Goal: Information Seeking & Learning: Learn about a topic

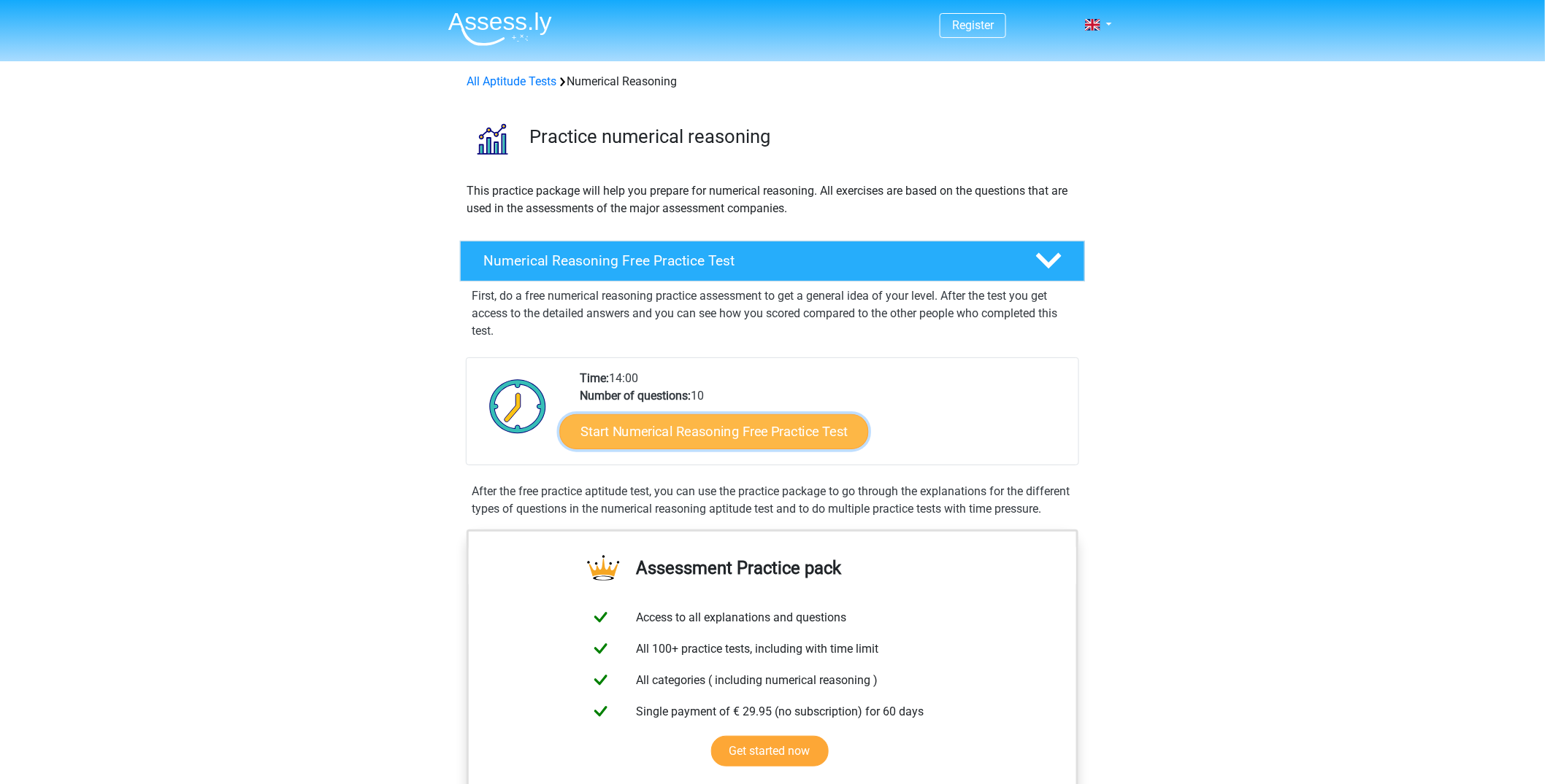
click at [725, 438] on link "Start Numerical Reasoning Free Practice Test" at bounding box center [714, 431] width 309 height 35
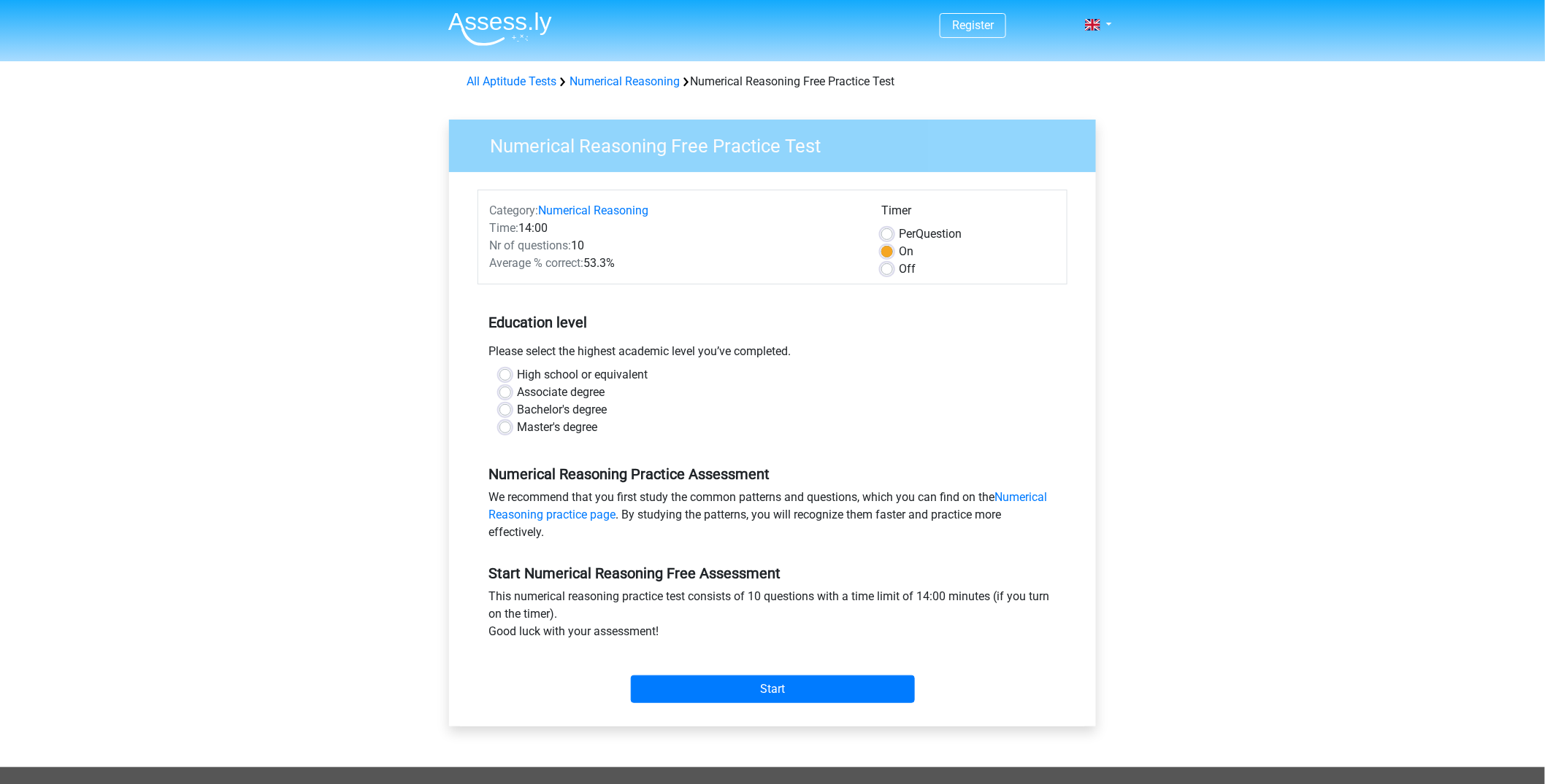
click at [580, 429] on label "Master's degree" at bounding box center [556, 428] width 80 height 18
click at [511, 429] on input "Master's degree" at bounding box center [505, 426] width 12 height 15
radio input "true"
click at [786, 688] on input "Start" at bounding box center [772, 690] width 284 height 28
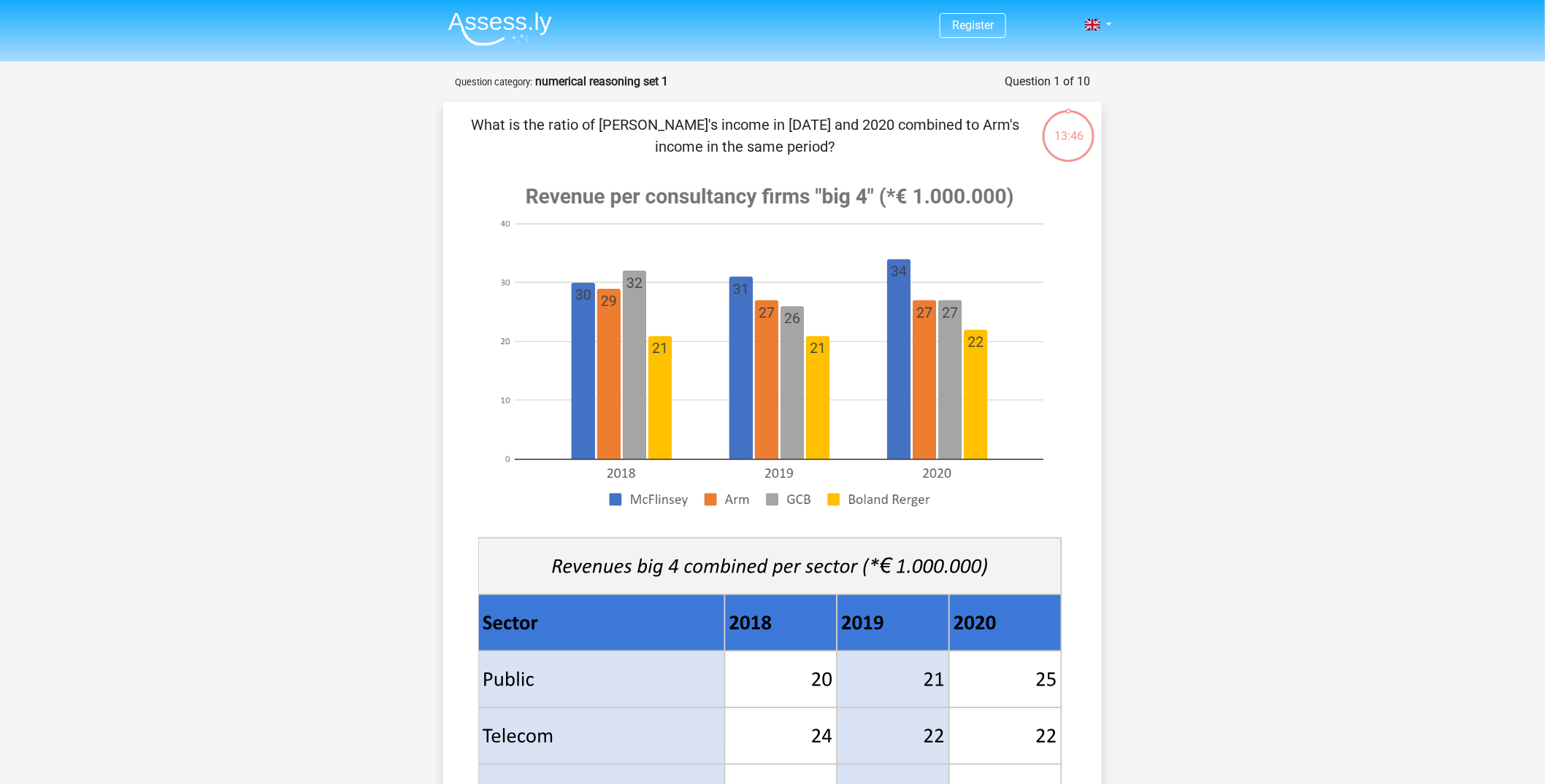
click at [590, 327] on image at bounding box center [770, 347] width 583 height 355
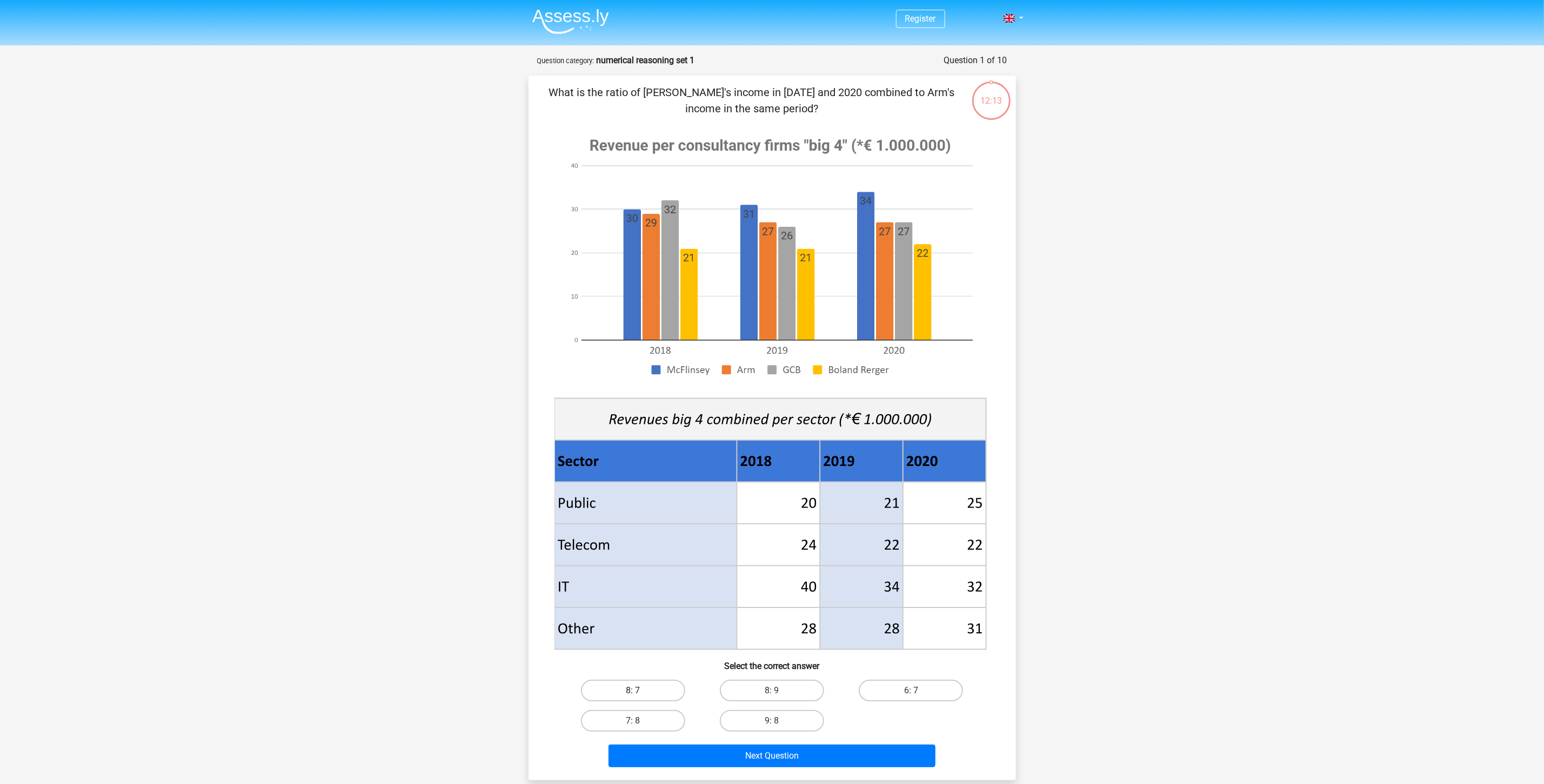
click at [612, 580] on label "8: 7" at bounding box center [633, 691] width 104 height 21
click at [633, 580] on input "8: 7" at bounding box center [637, 694] width 7 height 7
radio input "true"
click at [787, 580] on button "Next Question" at bounding box center [772, 756] width 327 height 23
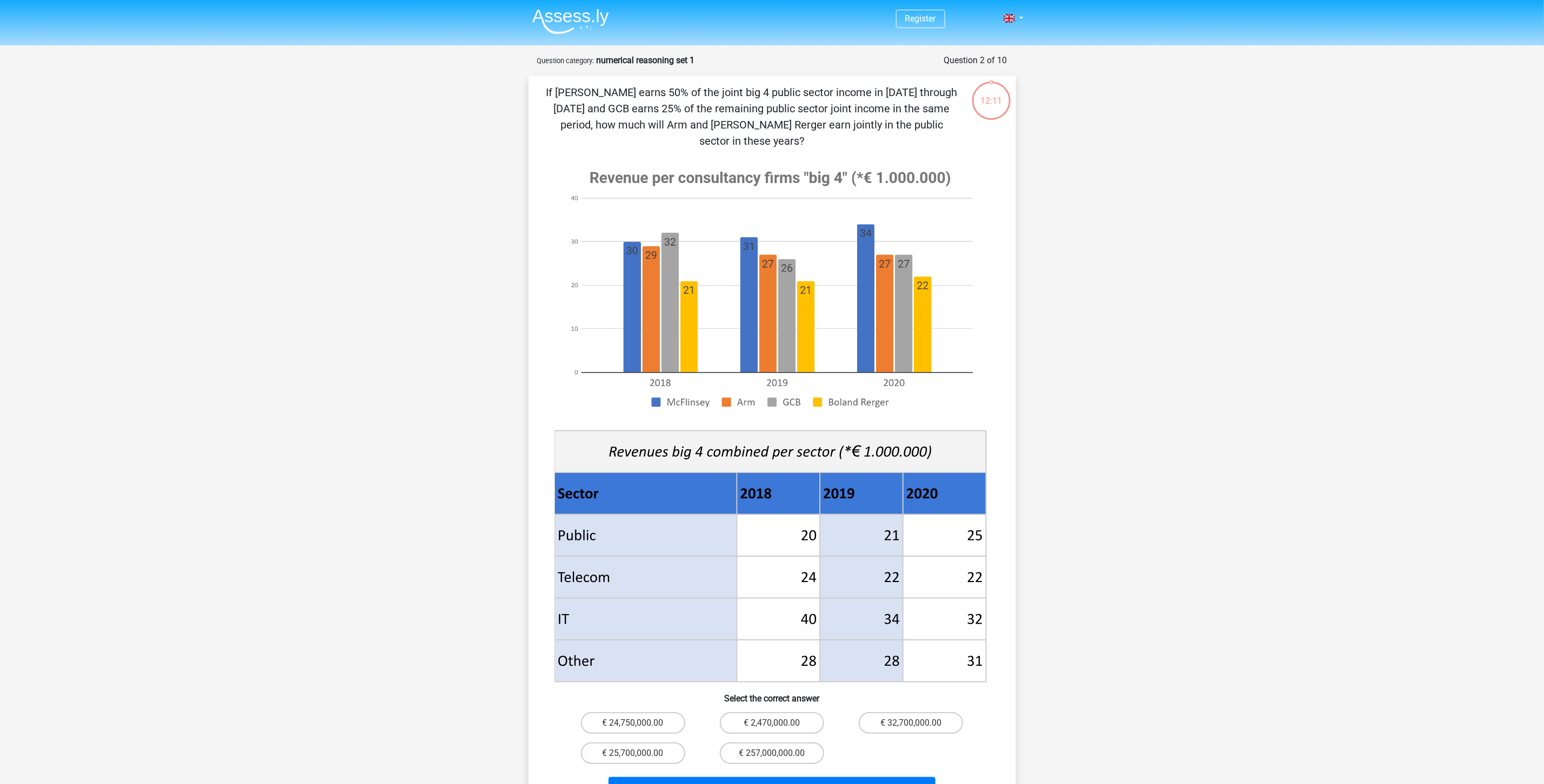
scroll to position [54, 0]
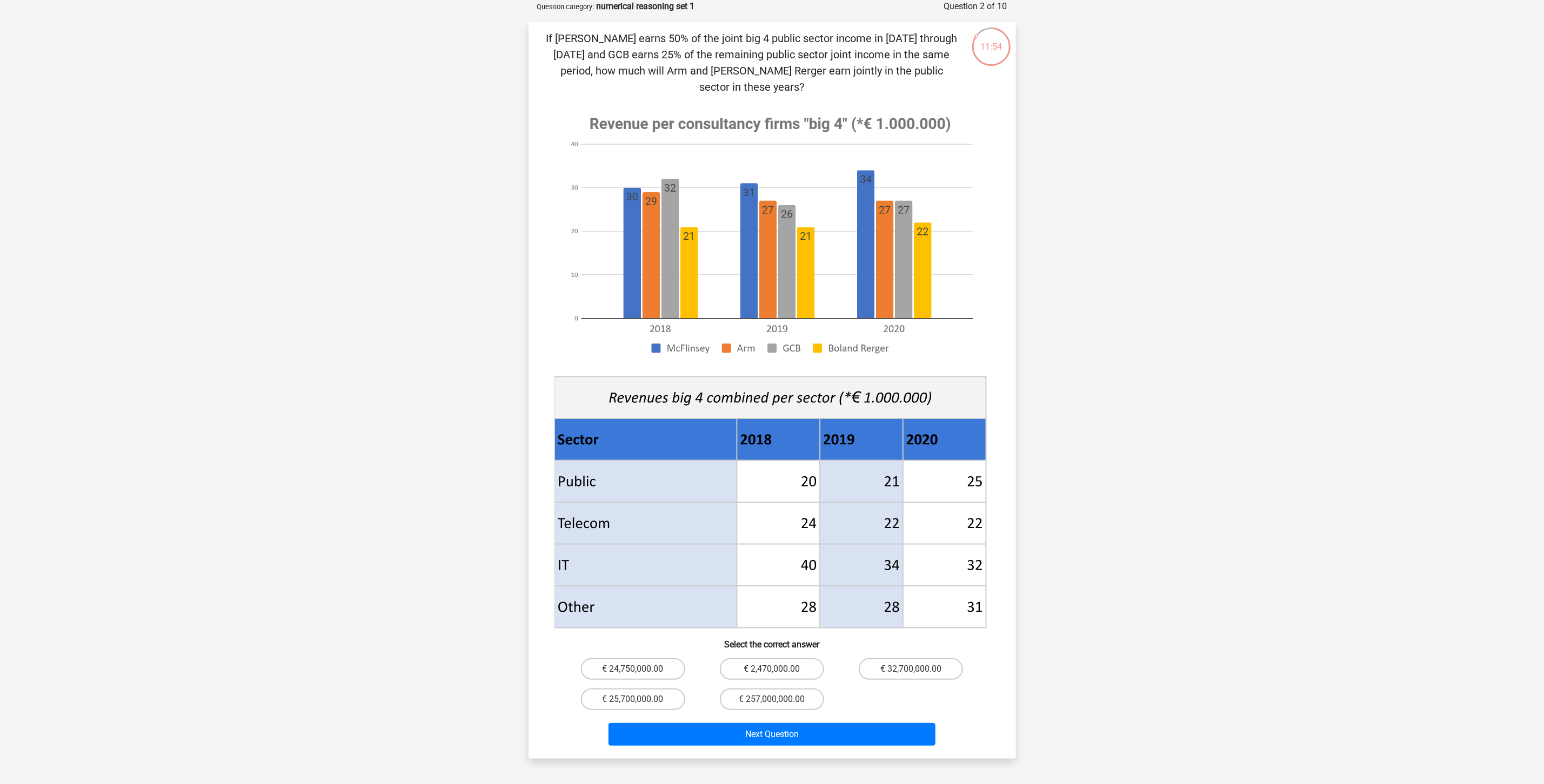
drag, startPoint x: 667, startPoint y: 71, endPoint x: 1040, endPoint y: 69, distance: 373.0
click at [1040, 69] on div "Register Nederlands English" at bounding box center [772, 508] width 1544 height 1124
click at [954, 74] on p "If McFlinsey earns 50% of the joint big 4 public sector income in 2018 through …" at bounding box center [751, 62] width 412 height 65
drag, startPoint x: 734, startPoint y: 56, endPoint x: 961, endPoint y: 48, distance: 227.1
click at [961, 48] on div "If McFlinsey earns 50% of the joint big 4 public sector income in 2018 through …" at bounding box center [772, 390] width 479 height 720
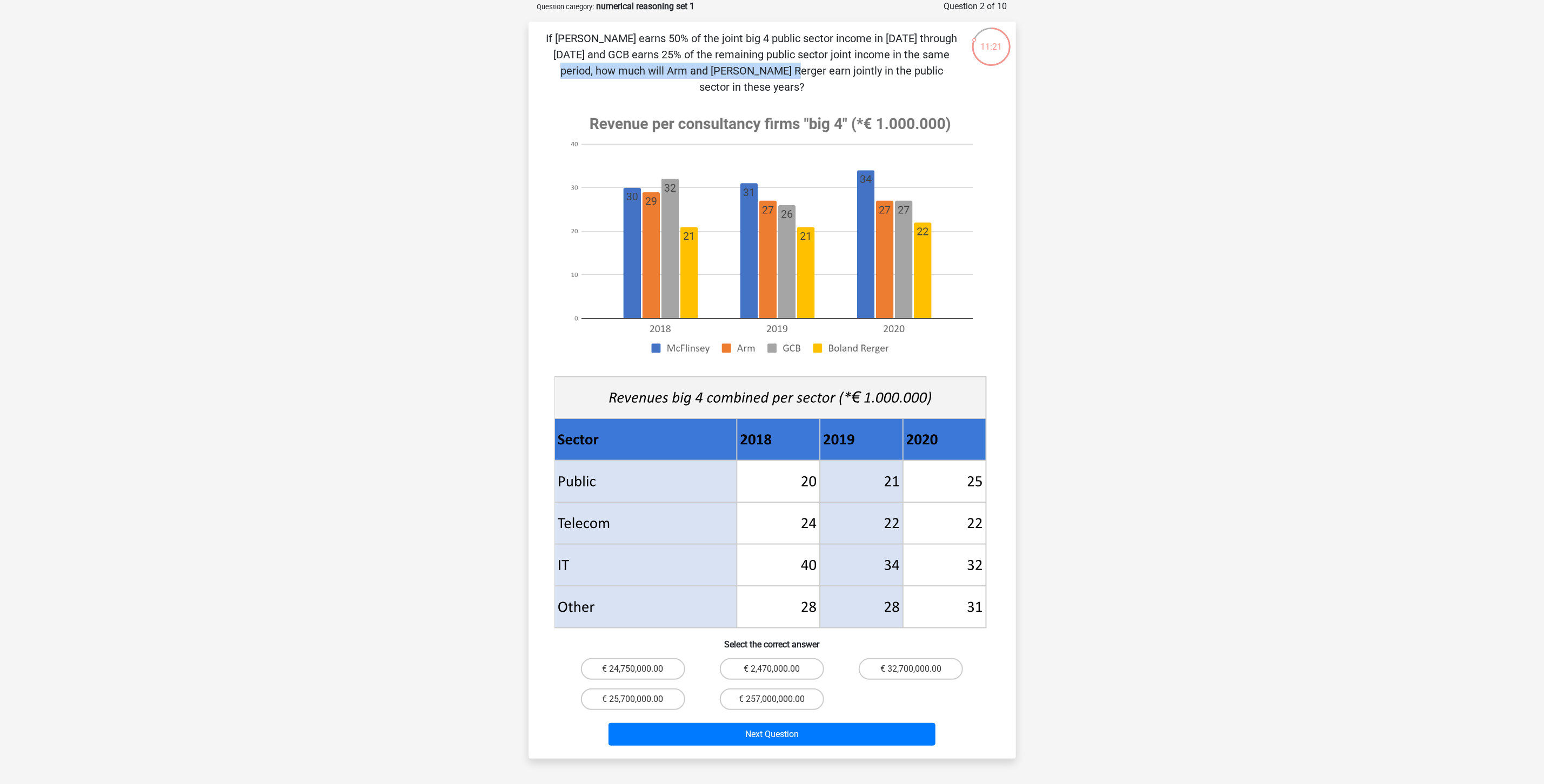
click at [736, 56] on p "If McFlinsey earns 50% of the joint big 4 public sector income in 2018 through …" at bounding box center [751, 62] width 412 height 65
drag, startPoint x: 733, startPoint y: 56, endPoint x: 950, endPoint y: 56, distance: 217.0
click at [950, 56] on p "If McFlinsey earns 50% of the joint big 4 public sector income in 2018 through …" at bounding box center [751, 62] width 412 height 65
click at [787, 236] on image at bounding box center [770, 235] width 432 height 263
click at [630, 580] on label "€ 24,750,000.00" at bounding box center [633, 669] width 104 height 21
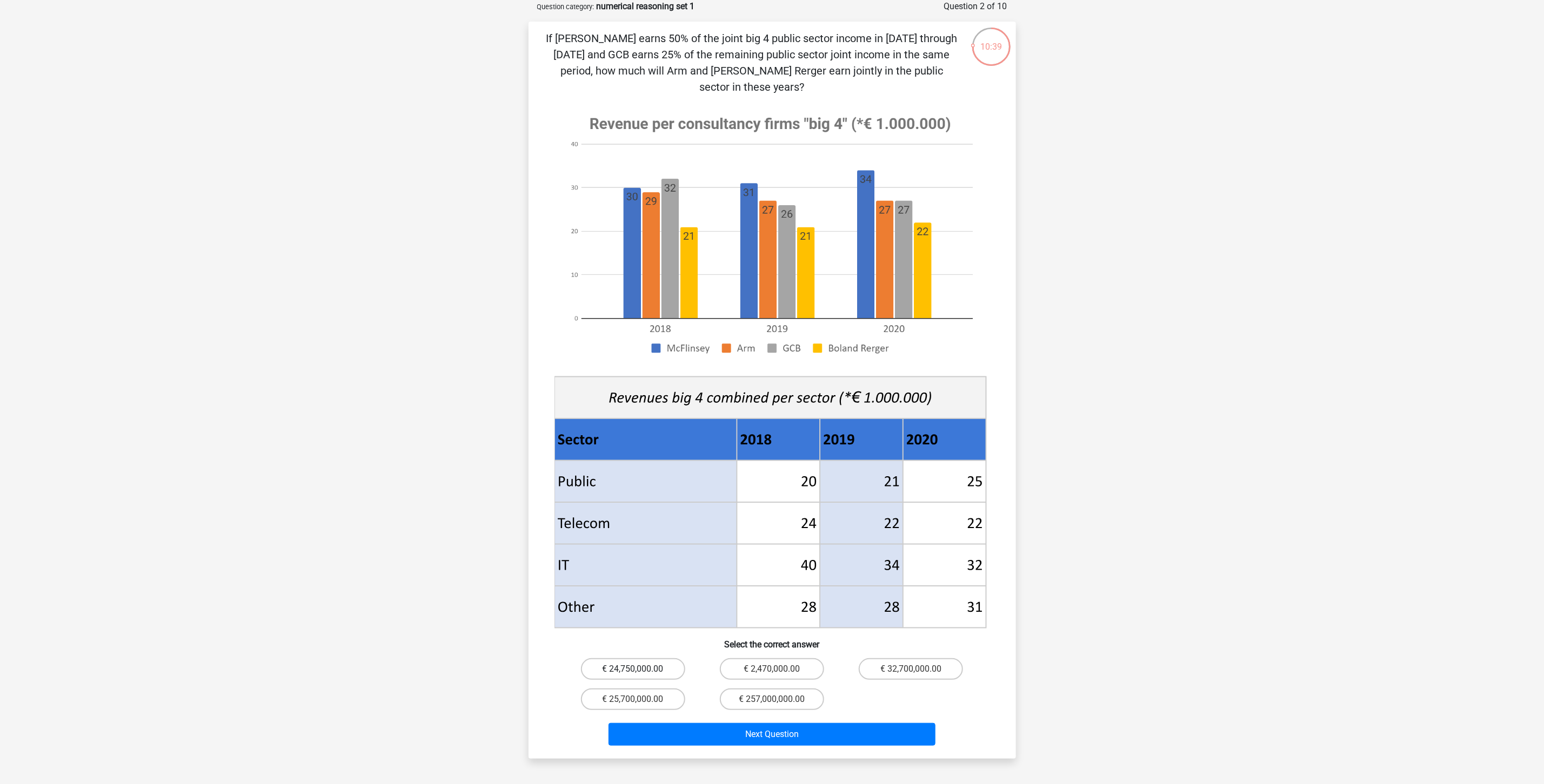
click at [633, 580] on input "€ 24,750,000.00" at bounding box center [637, 673] width 7 height 7
radio input "true"
click at [762, 580] on button "Next Question" at bounding box center [772, 734] width 327 height 23
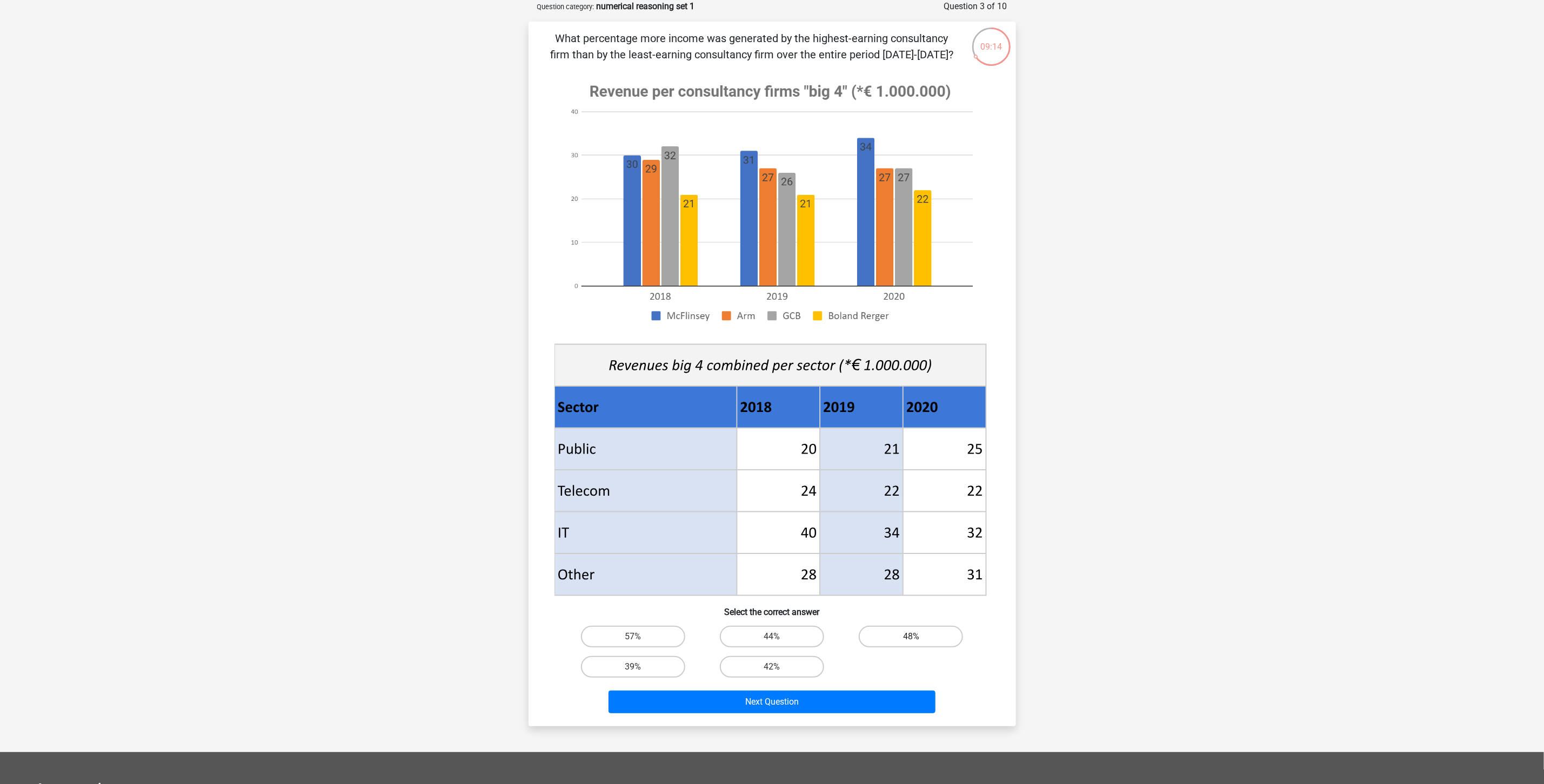
click at [909, 580] on label "48%" at bounding box center [911, 636] width 104 height 21
click at [911, 580] on input "48%" at bounding box center [915, 641] width 7 height 7
radio input "true"
click at [856, 580] on button "Next Question" at bounding box center [772, 702] width 327 height 23
click at [907, 580] on label "7.4% smaller" at bounding box center [911, 636] width 104 height 21
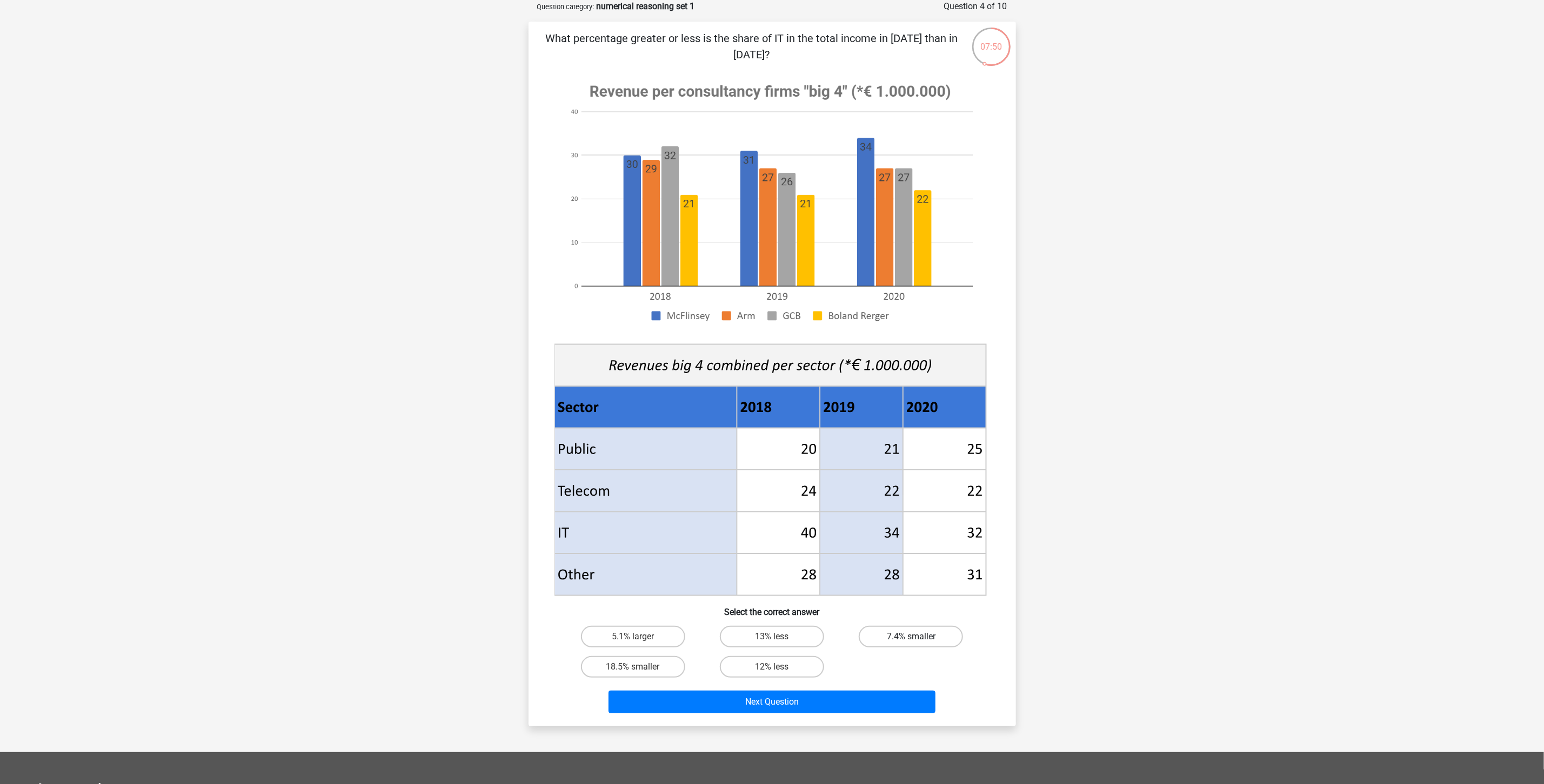
click at [911, 580] on input "7.4% smaller" at bounding box center [915, 641] width 7 height 7
radio input "true"
click at [639, 580] on input "18.5% smaller" at bounding box center [637, 671] width 7 height 7
radio input "true"
click at [788, 580] on button "Next Question" at bounding box center [772, 702] width 327 height 23
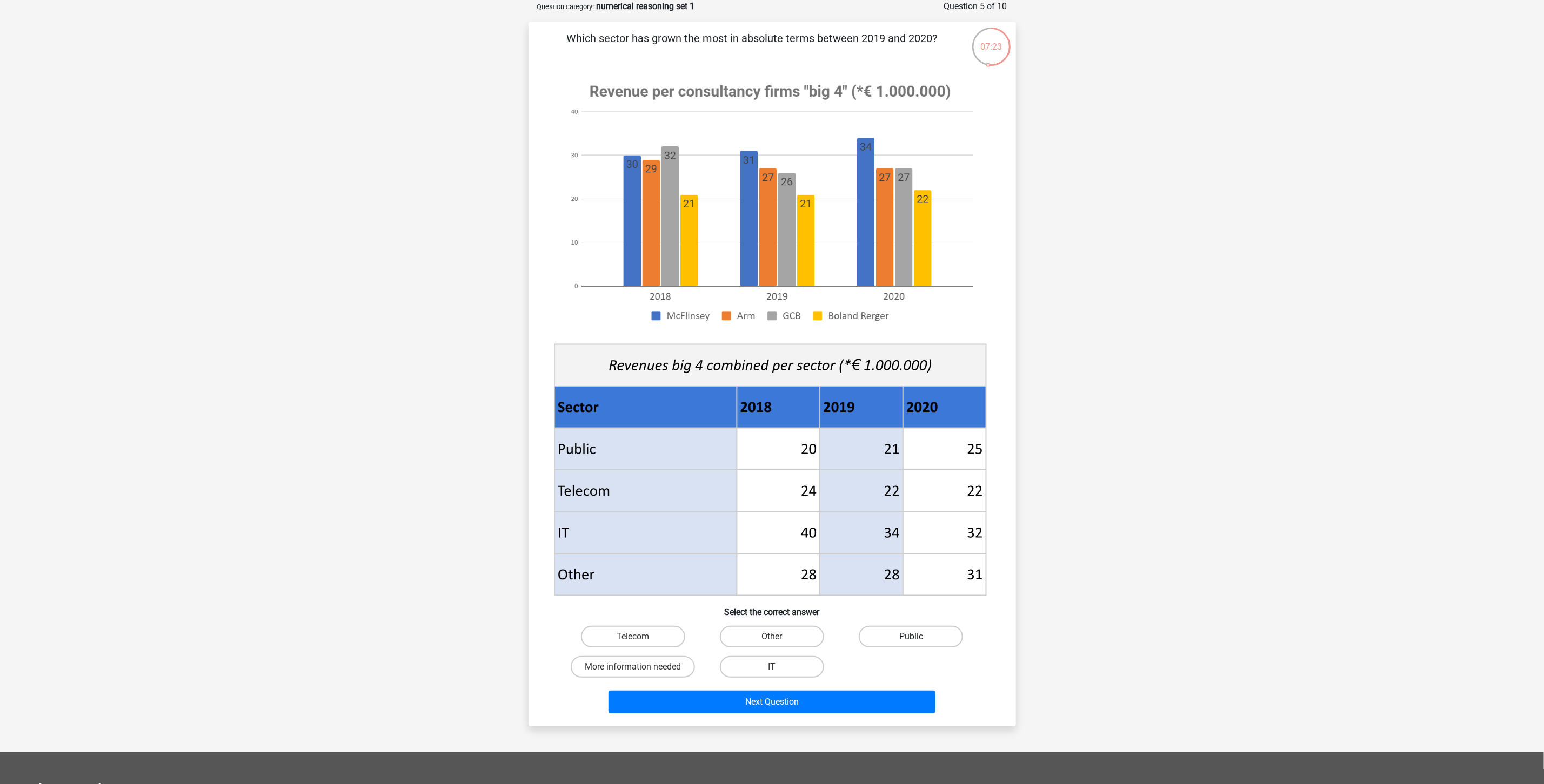
click at [887, 580] on label "Public" at bounding box center [911, 636] width 104 height 21
click at [911, 580] on input "Public" at bounding box center [915, 641] width 7 height 7
radio input "true"
click at [829, 580] on button "Next Question" at bounding box center [772, 702] width 327 height 23
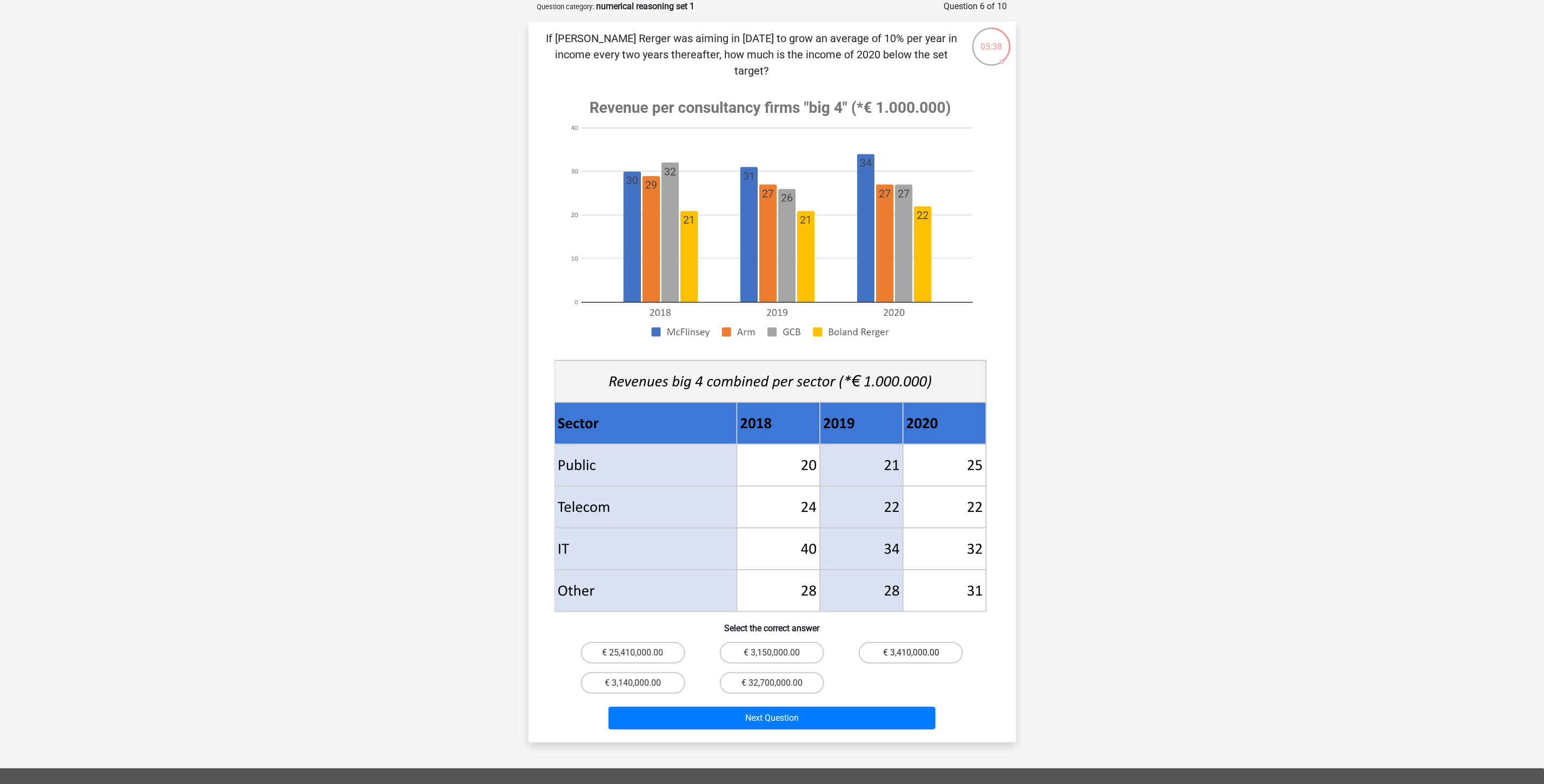
click at [923, 580] on label "€ 3,410,000.00" at bounding box center [911, 652] width 104 height 21
click at [918, 580] on input "€ 3,410,000.00" at bounding box center [915, 657] width 7 height 7
radio input "true"
click at [853, 580] on button "Next Question" at bounding box center [772, 718] width 327 height 23
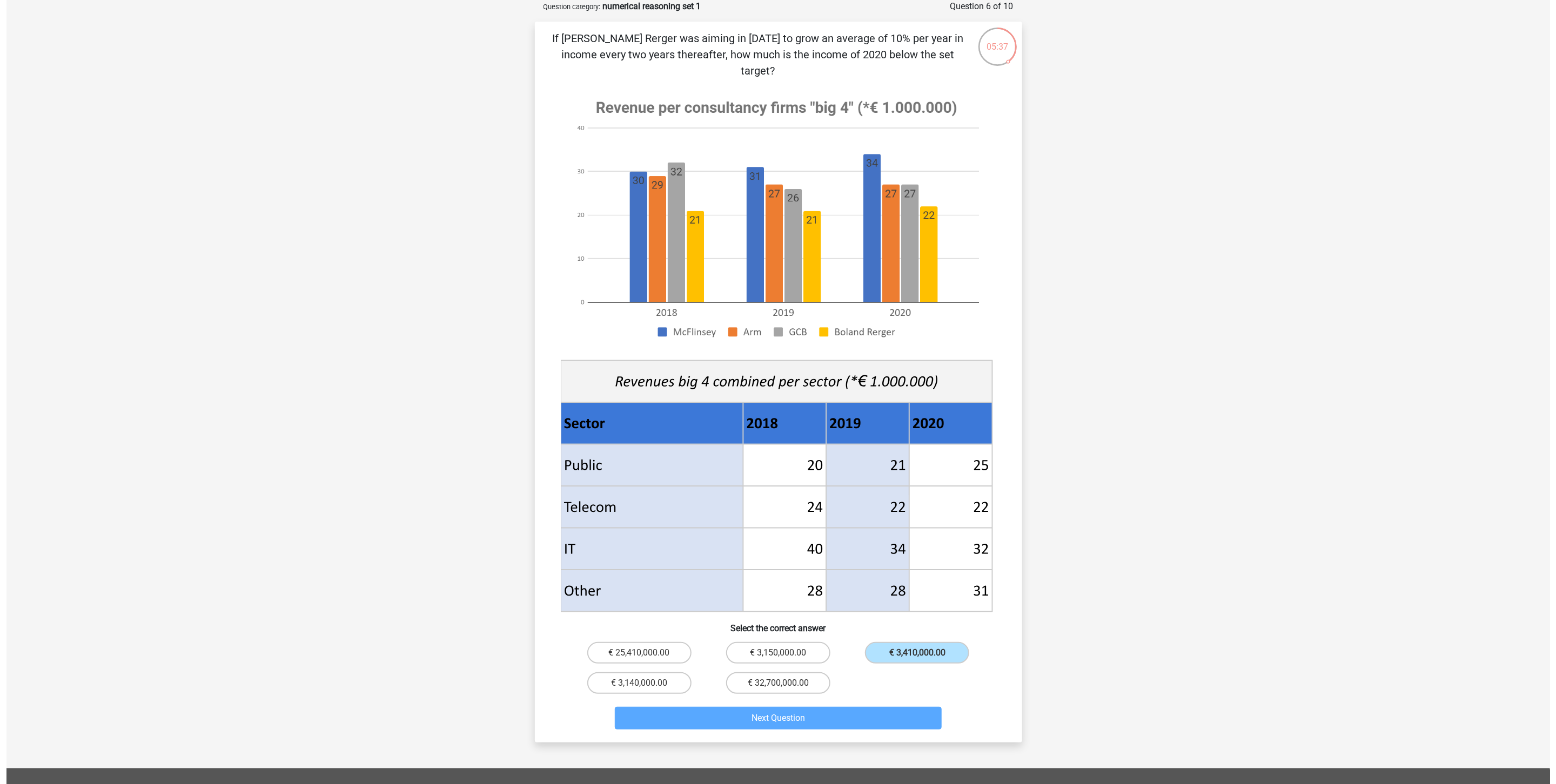
scroll to position [0, 0]
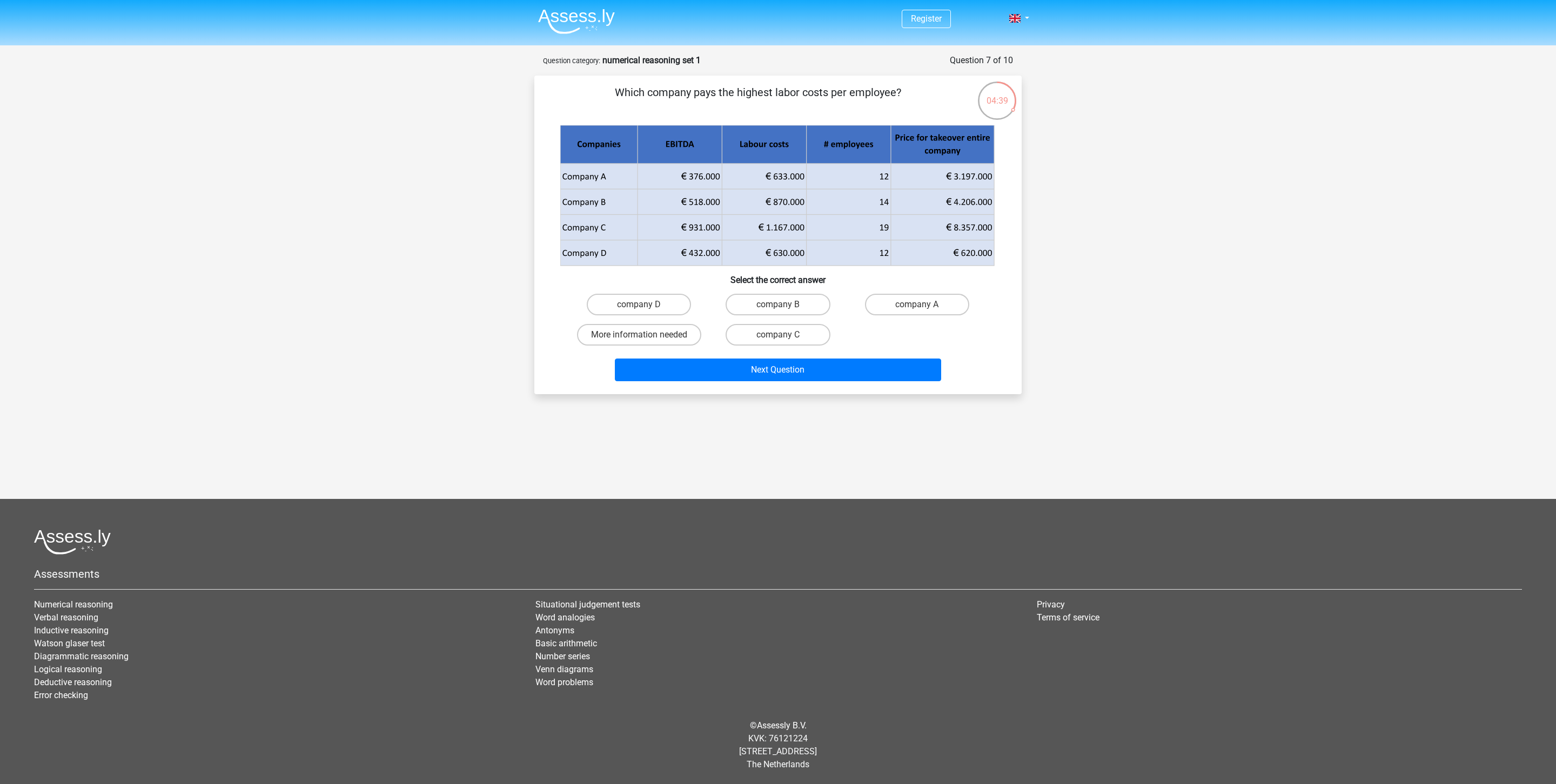
drag, startPoint x: 789, startPoint y: 198, endPoint x: 781, endPoint y: 226, distance: 29.1
click at [789, 198] on icon at bounding box center [806, 201] width 169 height 26
click at [770, 307] on label "company B" at bounding box center [778, 304] width 104 height 21
click at [778, 307] on input "company B" at bounding box center [782, 309] width 7 height 7
radio input "true"
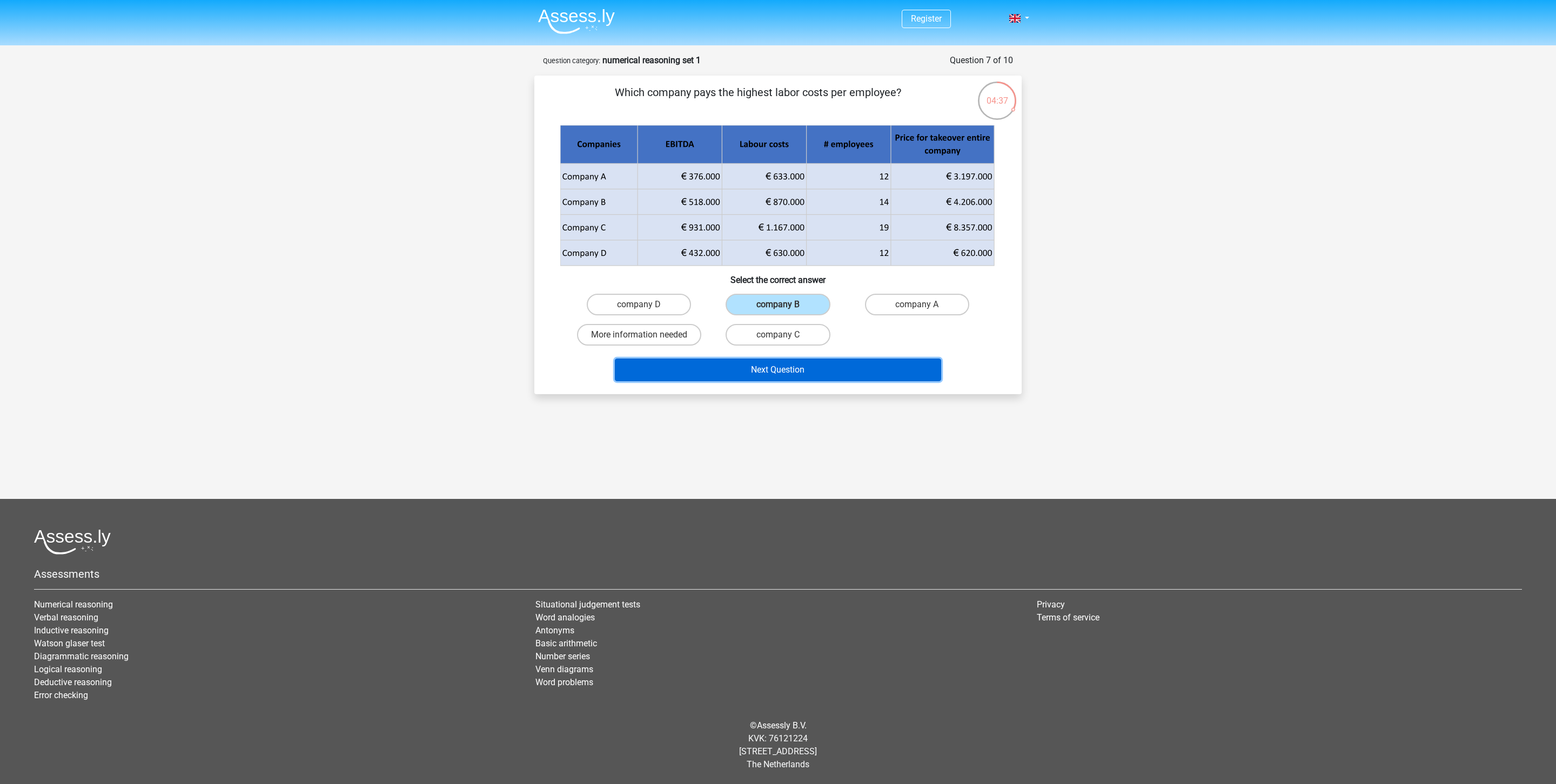
click at [822, 378] on button "Next Question" at bounding box center [778, 370] width 327 height 23
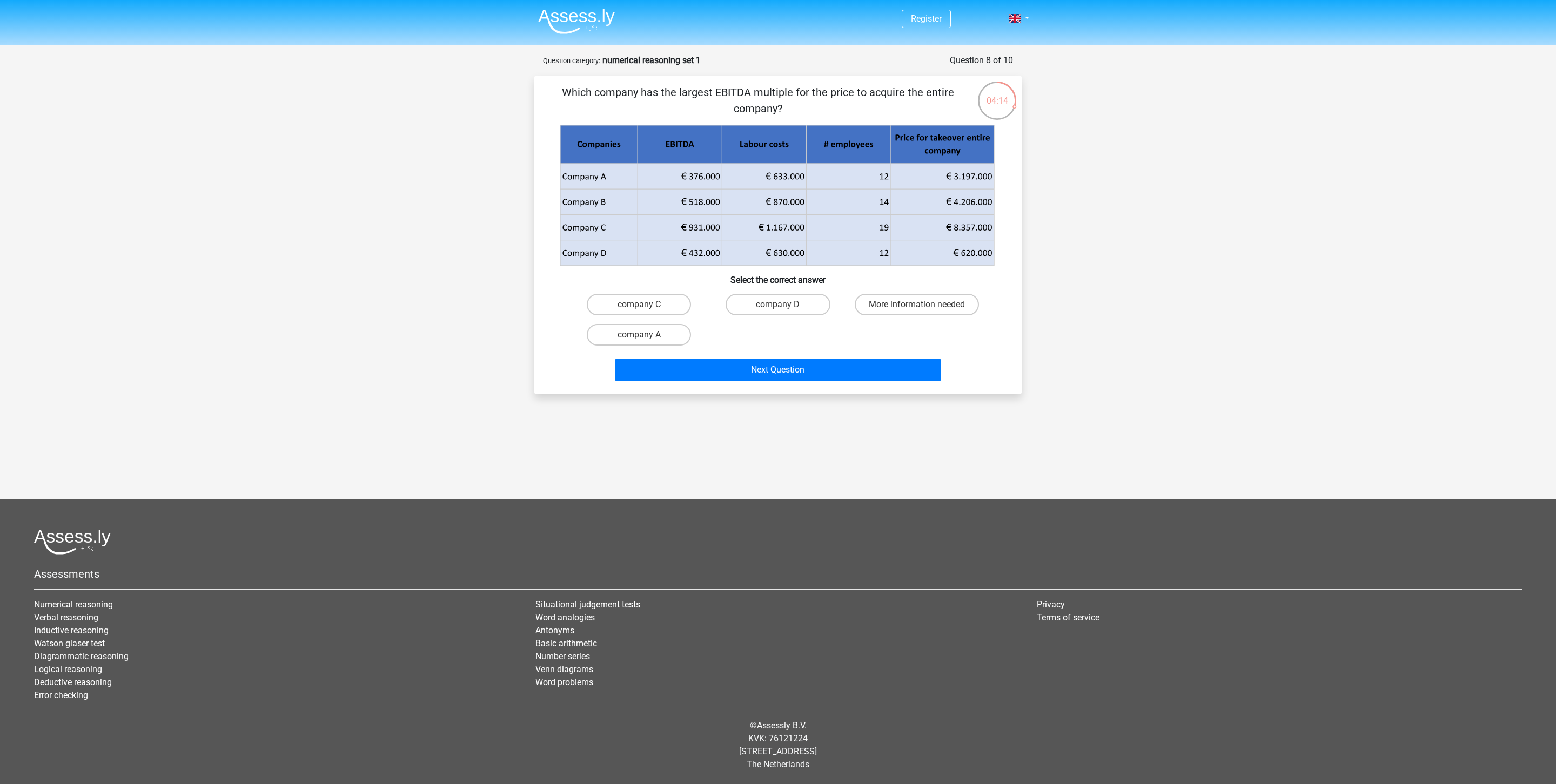
click at [699, 226] on icon at bounding box center [777, 214] width 434 height 51
click at [978, 235] on icon at bounding box center [777, 240] width 434 height 51
click at [692, 201] on icon at bounding box center [777, 189] width 434 height 51
click at [694, 250] on icon at bounding box center [777, 240] width 434 height 51
click at [977, 256] on icon at bounding box center [942, 253] width 103 height 26
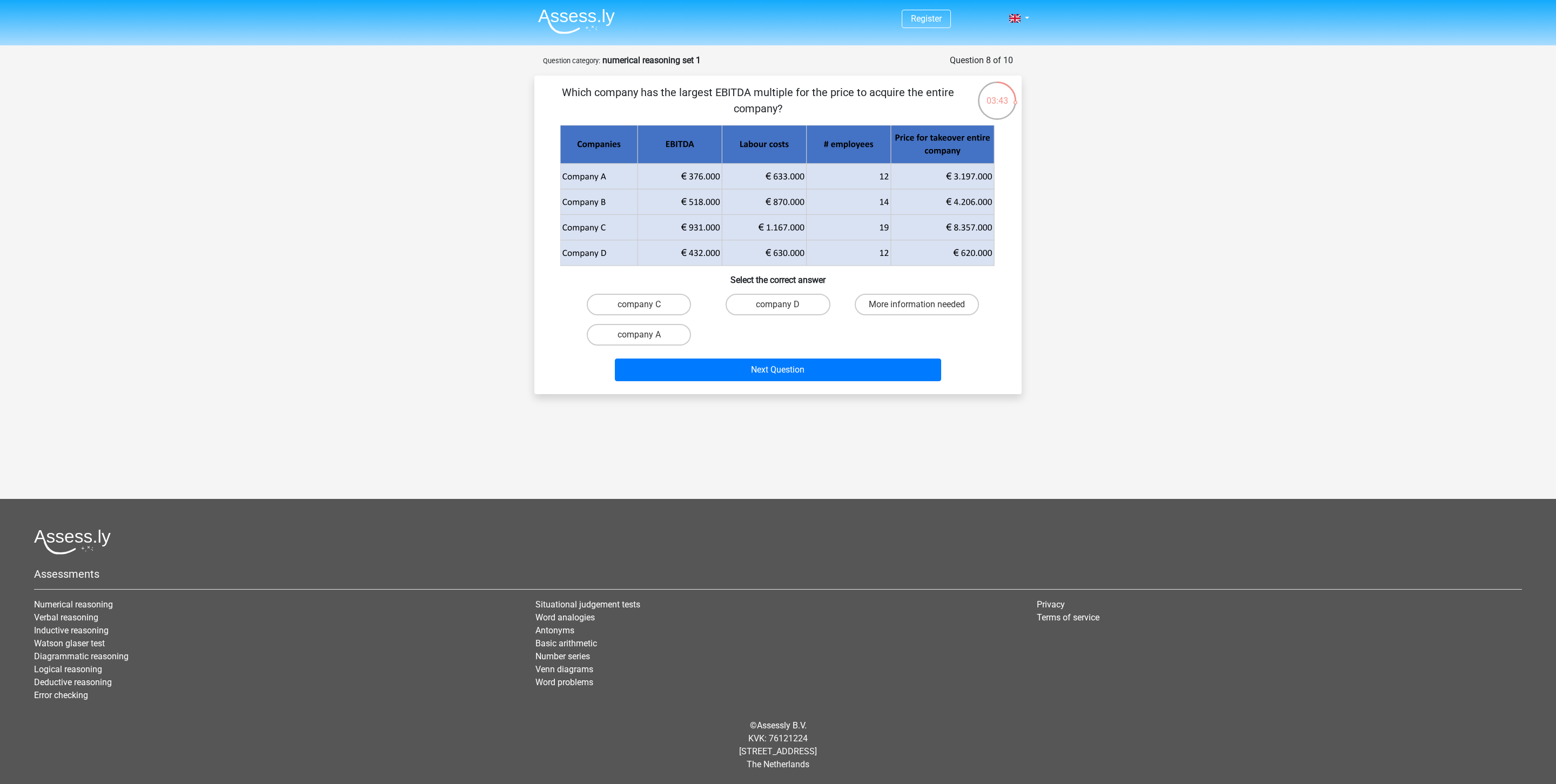
click at [700, 258] on icon at bounding box center [777, 240] width 434 height 51
click at [786, 98] on p "Which company has the largest EBITDA multiple for the price to acquire the enti…" at bounding box center [758, 101] width 412 height 32
click at [802, 91] on p "Which company has the largest EBITDA multiple for the price to acquire the enti…" at bounding box center [758, 101] width 412 height 32
click at [803, 91] on p "Which company has the largest EBITDA multiple for the price to acquire the enti…" at bounding box center [758, 101] width 412 height 32
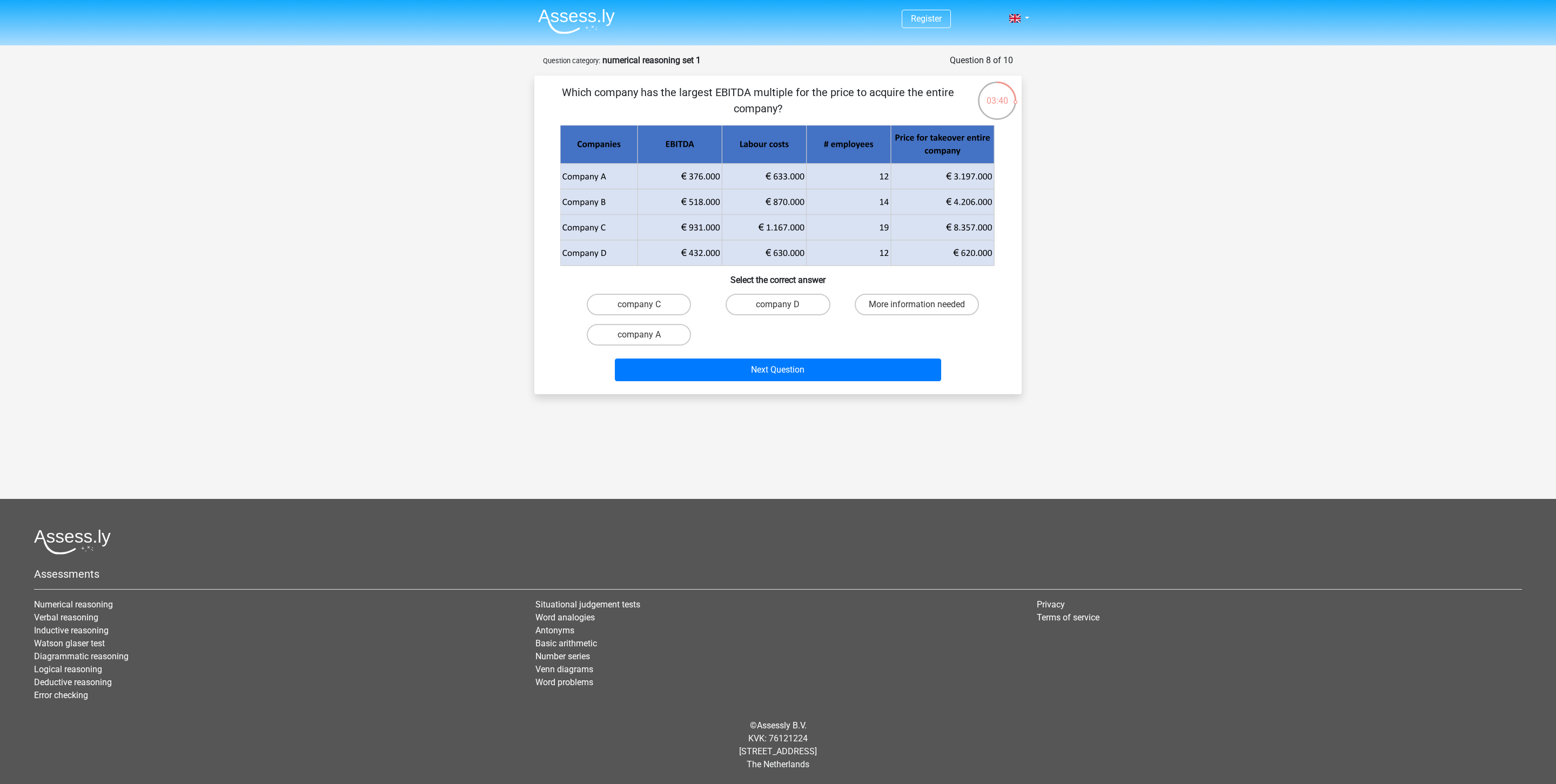
click at [813, 97] on p "Which company has the largest EBITDA multiple for the price to acquire the enti…" at bounding box center [758, 101] width 412 height 32
click at [983, 173] on icon at bounding box center [777, 189] width 434 height 51
click at [970, 251] on icon at bounding box center [942, 253] width 103 height 26
click at [786, 298] on label "company D" at bounding box center [778, 304] width 104 height 21
click at [785, 305] on input "company D" at bounding box center [782, 309] width 7 height 7
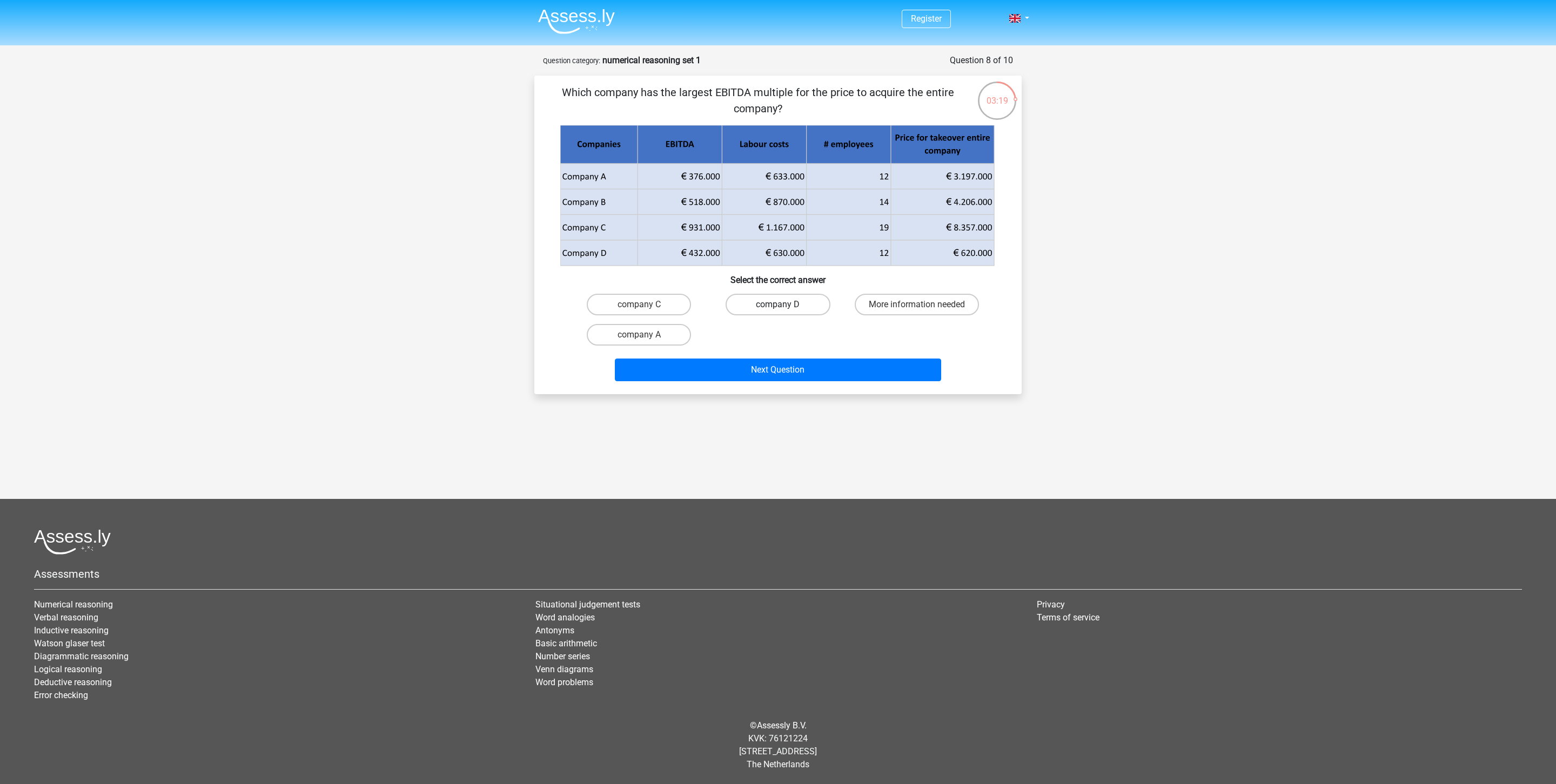
radio input "true"
click at [912, 301] on label "More information needed" at bounding box center [917, 304] width 124 height 21
click at [917, 305] on input "More information needed" at bounding box center [921, 309] width 7 height 7
radio input "true"
click at [775, 301] on label "company D" at bounding box center [778, 304] width 104 height 21
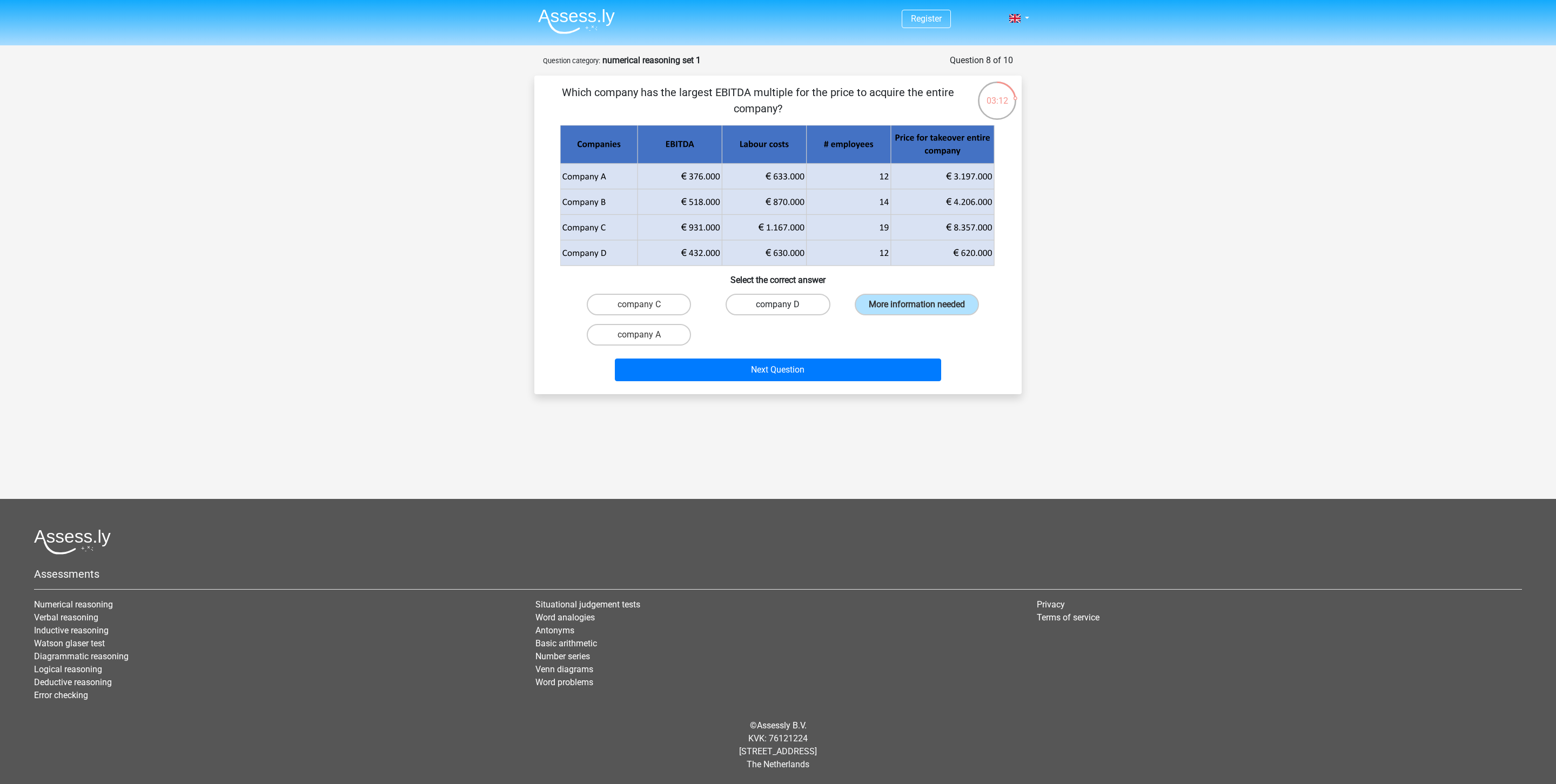
click at [778, 305] on input "company D" at bounding box center [782, 309] width 7 height 7
radio input "true"
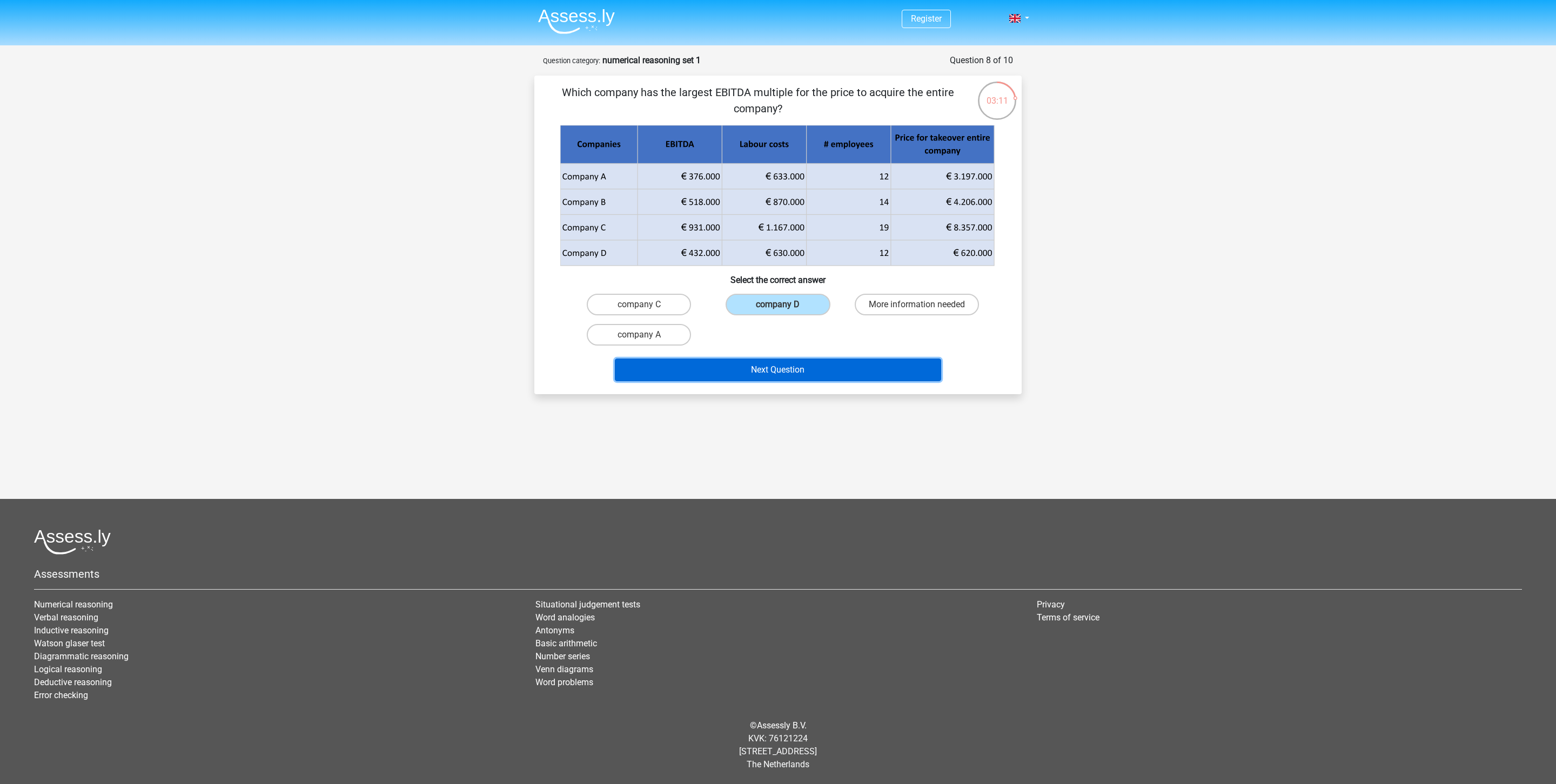
click at [809, 367] on button "Next Question" at bounding box center [778, 370] width 327 height 23
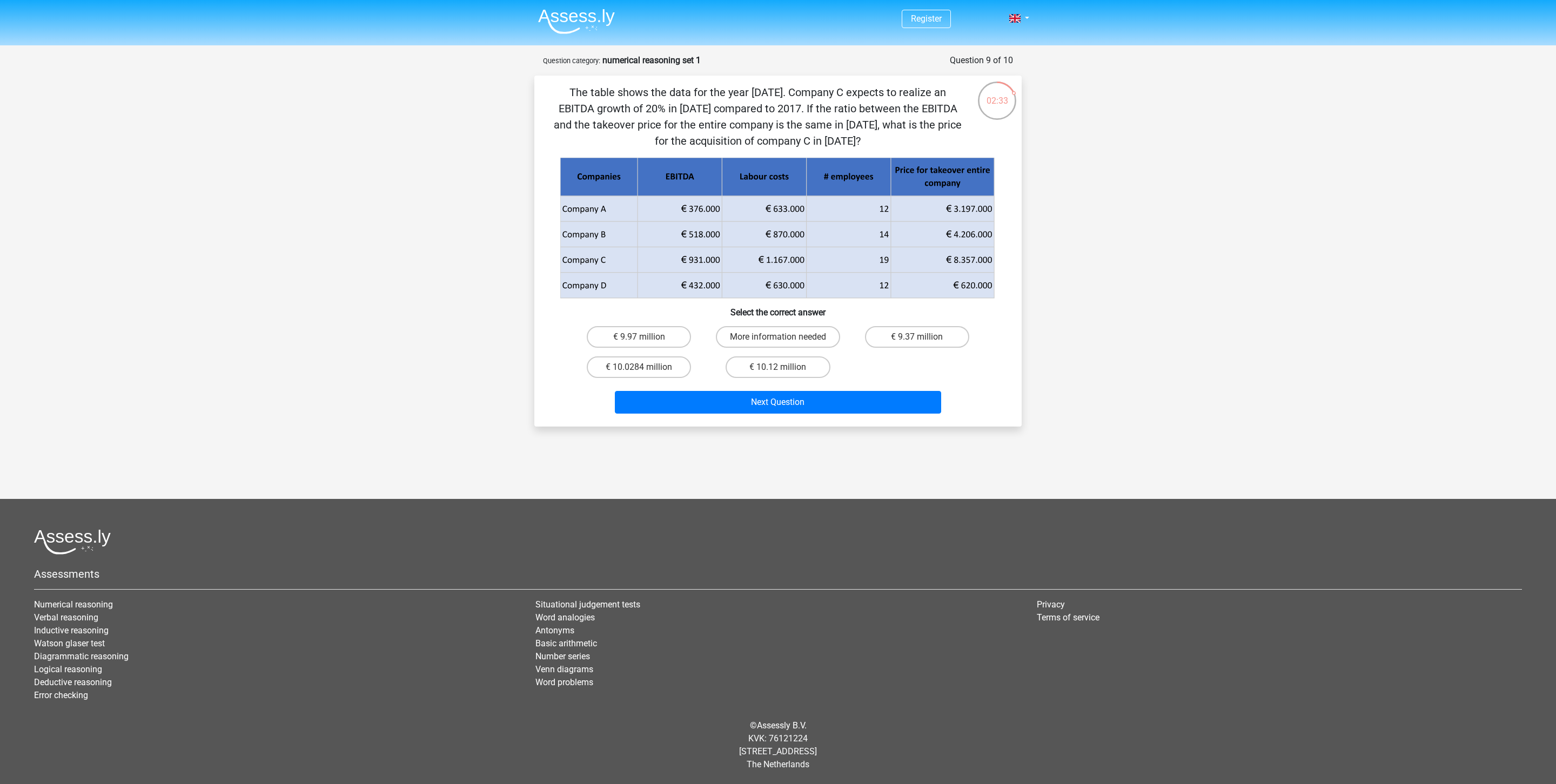
click at [700, 263] on icon at bounding box center [777, 246] width 434 height 51
click at [773, 344] on label "More information needed" at bounding box center [778, 337] width 124 height 21
click at [778, 344] on input "More information needed" at bounding box center [782, 341] width 7 height 7
radio input "true"
click at [775, 405] on button "Next Question" at bounding box center [778, 402] width 327 height 23
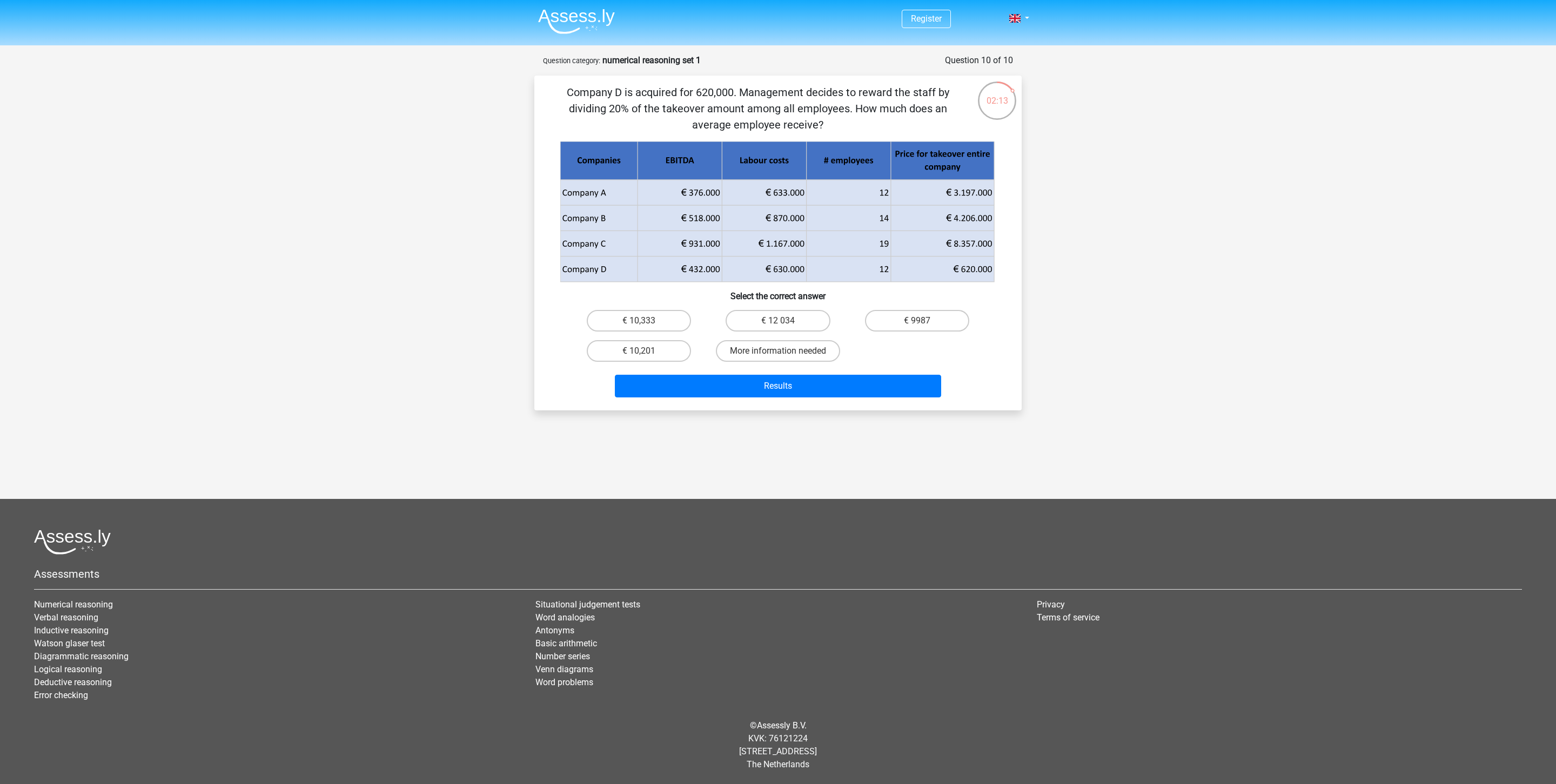
click at [703, 271] on icon at bounding box center [777, 256] width 434 height 51
click at [983, 276] on icon at bounding box center [942, 269] width 103 height 26
click at [675, 320] on label "€ 10,333" at bounding box center [639, 320] width 104 height 21
click at [646, 321] on input "€ 10,333" at bounding box center [643, 325] width 7 height 7
radio input "true"
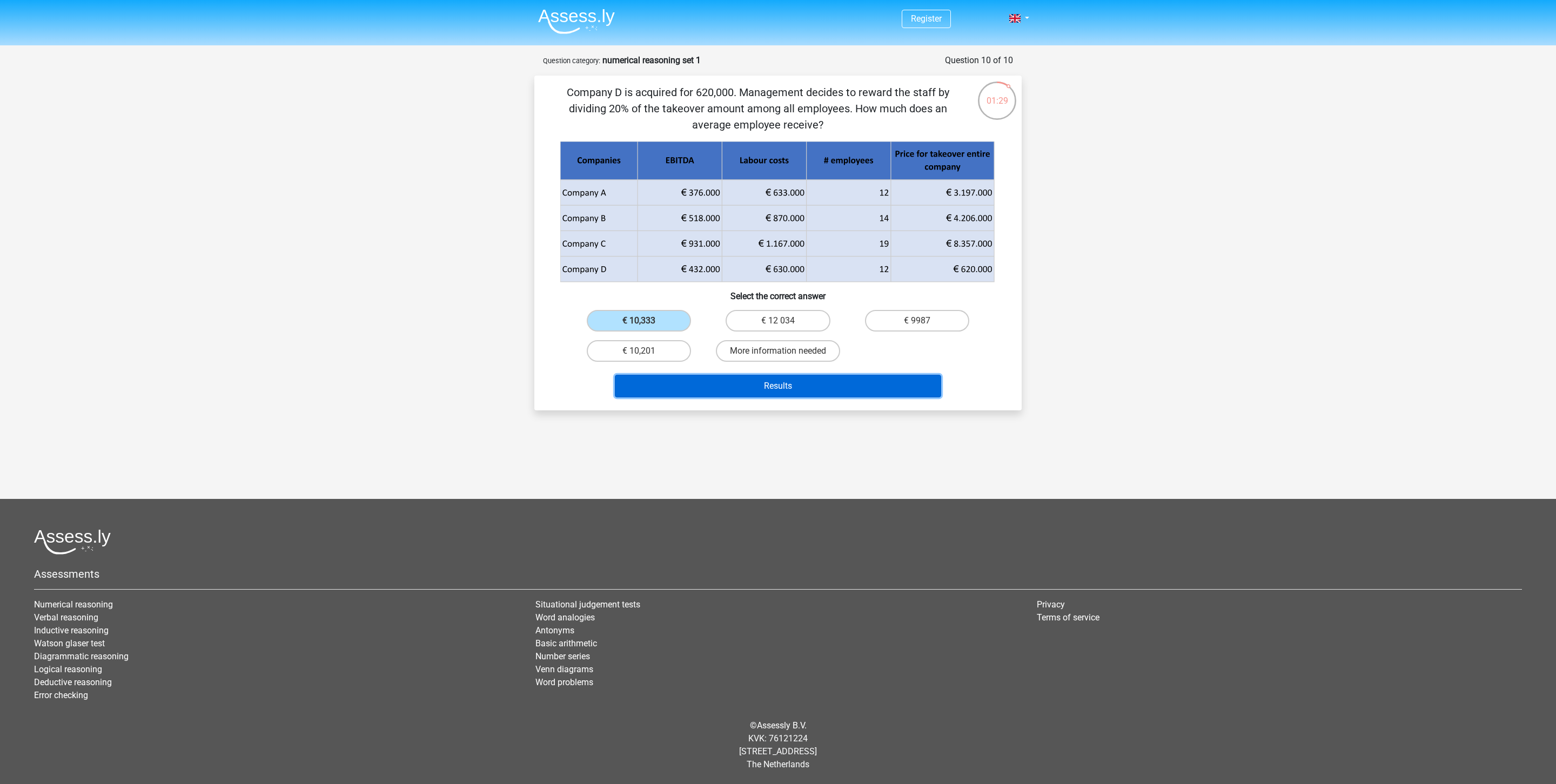
click at [868, 381] on button "Results" at bounding box center [778, 386] width 327 height 23
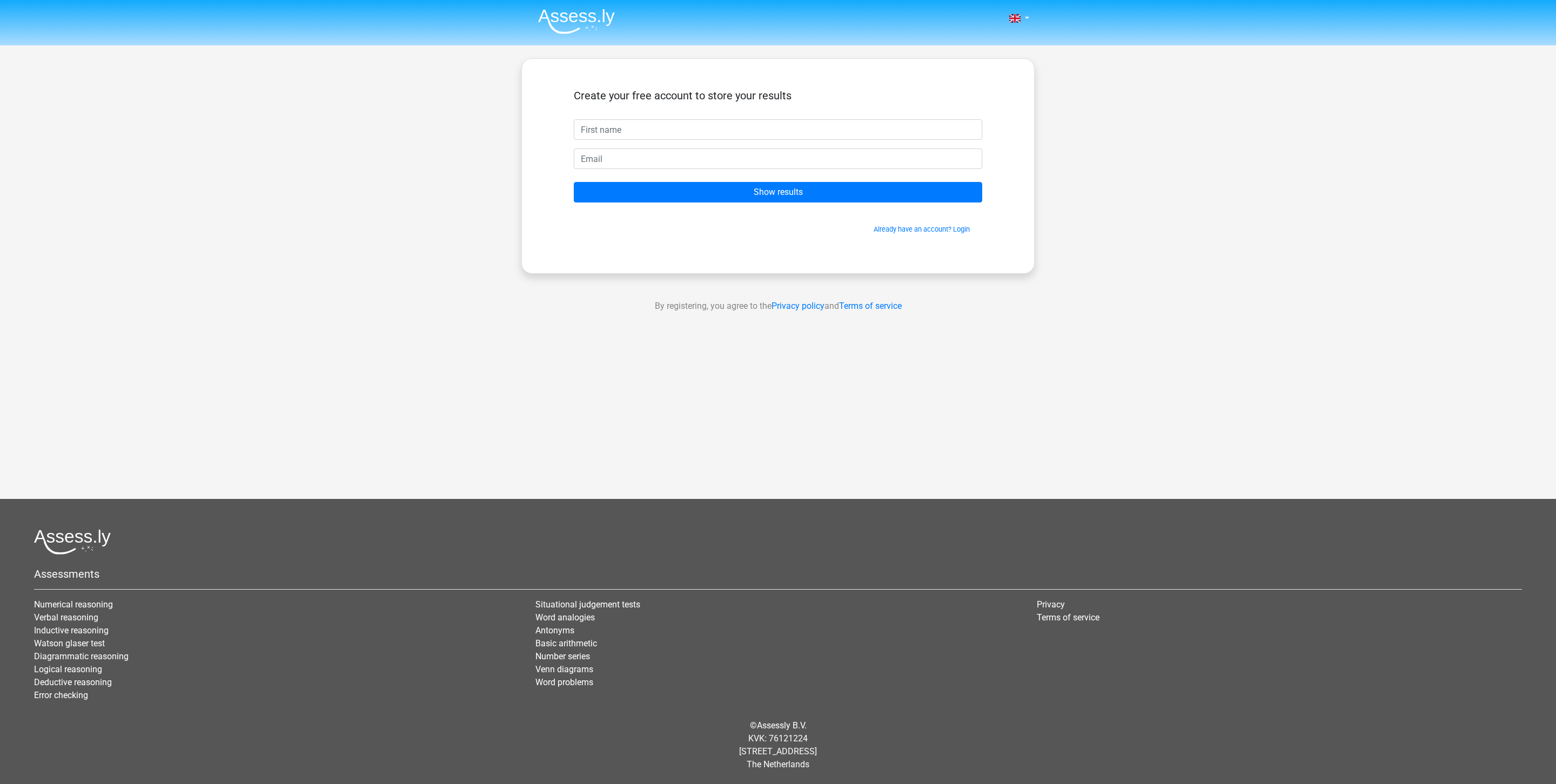
click at [714, 129] on input "text" at bounding box center [778, 129] width 409 height 21
type input "Rhythm"
click at [717, 162] on input "email" at bounding box center [778, 159] width 409 height 21
type input "[EMAIL_ADDRESS][DOMAIN_NAME]"
click at [742, 191] on input "Show results" at bounding box center [778, 193] width 409 height 21
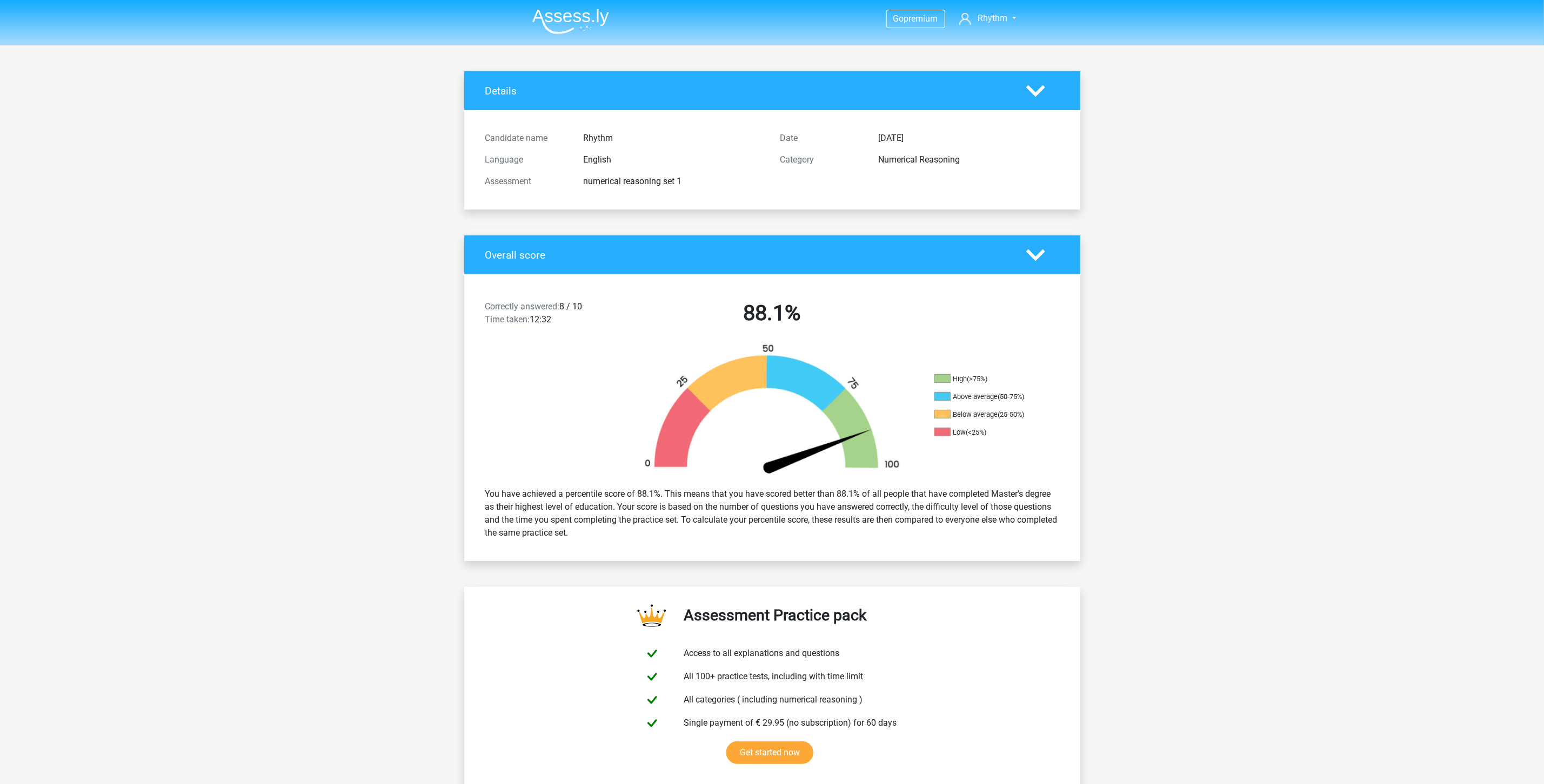
click at [864, 527] on div "You have achieved a percentile score of 88.1%. This means that you have scored …" at bounding box center [772, 514] width 590 height 60
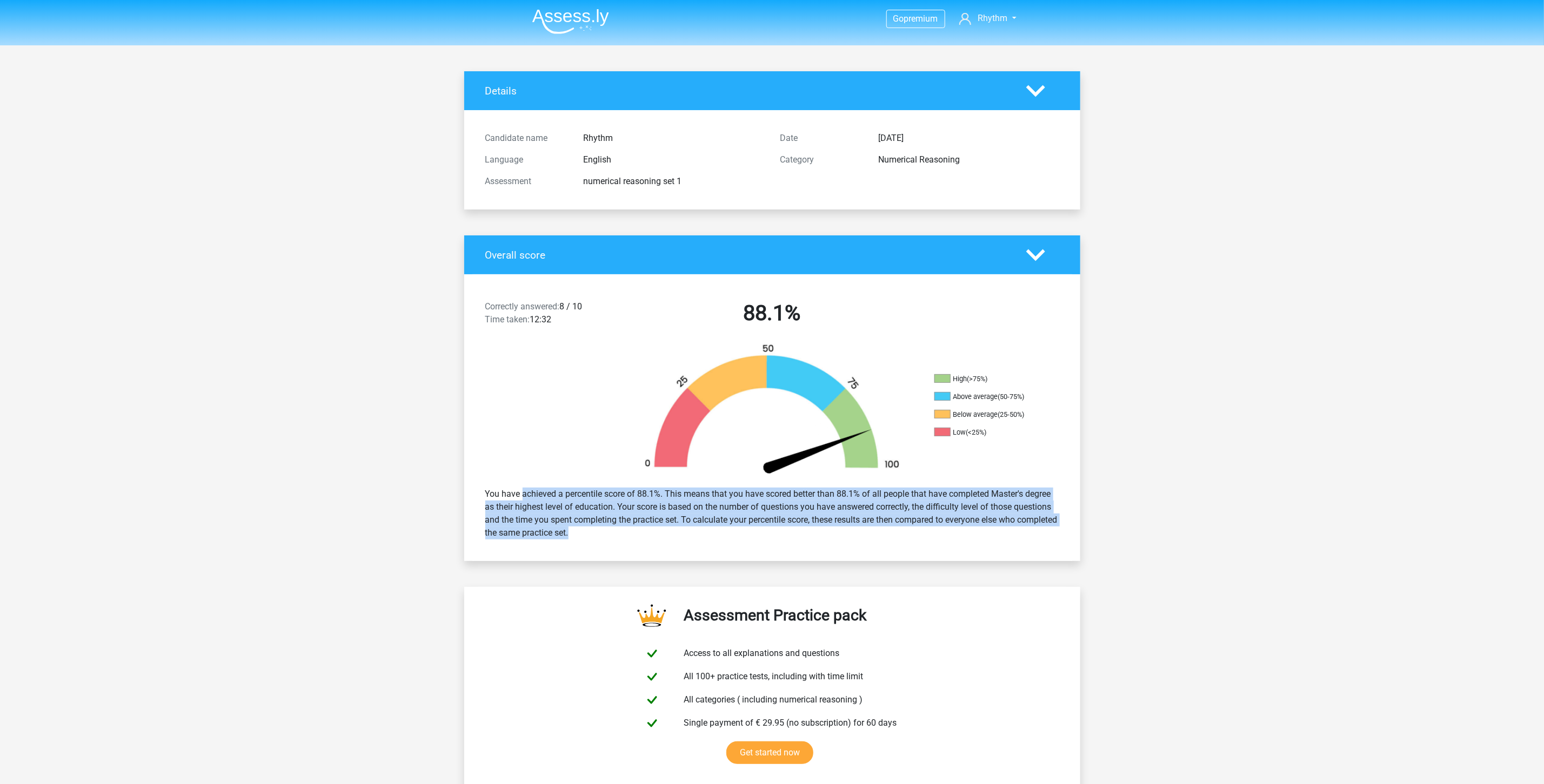
click at [864, 527] on div "You have achieved a percentile score of 88.1%. This means that you have scored …" at bounding box center [772, 514] width 590 height 60
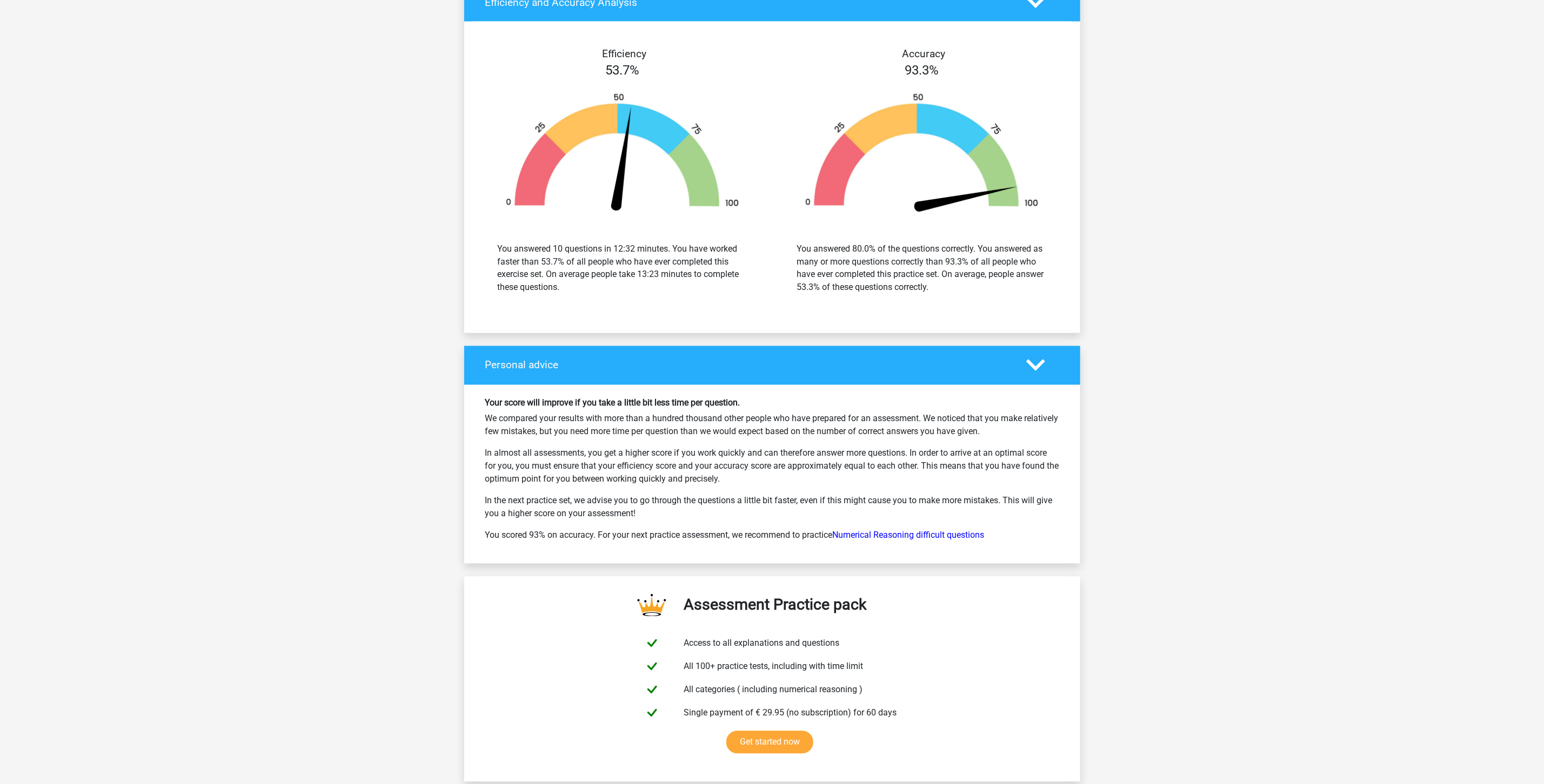
scroll to position [1284, 0]
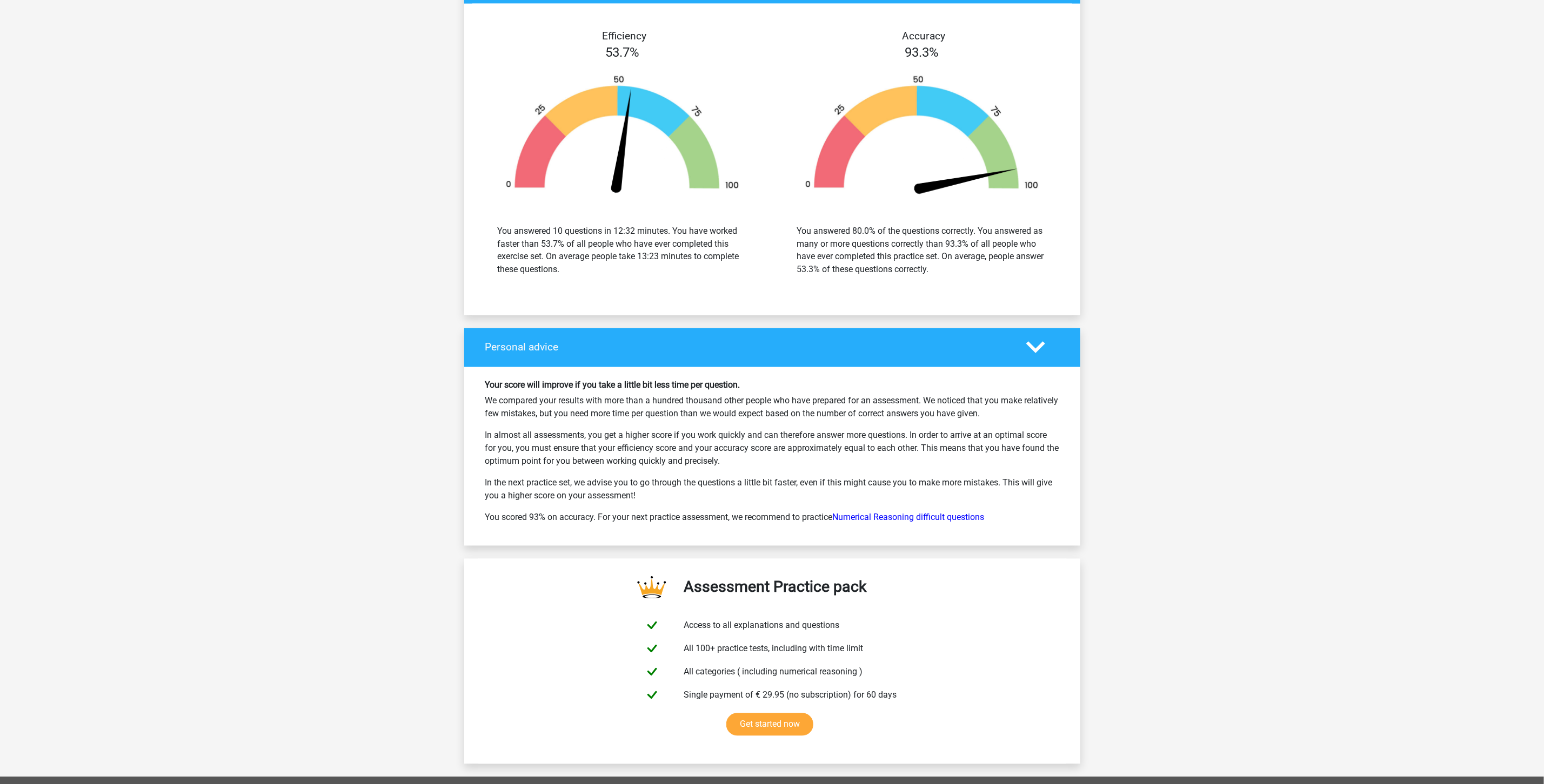
click at [815, 409] on p "We compared your results with more than a hundred thousand other people who hav…" at bounding box center [772, 407] width 574 height 26
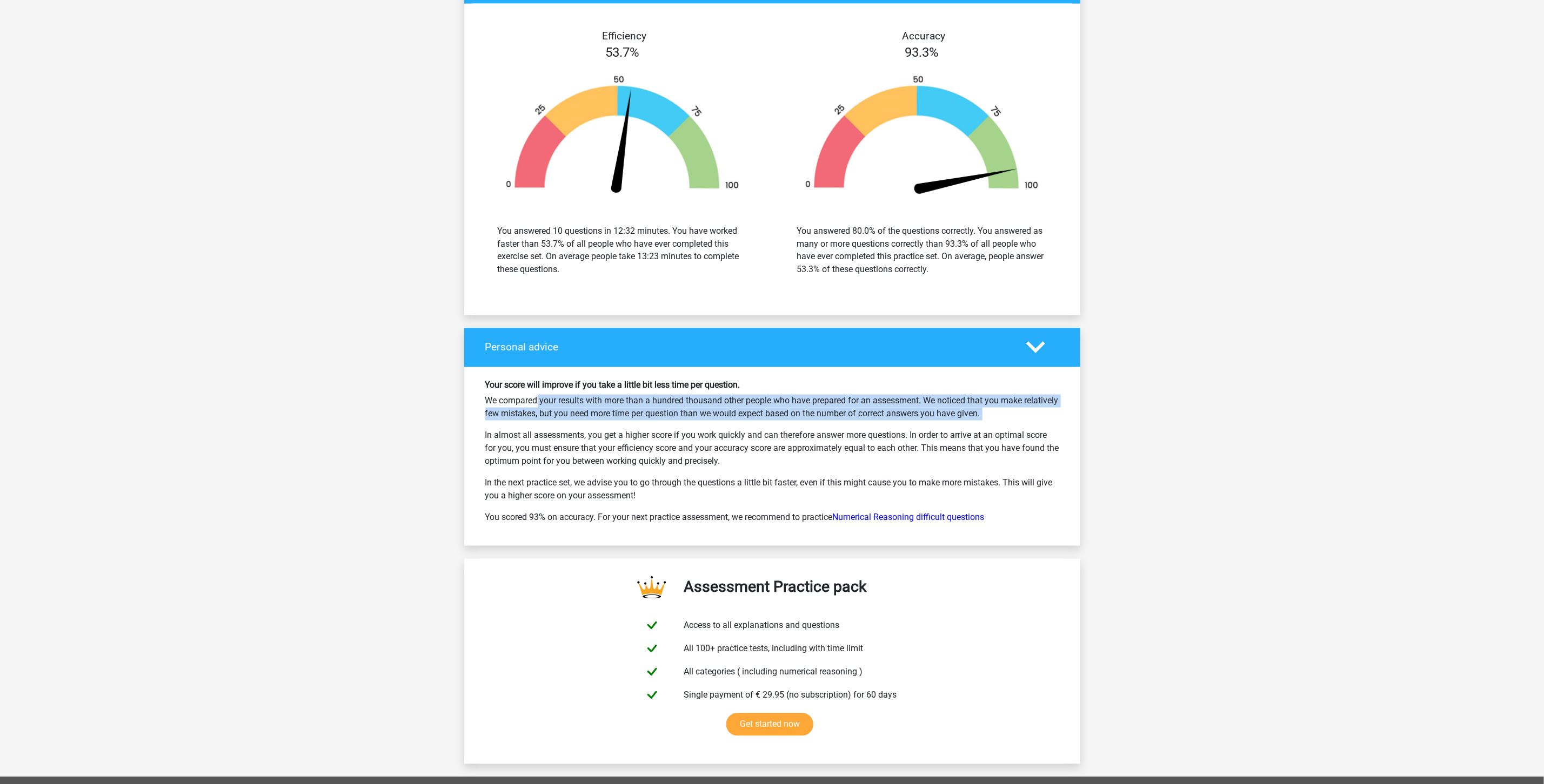
click at [815, 409] on p "We compared your results with more than a hundred thousand other people who hav…" at bounding box center [772, 407] width 574 height 26
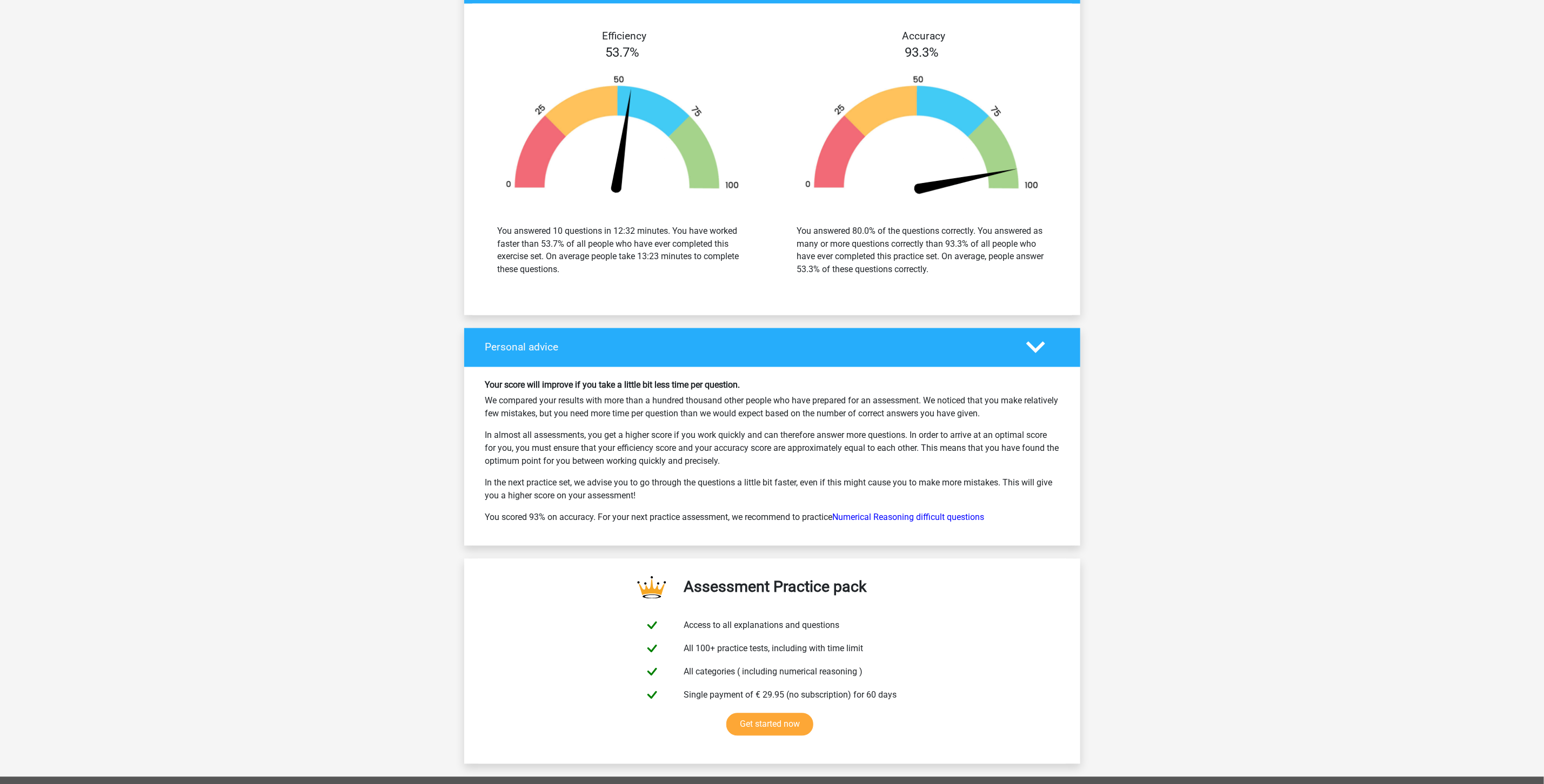
click at [670, 421] on p "We compared your results with more than a hundred thousand other people who hav…" at bounding box center [772, 407] width 574 height 26
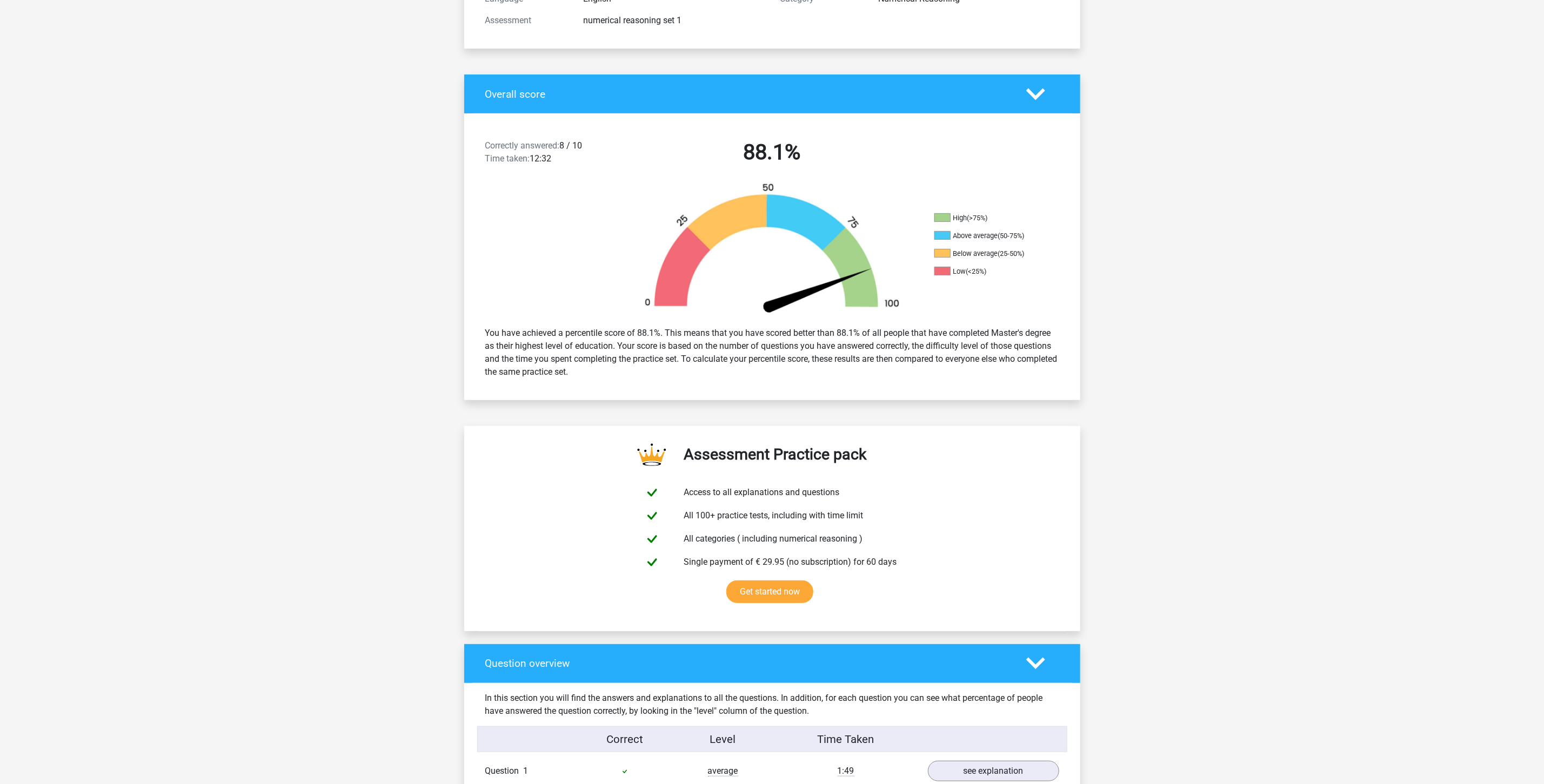
scroll to position [658, 0]
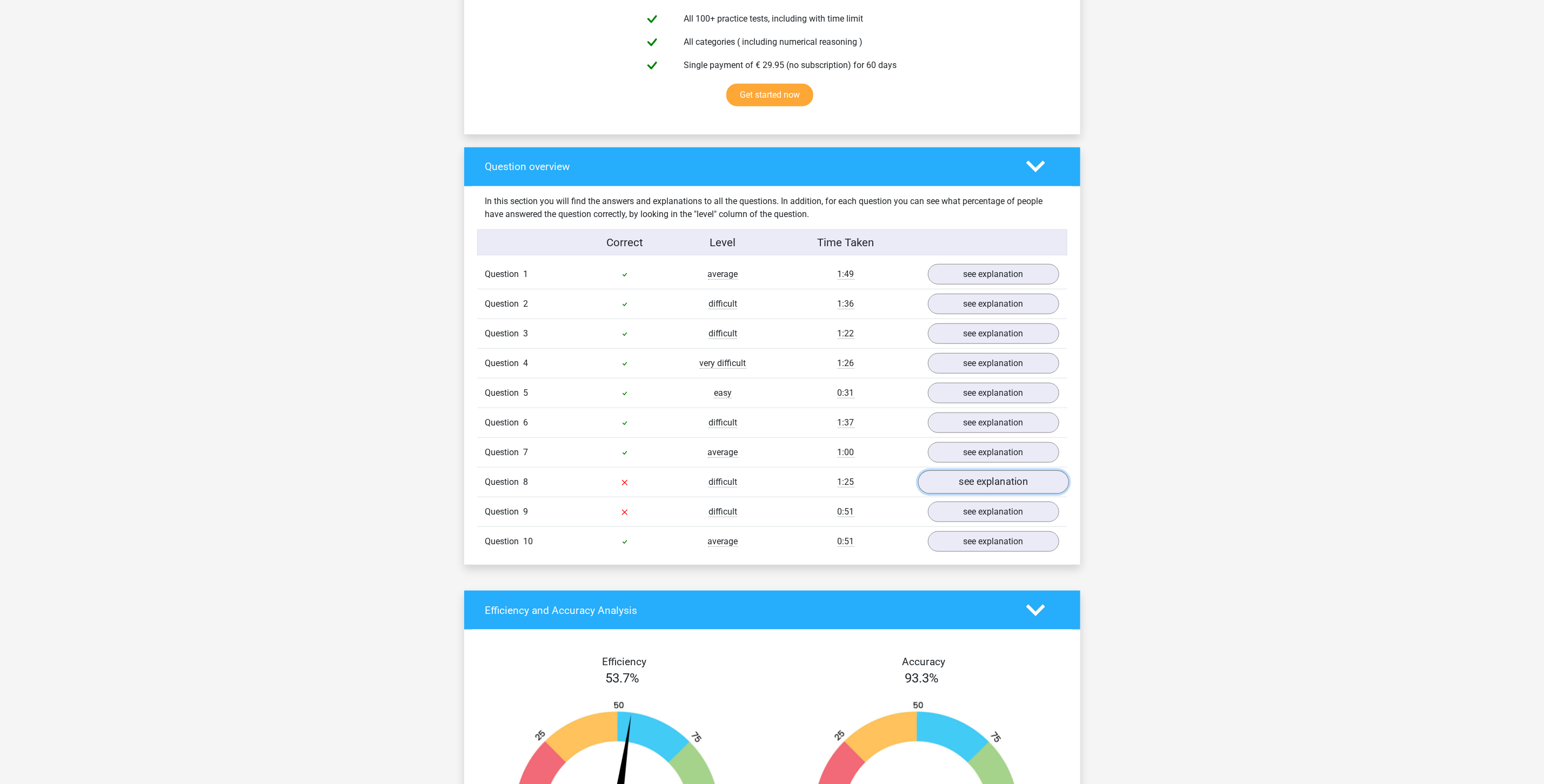
click at [1009, 493] on link "see explanation" at bounding box center [993, 483] width 151 height 24
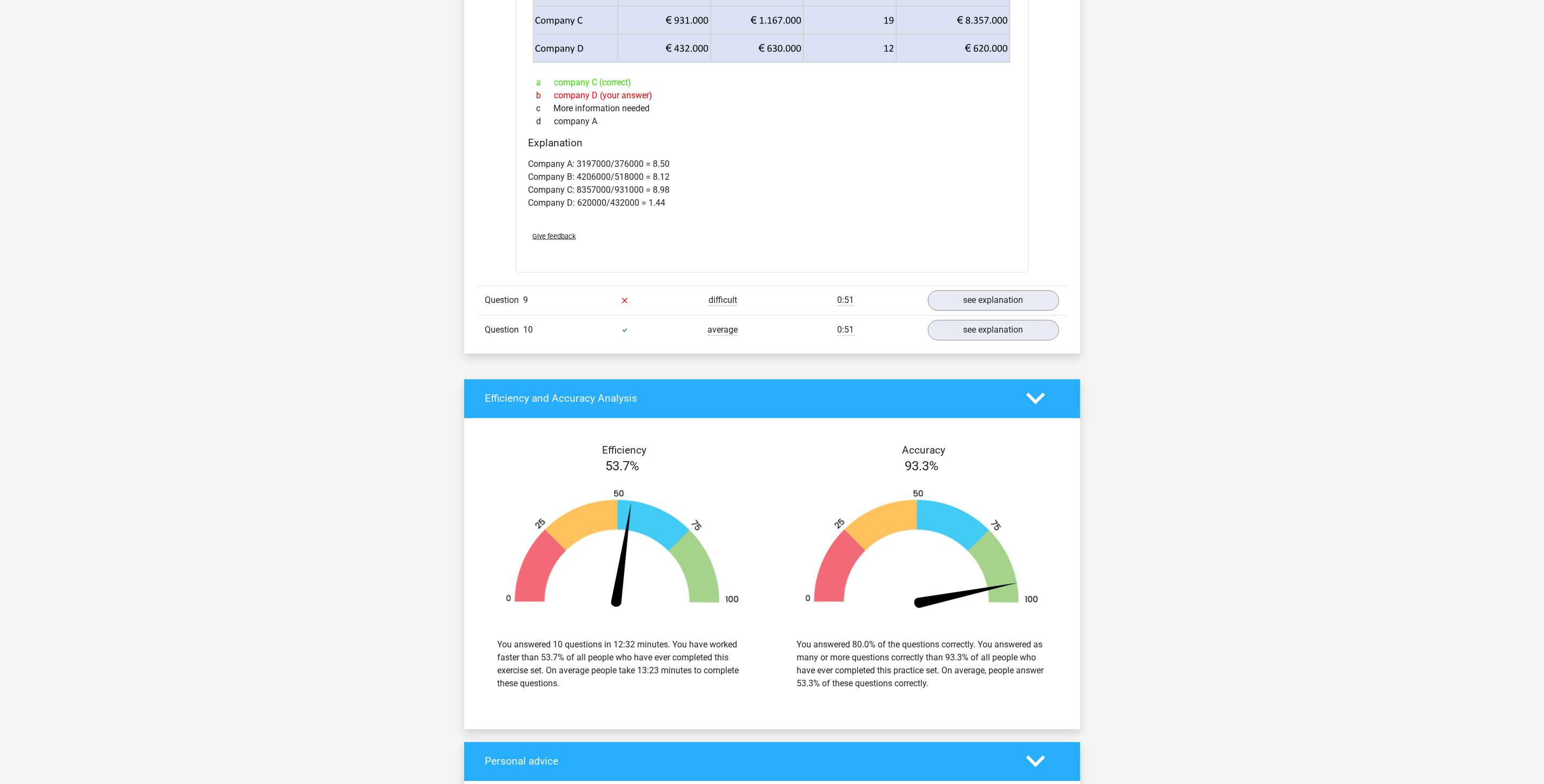
scroll to position [1276, 0]
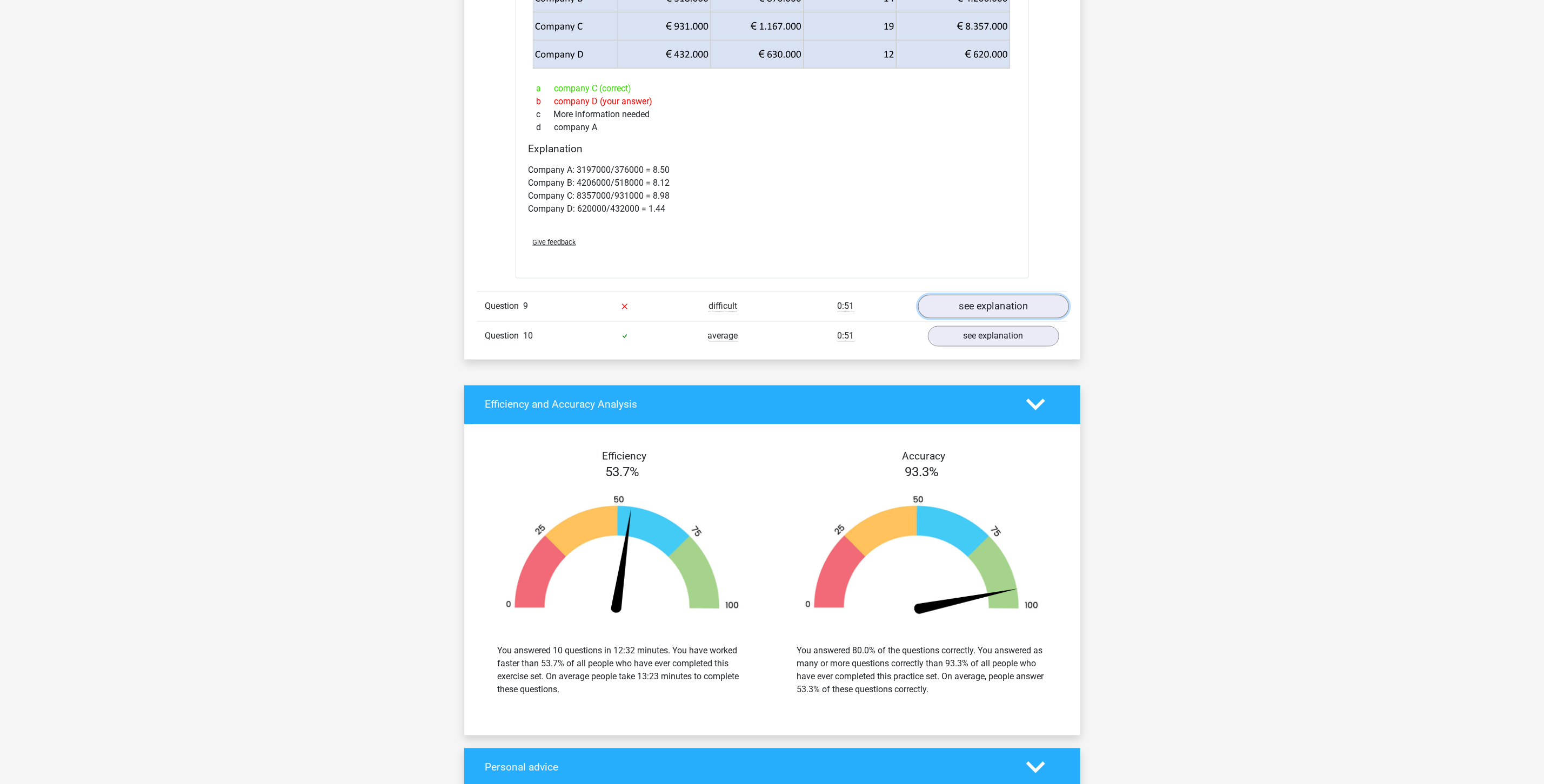
click at [1037, 307] on link "see explanation" at bounding box center [993, 306] width 151 height 24
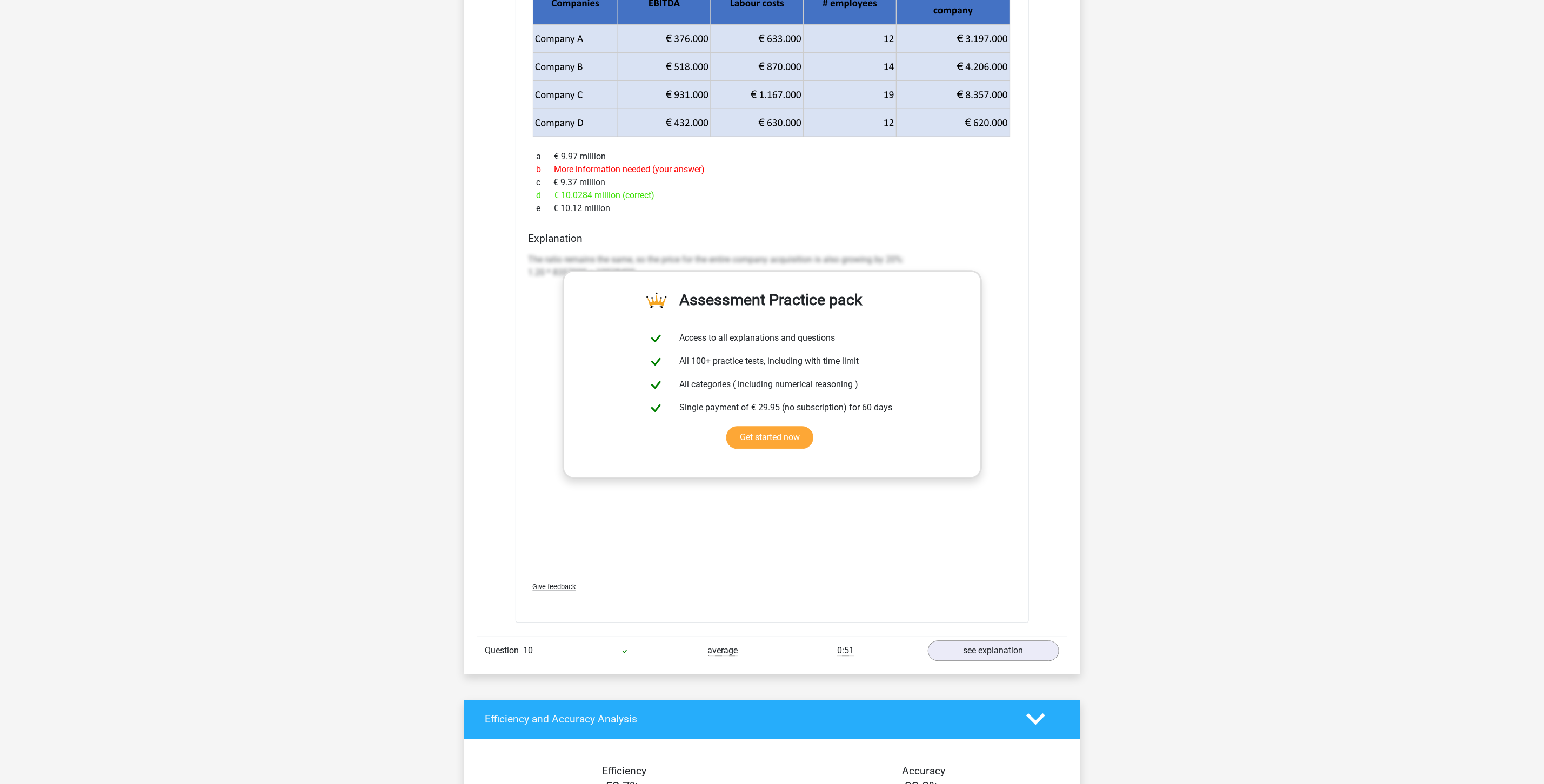
scroll to position [0, 0]
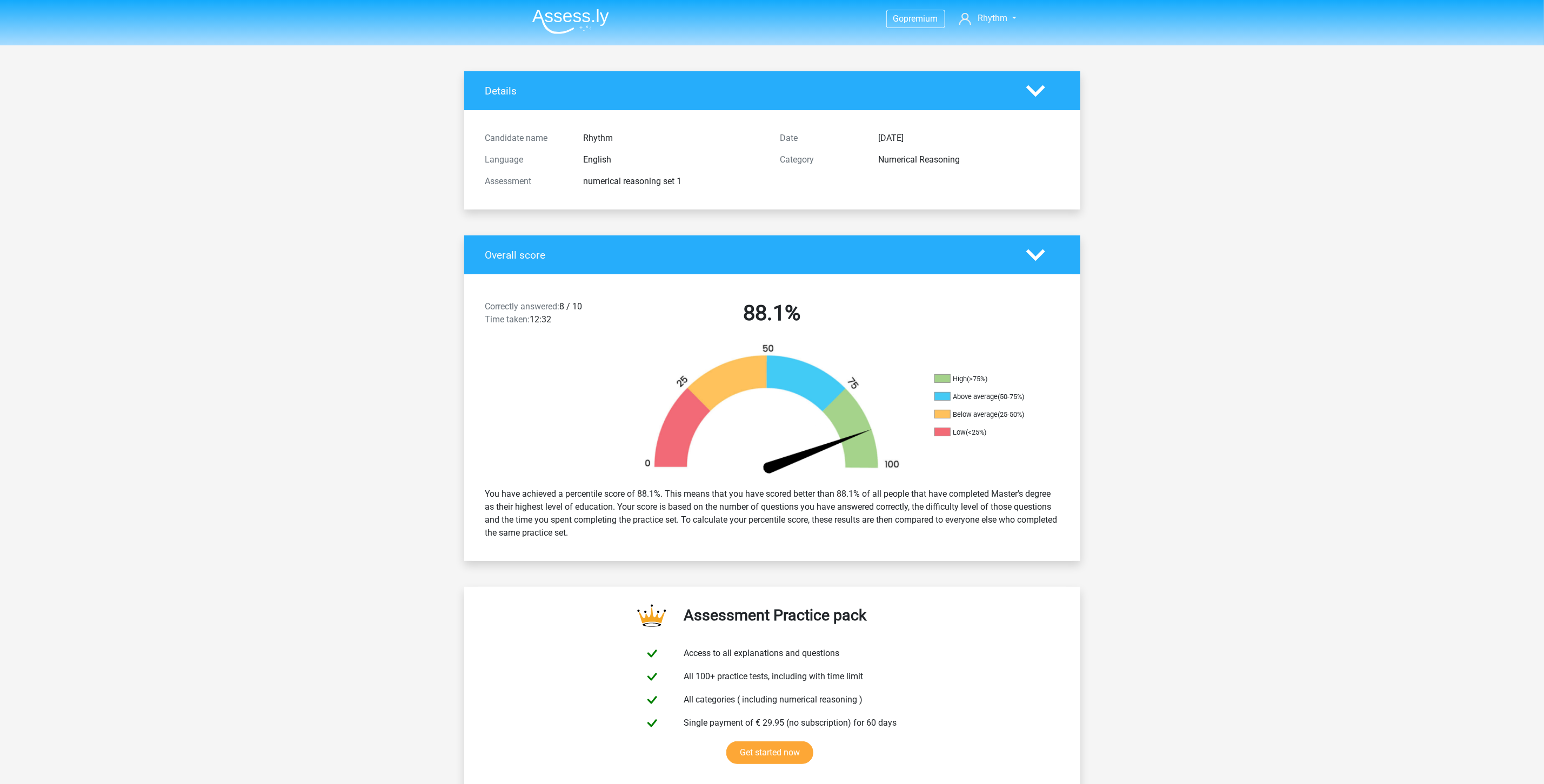
click at [1034, 82] on icon at bounding box center [1036, 91] width 19 height 19
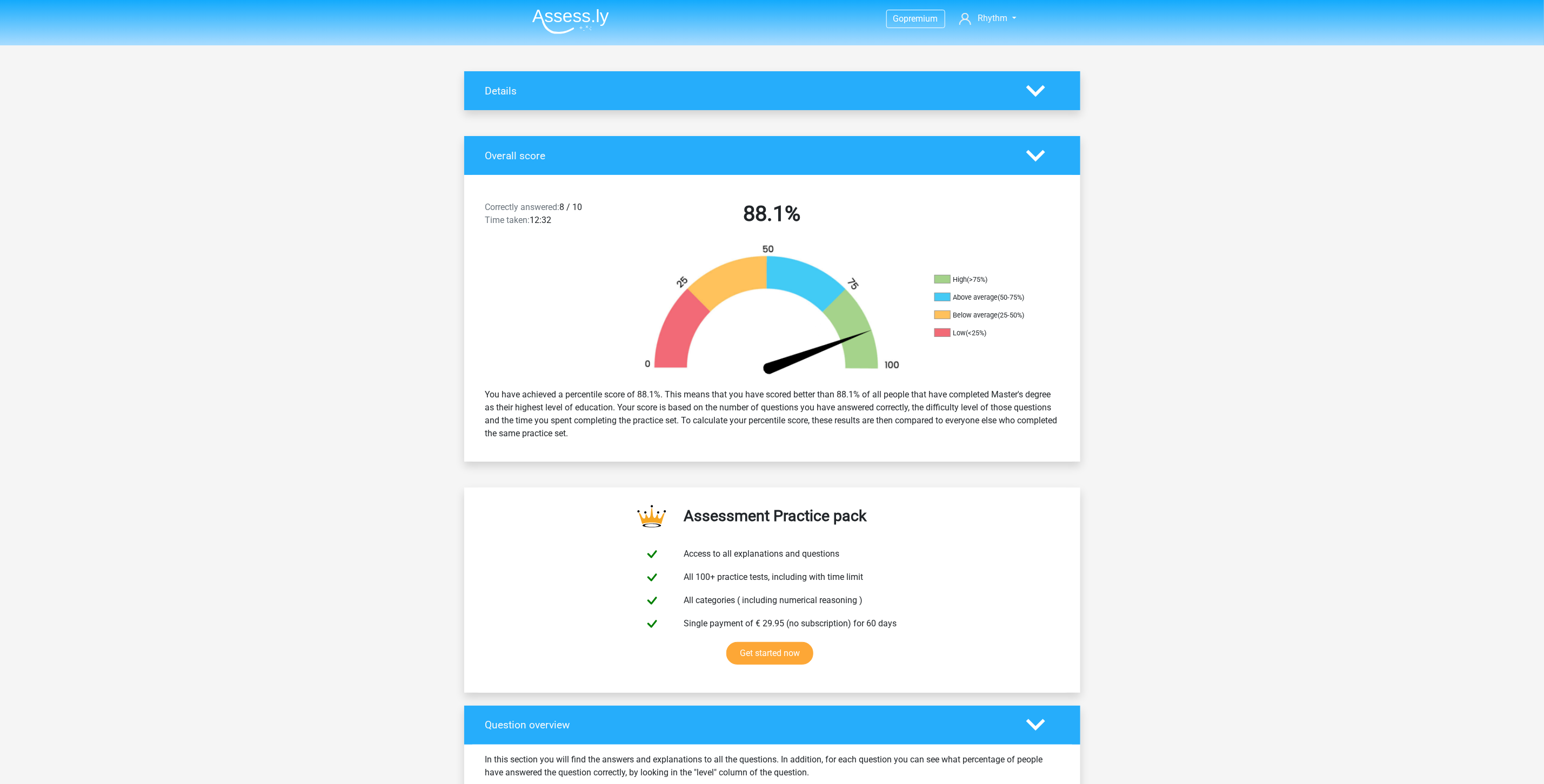
click at [565, 18] on img at bounding box center [571, 21] width 76 height 26
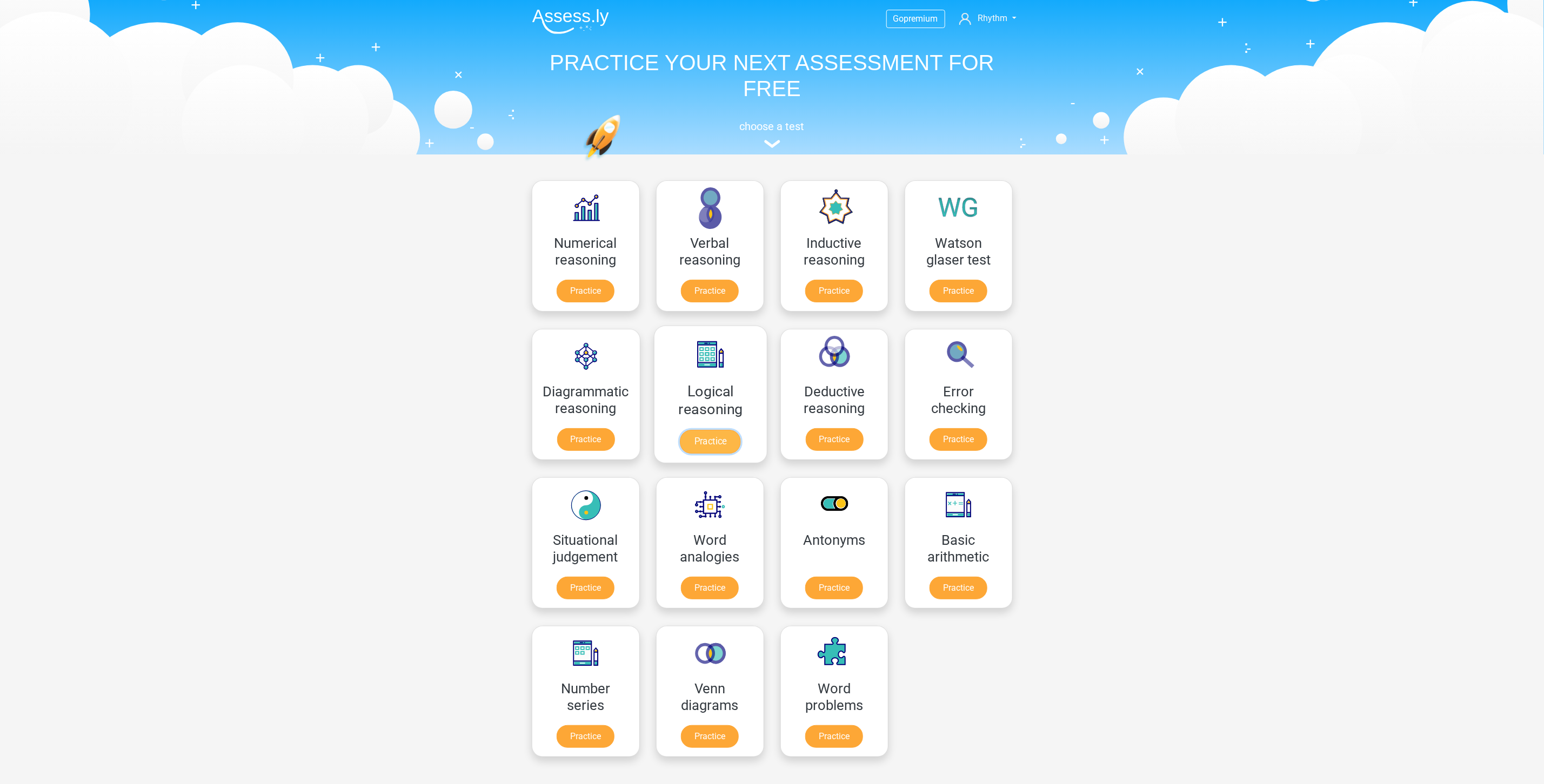
click at [718, 430] on link "Practice" at bounding box center [710, 442] width 60 height 24
click at [604, 281] on link "Practice" at bounding box center [585, 293] width 60 height 24
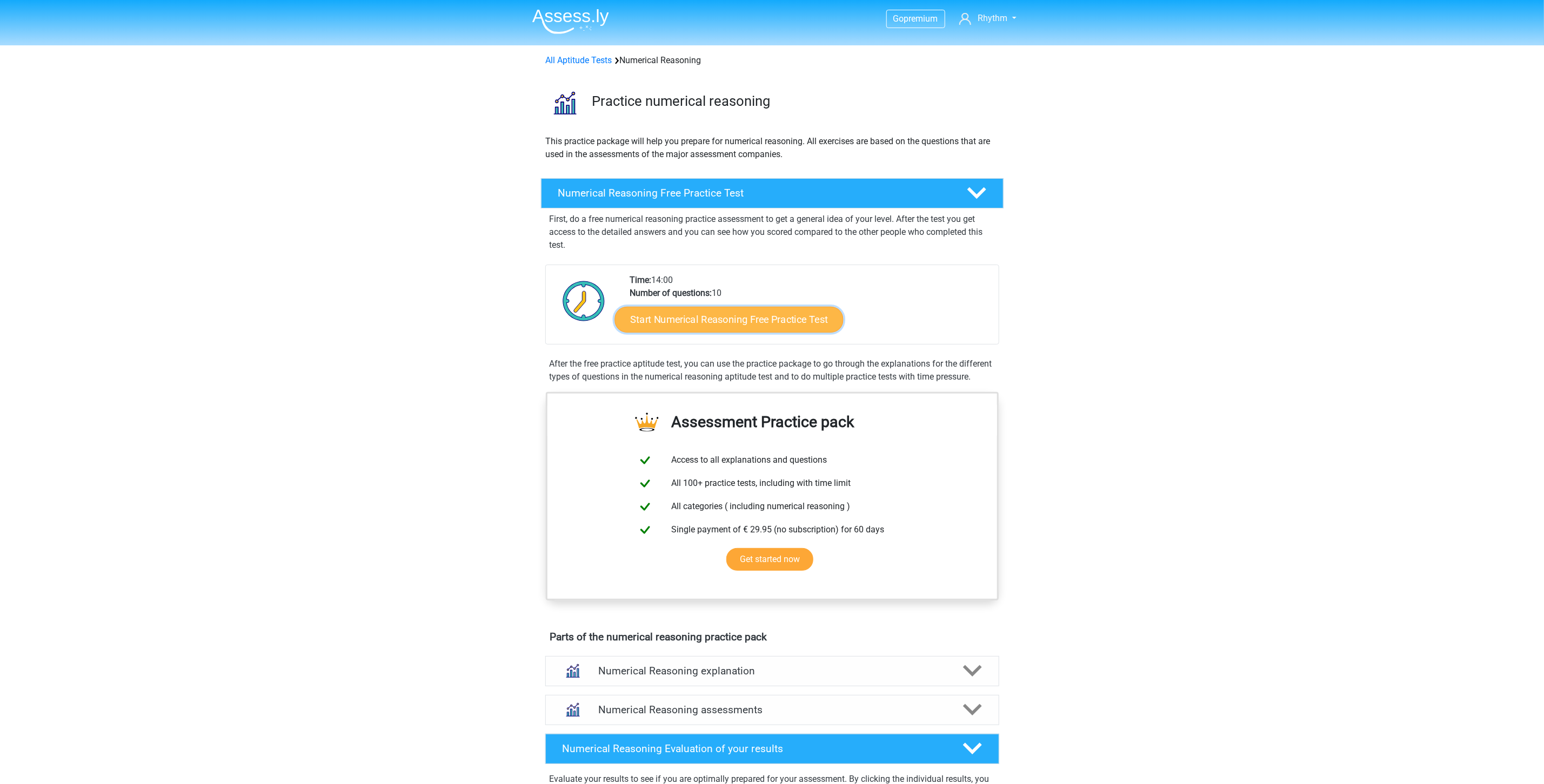
click at [711, 315] on link "Start Numerical Reasoning Free Practice Test" at bounding box center [729, 319] width 229 height 26
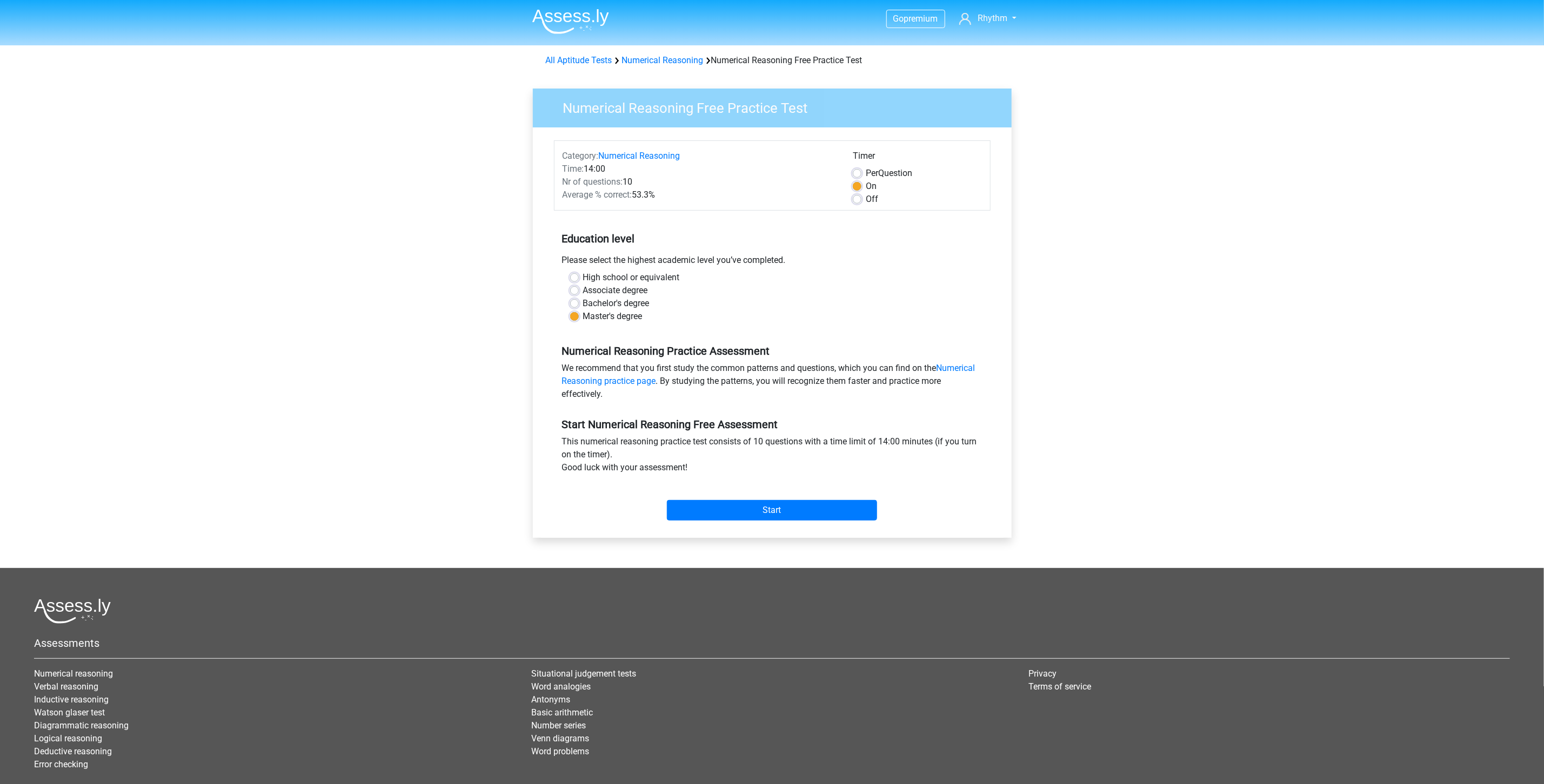
click at [564, 21] on img at bounding box center [571, 21] width 76 height 26
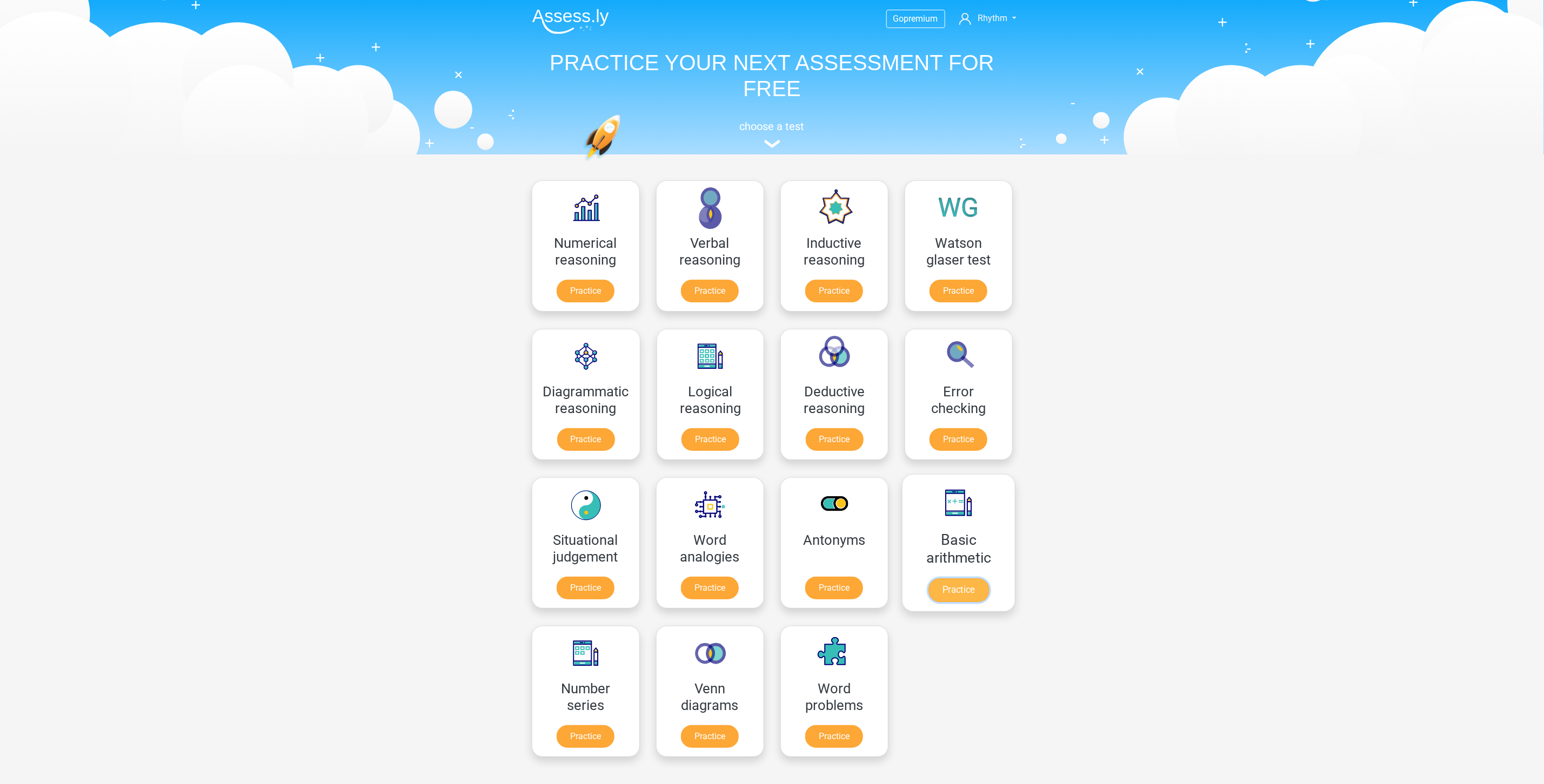
click at [971, 578] on link "Practice" at bounding box center [958, 590] width 60 height 24
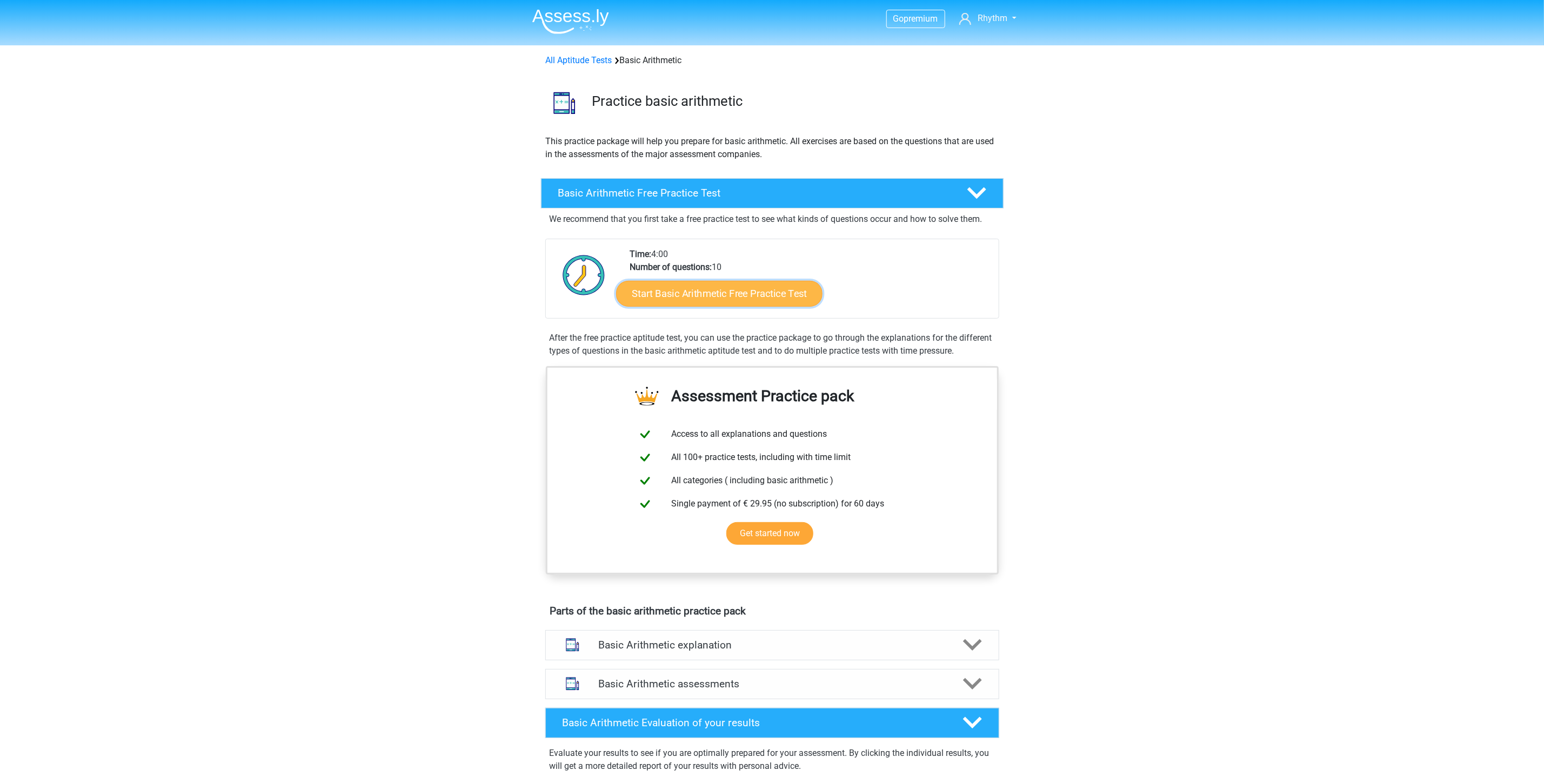
click at [726, 298] on link "Start Basic Arithmetic Free Practice Test" at bounding box center [719, 293] width 207 height 26
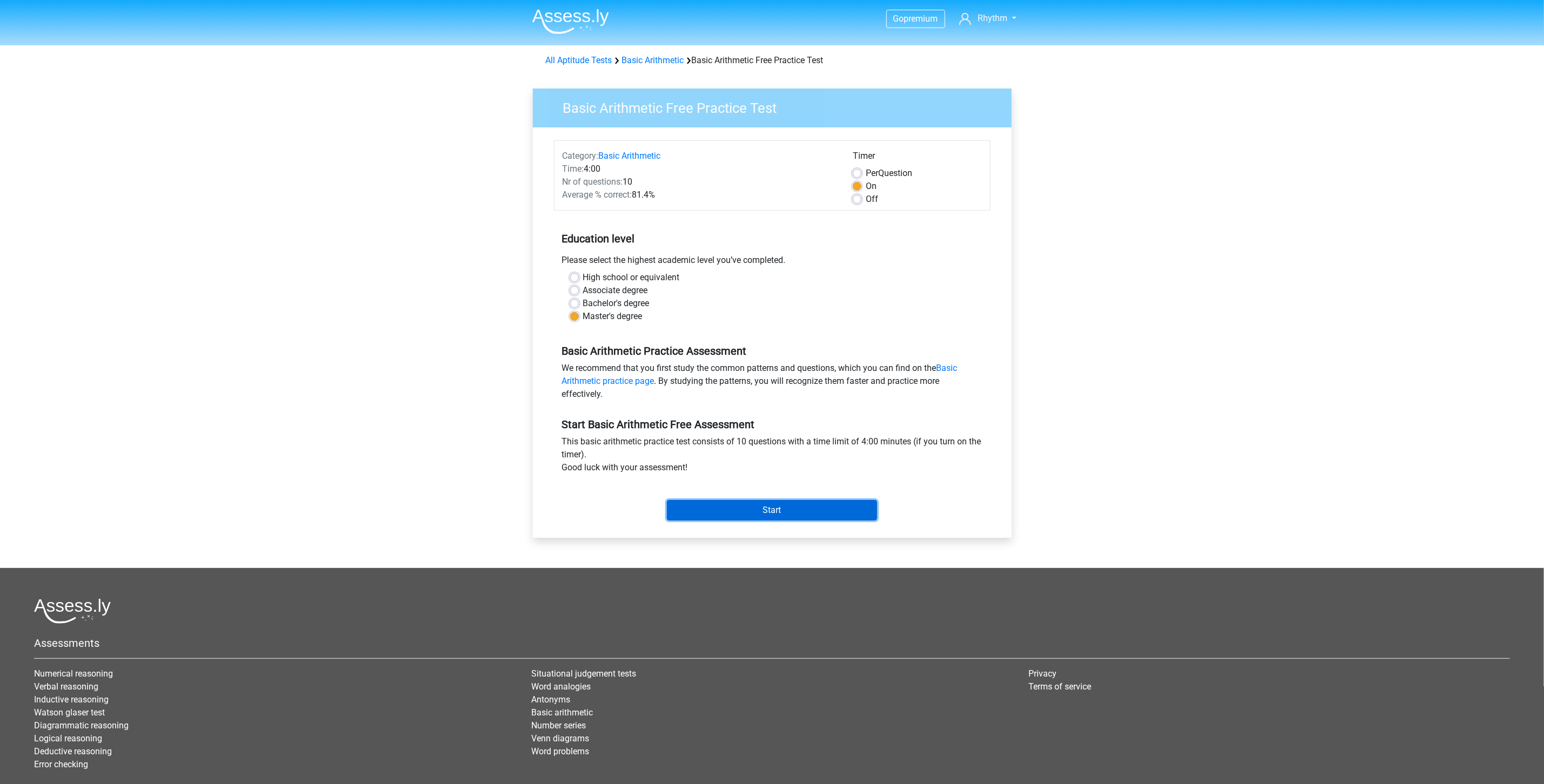
click at [790, 515] on input "Start" at bounding box center [772, 511] width 210 height 21
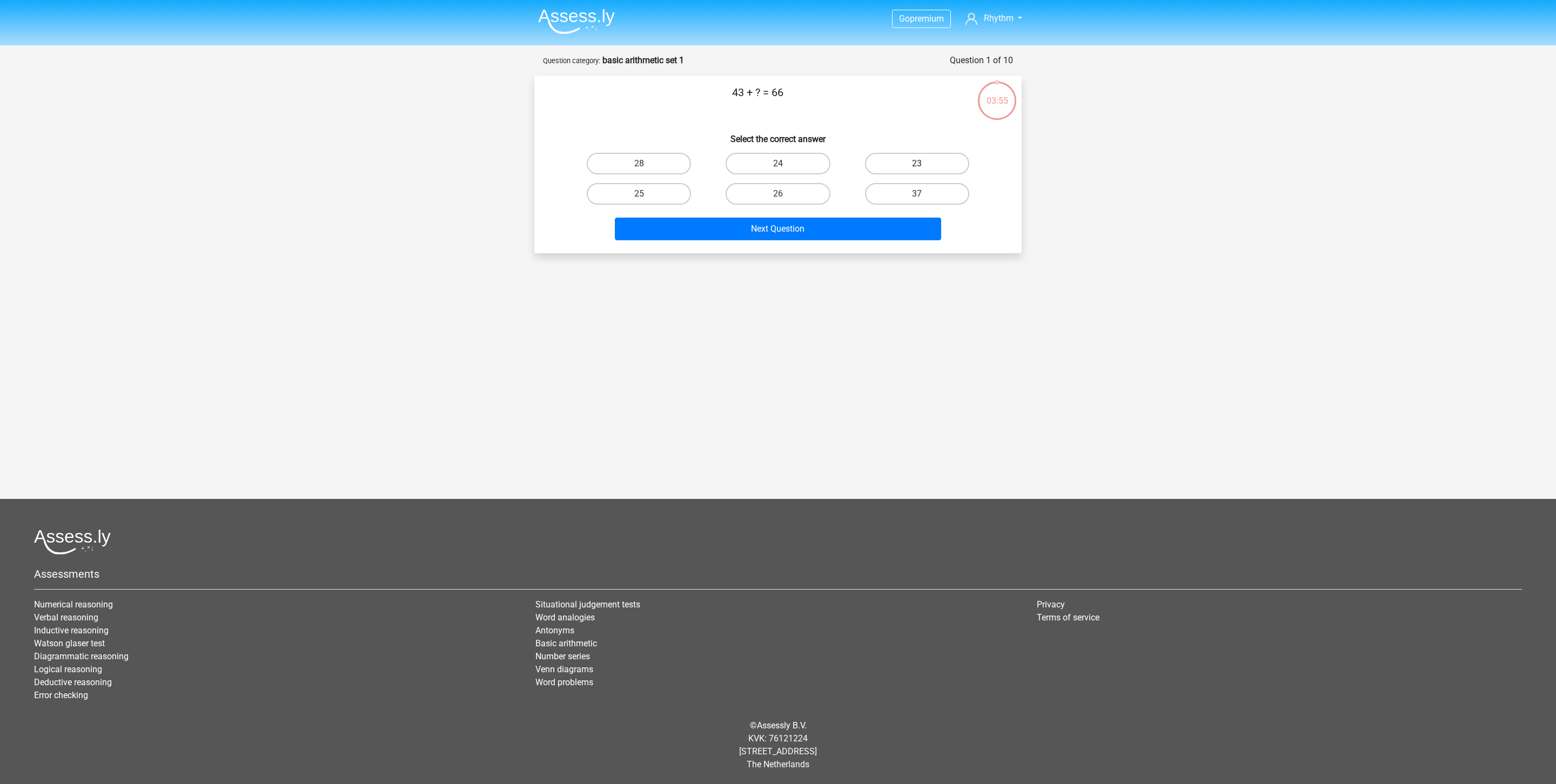
click at [926, 165] on label "23" at bounding box center [917, 163] width 104 height 21
click at [924, 165] on input "23" at bounding box center [921, 168] width 7 height 7
radio input "true"
drag, startPoint x: 897, startPoint y: 248, endPoint x: 892, endPoint y: 231, distance: 17.7
click at [896, 248] on div "43 + ? = 66 Select the correct answer 28 24 23 25" at bounding box center [778, 165] width 487 height 178
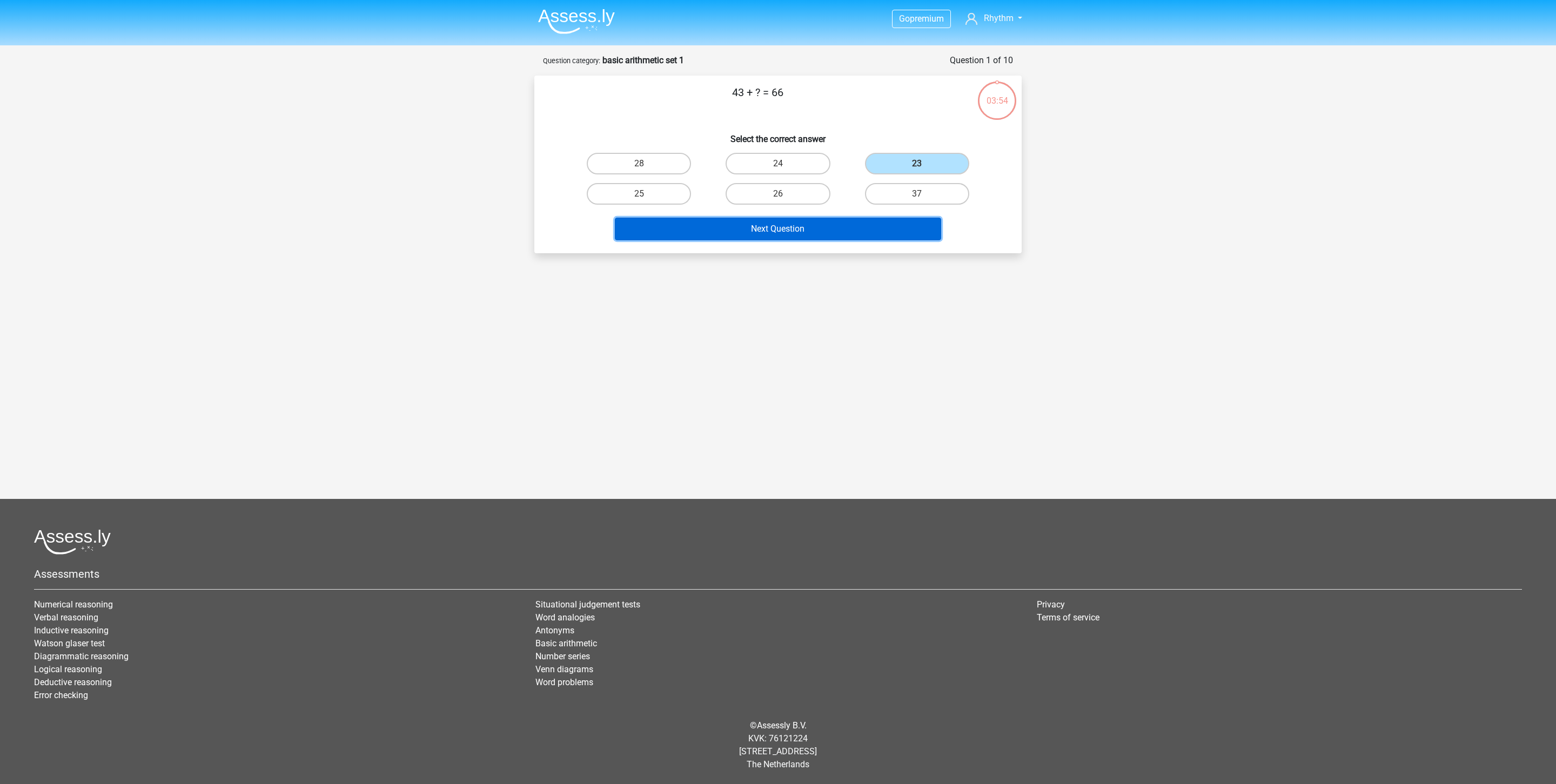
click at [892, 228] on button "Next Question" at bounding box center [778, 229] width 327 height 23
click at [906, 153] on label "5" at bounding box center [917, 163] width 104 height 21
click at [917, 164] on input "5" at bounding box center [921, 168] width 7 height 7
radio input "true"
click at [893, 228] on button "Next Question" at bounding box center [778, 229] width 327 height 23
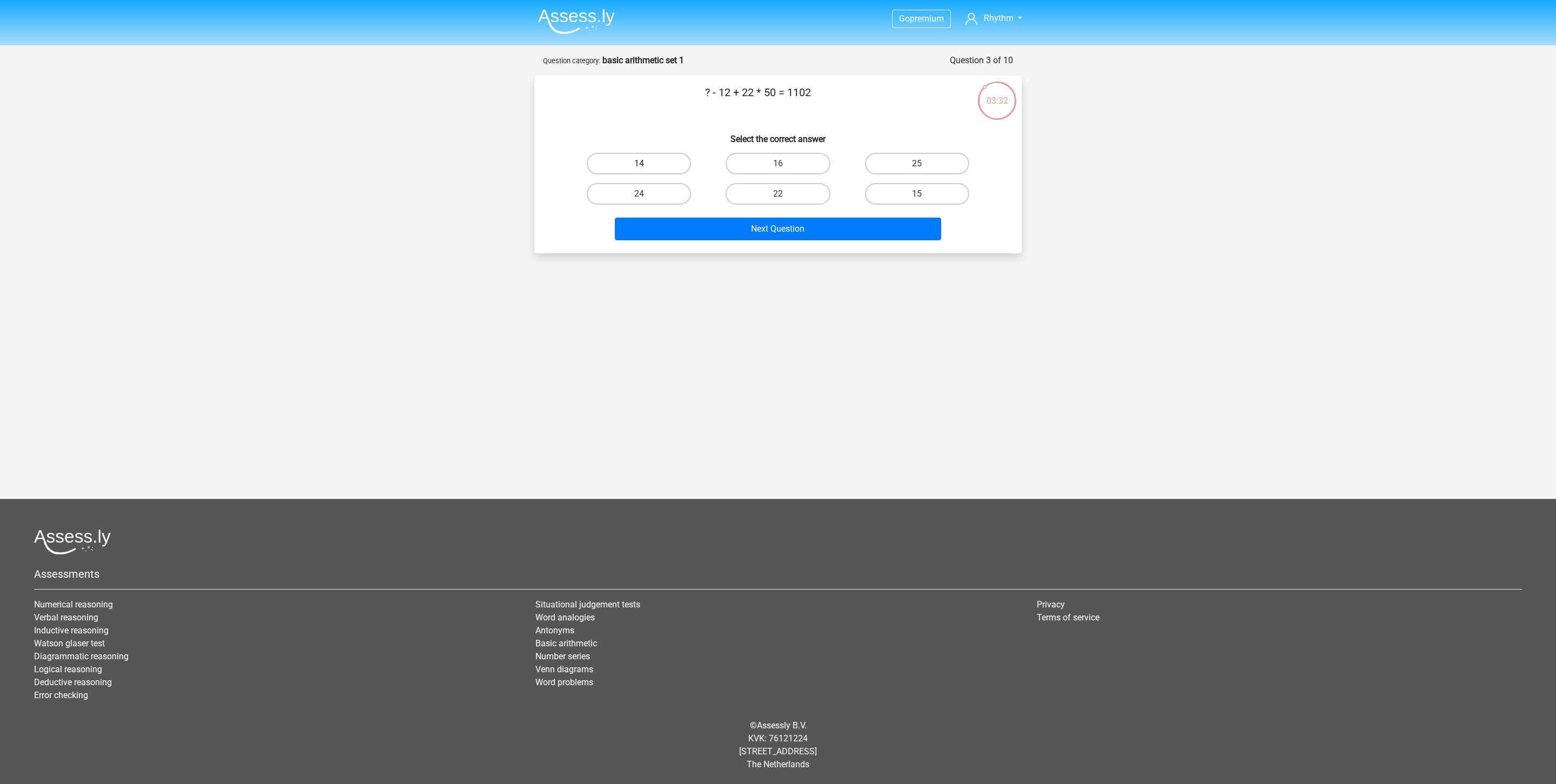
click at [656, 159] on label "14" at bounding box center [639, 163] width 104 height 21
click at [646, 164] on input "14" at bounding box center [643, 168] width 7 height 7
radio input "true"
click at [795, 215] on div "Next Question" at bounding box center [778, 226] width 453 height 36
click at [802, 227] on button "Next Question" at bounding box center [778, 229] width 327 height 23
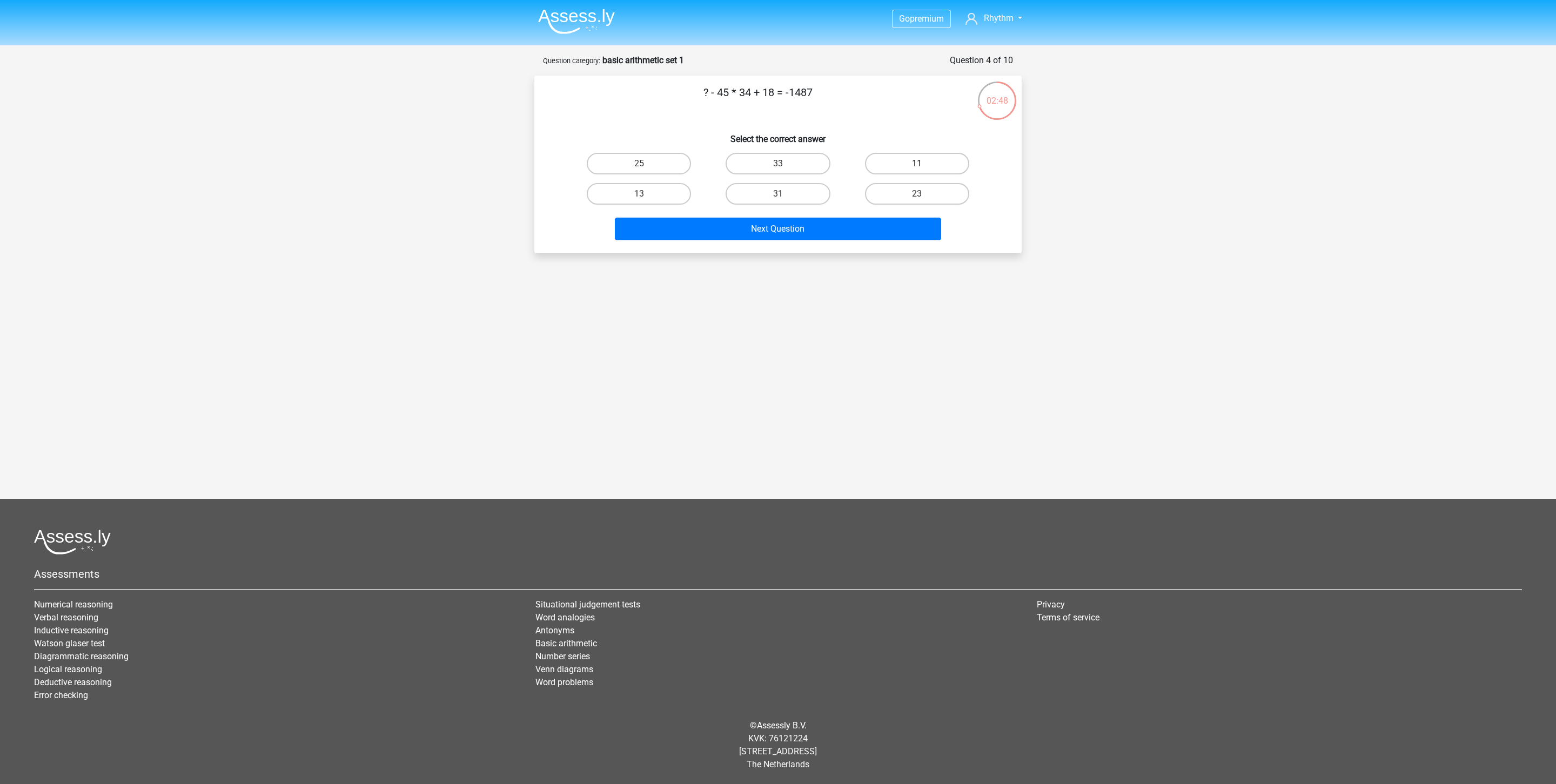
click at [908, 159] on label "11" at bounding box center [917, 163] width 104 height 21
click at [917, 164] on input "11" at bounding box center [921, 168] width 7 height 7
radio input "true"
click at [850, 234] on button "Next Question" at bounding box center [778, 229] width 327 height 23
click at [934, 163] on label "28" at bounding box center [917, 163] width 104 height 21
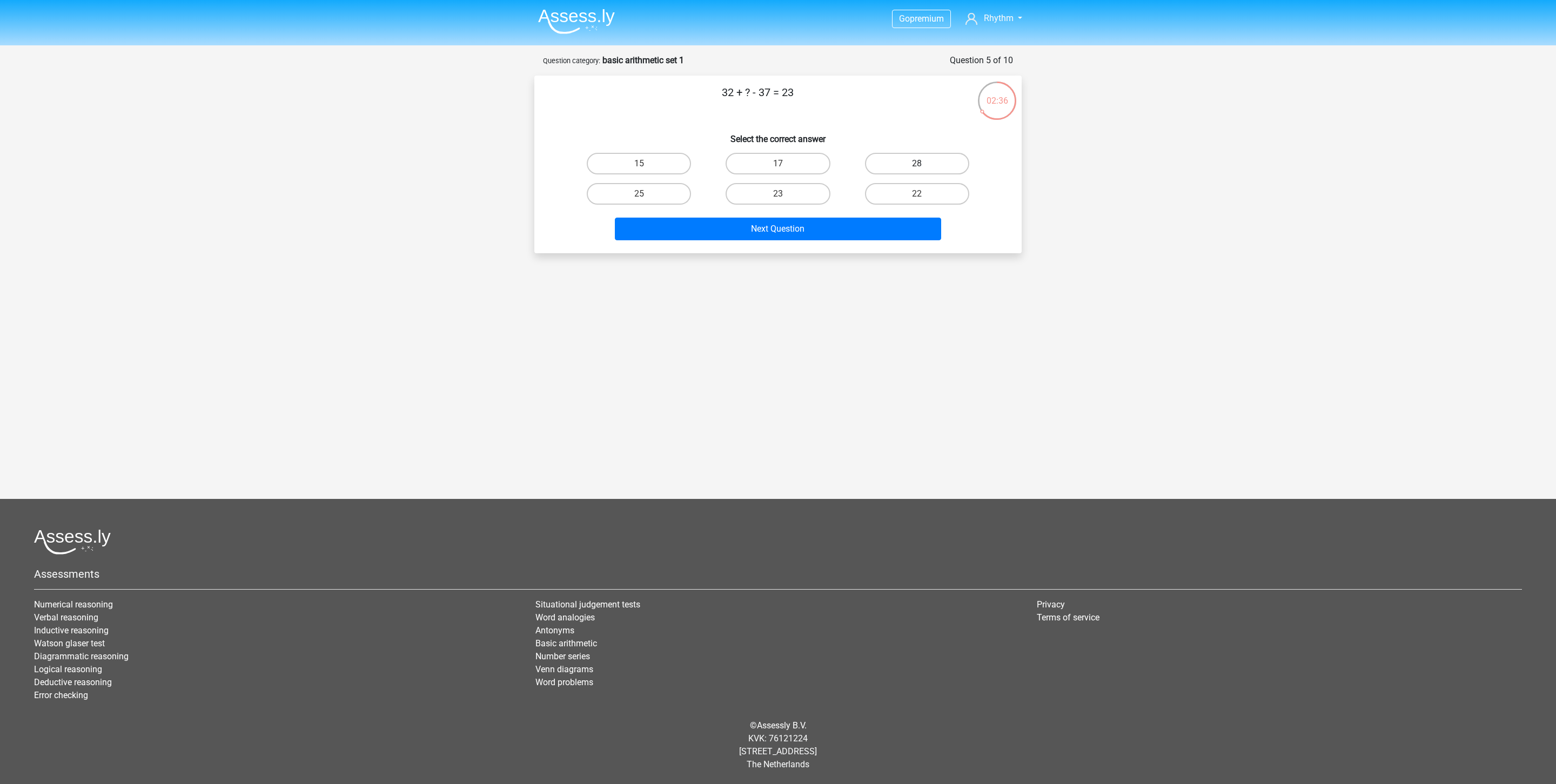
click at [924, 164] on input "28" at bounding box center [921, 168] width 7 height 7
radio input "true"
click at [892, 234] on button "Next Question" at bounding box center [778, 229] width 327 height 23
click at [792, 190] on label "9" at bounding box center [778, 193] width 104 height 21
click at [785, 194] on input "9" at bounding box center [782, 198] width 7 height 7
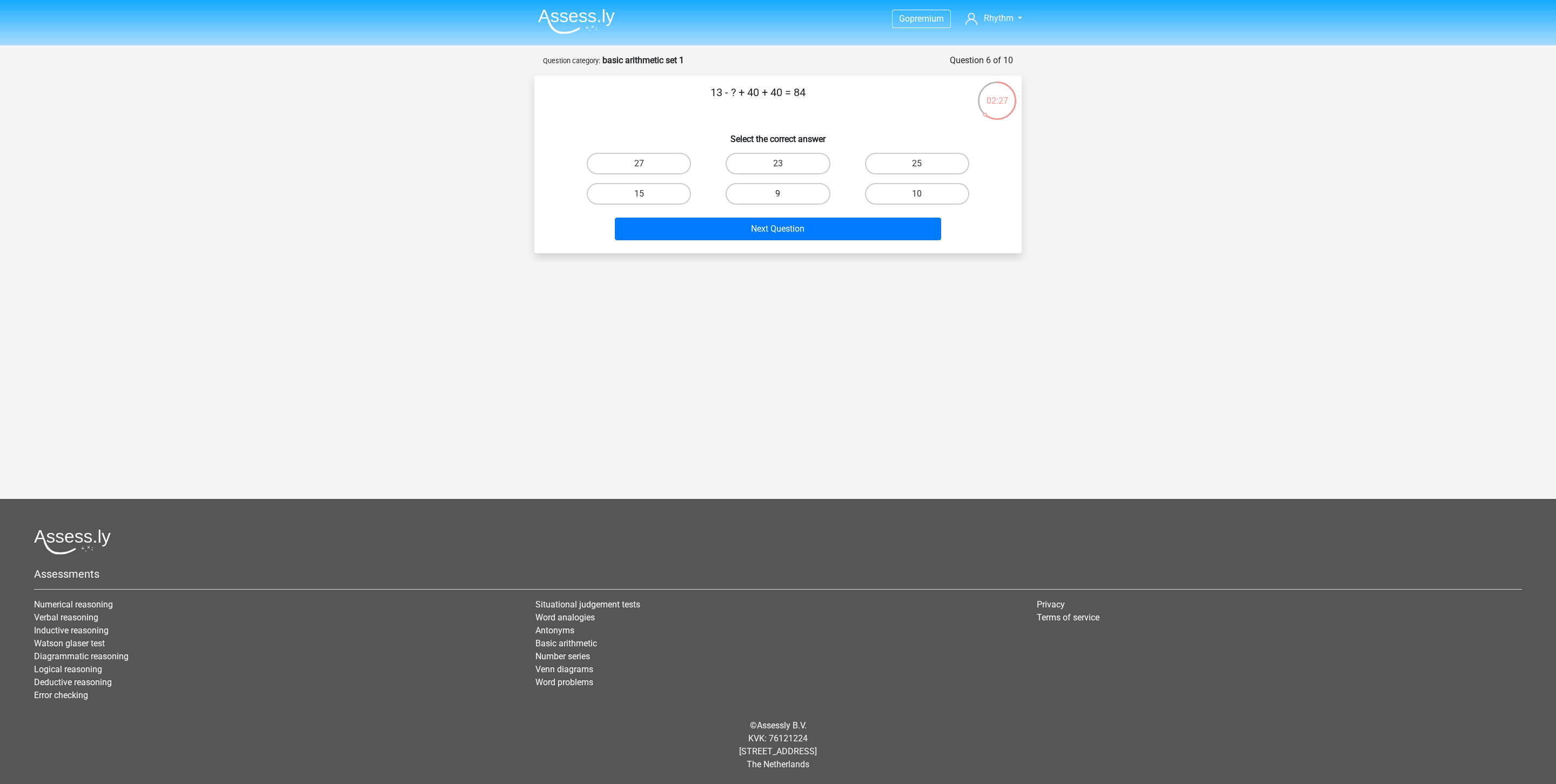
radio input "true"
click at [804, 225] on button "Next Question" at bounding box center [778, 229] width 327 height 23
click at [914, 162] on label "3" at bounding box center [917, 163] width 104 height 21
click at [917, 164] on input "3" at bounding box center [921, 168] width 7 height 7
radio input "true"
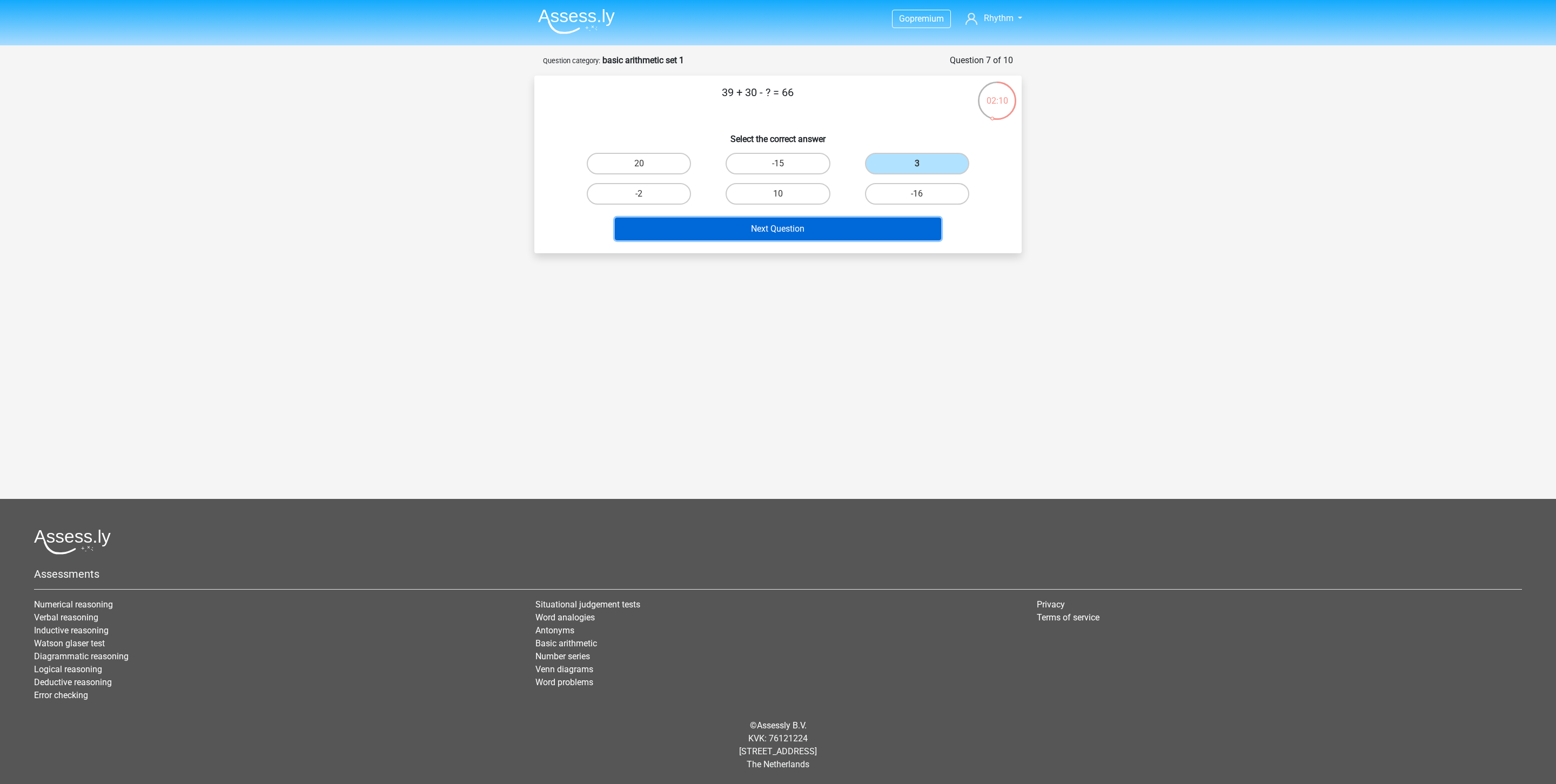
click at [772, 223] on button "Next Question" at bounding box center [778, 229] width 327 height 23
click at [911, 193] on label "-12" at bounding box center [917, 193] width 104 height 21
click at [917, 194] on input "-12" at bounding box center [921, 198] width 7 height 7
radio input "true"
click at [836, 227] on button "Next Question" at bounding box center [778, 229] width 327 height 23
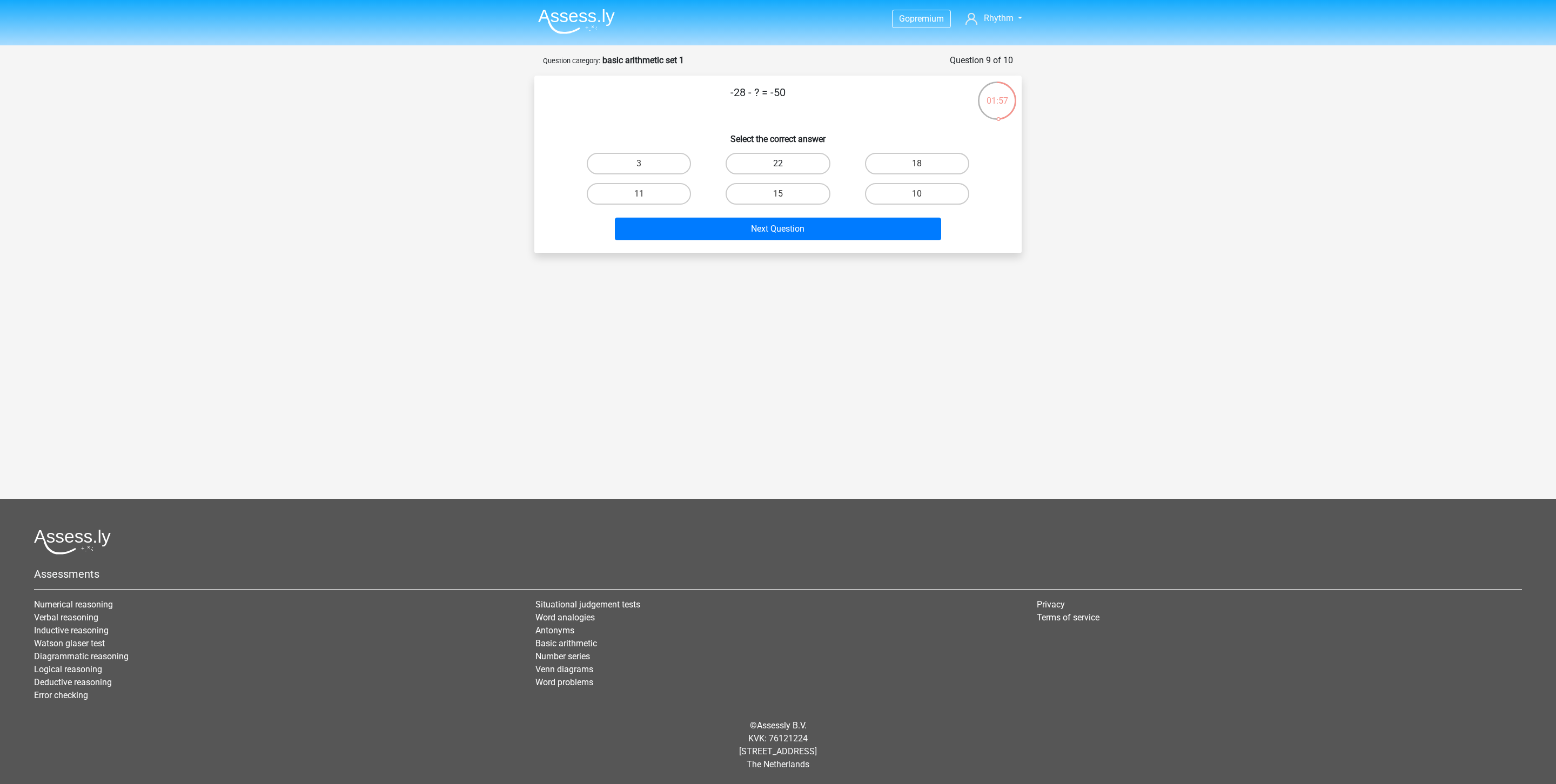
click at [777, 160] on label "22" at bounding box center [778, 163] width 104 height 21
click at [778, 164] on input "22" at bounding box center [782, 168] width 7 height 7
radio input "true"
click at [832, 227] on button "Next Question" at bounding box center [778, 229] width 327 height 23
click at [775, 201] on label "48" at bounding box center [778, 193] width 104 height 21
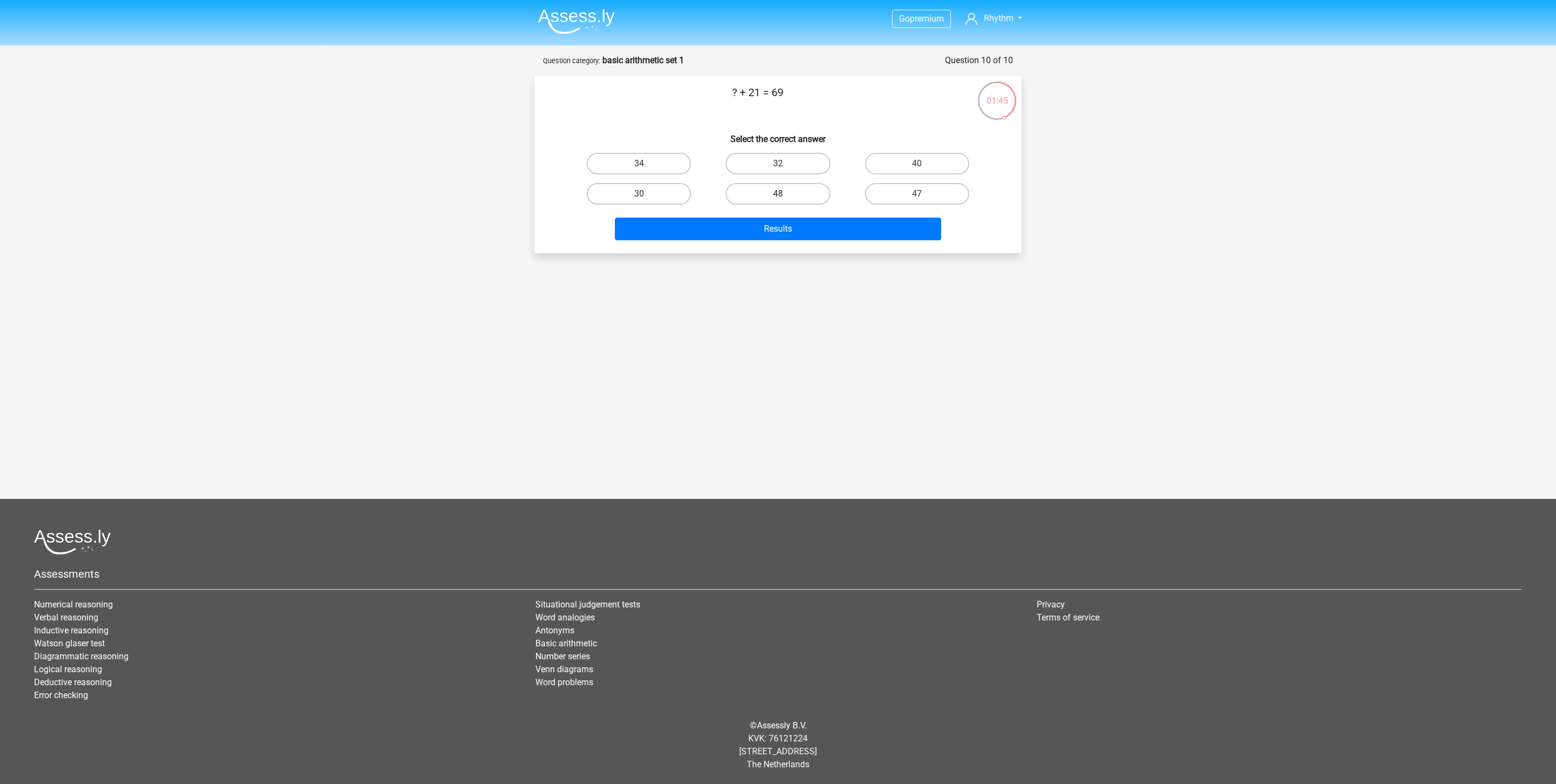
click at [778, 201] on input "48" at bounding box center [782, 198] width 7 height 7
radio input "true"
click at [780, 226] on button "Results" at bounding box center [778, 229] width 327 height 23
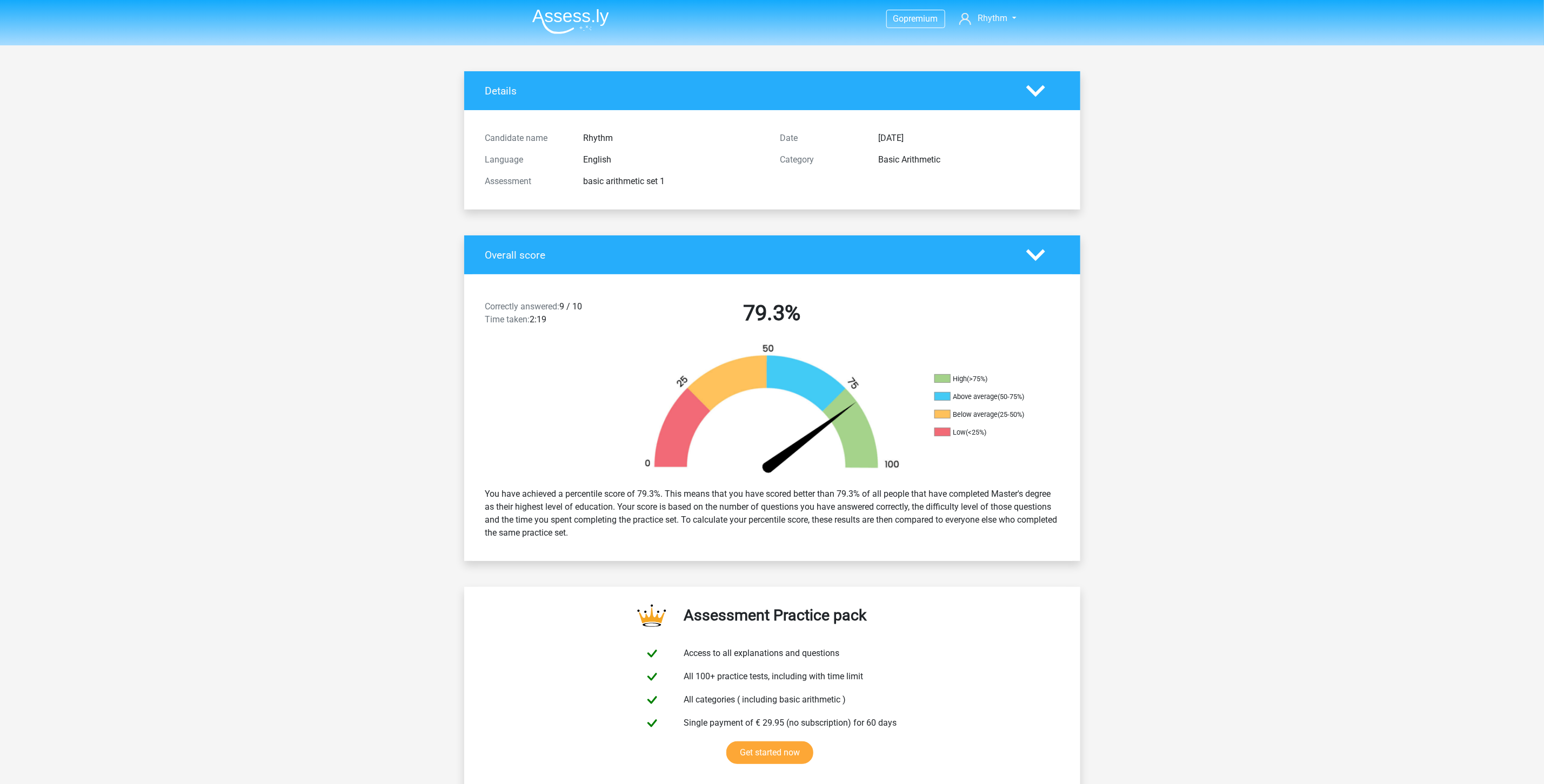
click at [565, 21] on img at bounding box center [571, 21] width 76 height 26
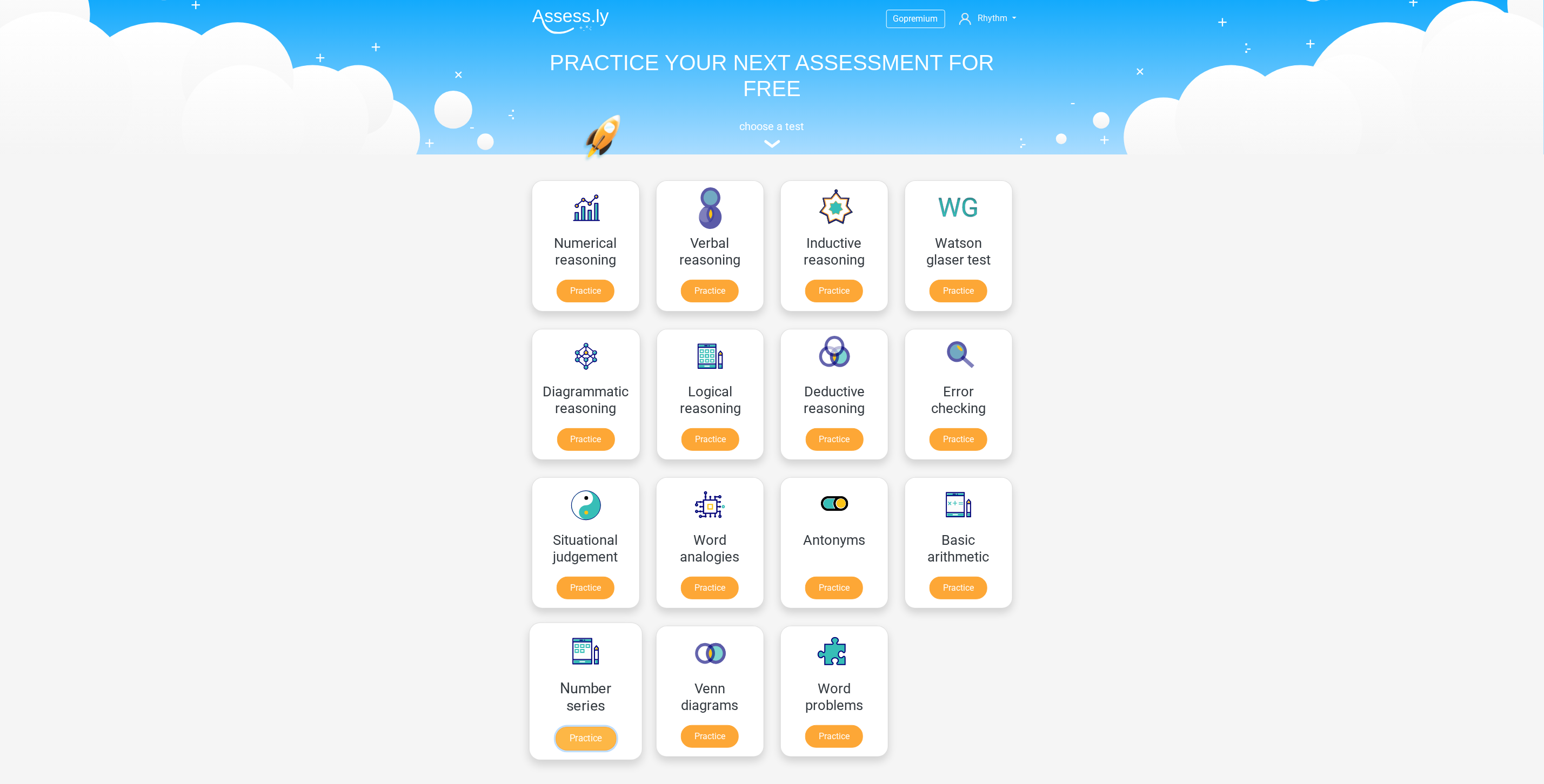
click at [575, 727] on link "Practice" at bounding box center [585, 738] width 60 height 24
click at [952, 578] on link "Practice" at bounding box center [958, 590] width 60 height 24
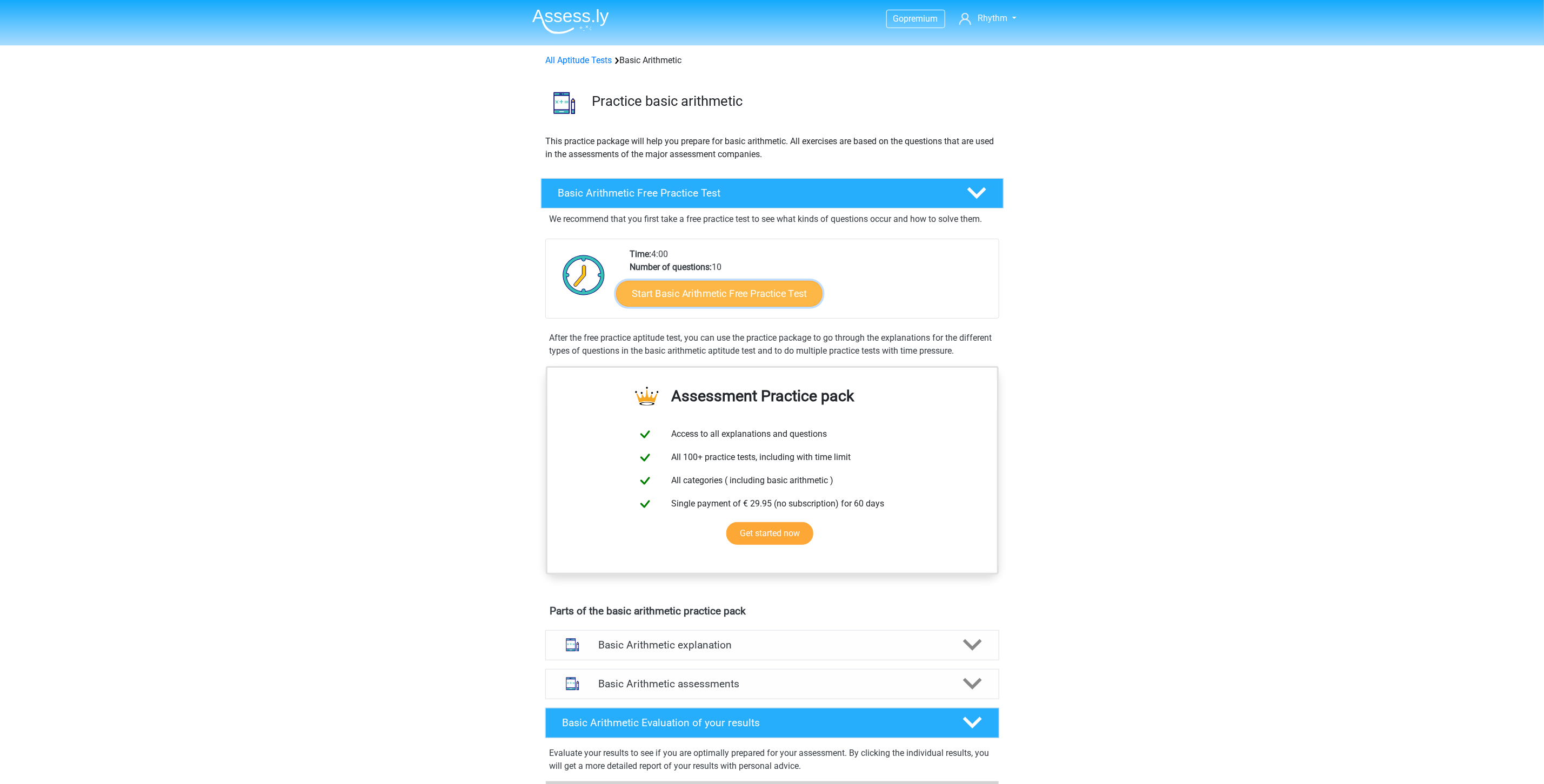
click at [701, 297] on link "Start Basic Arithmetic Free Practice Test" at bounding box center [719, 293] width 207 height 26
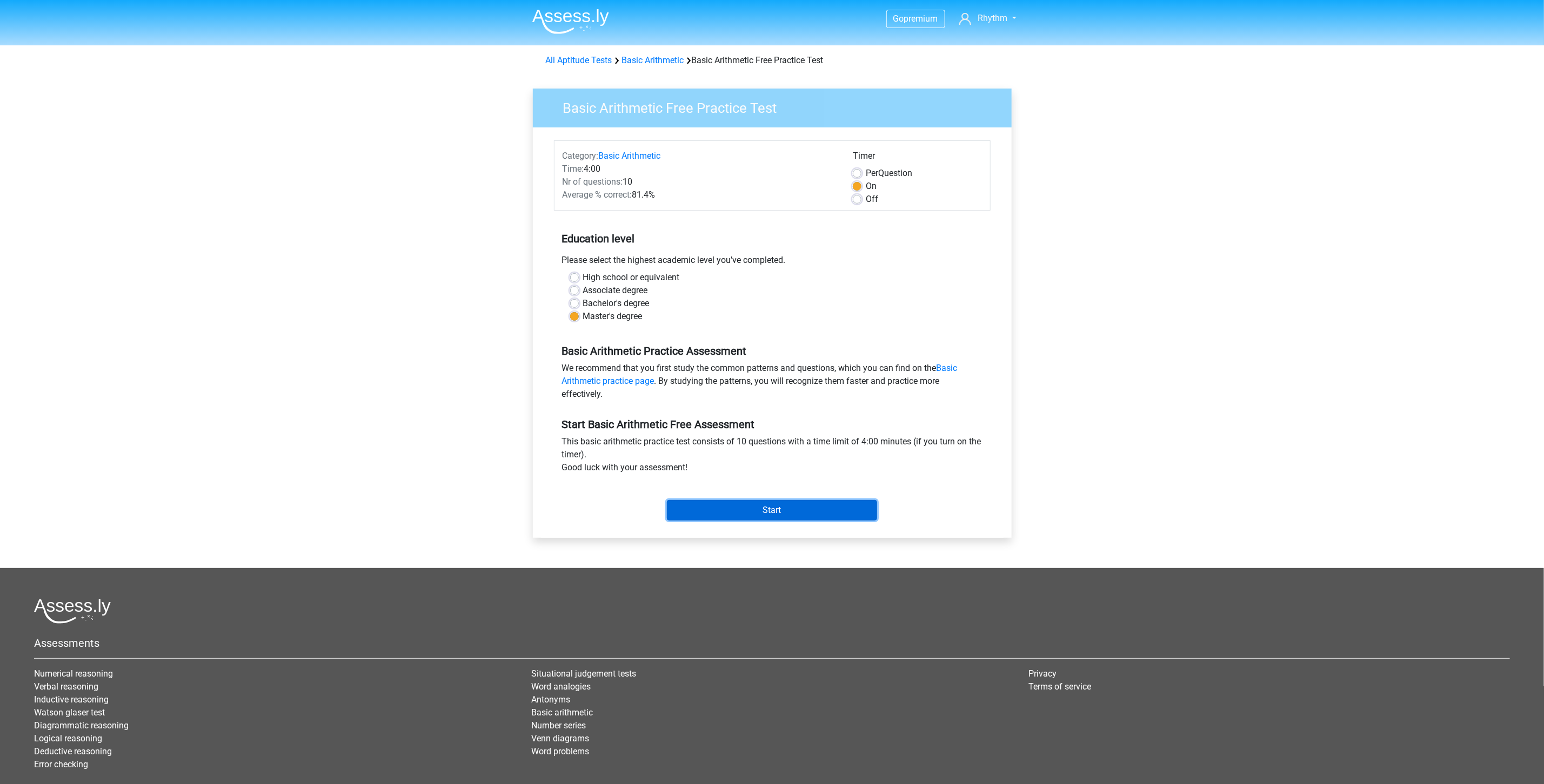
click at [781, 518] on input "Start" at bounding box center [772, 511] width 210 height 21
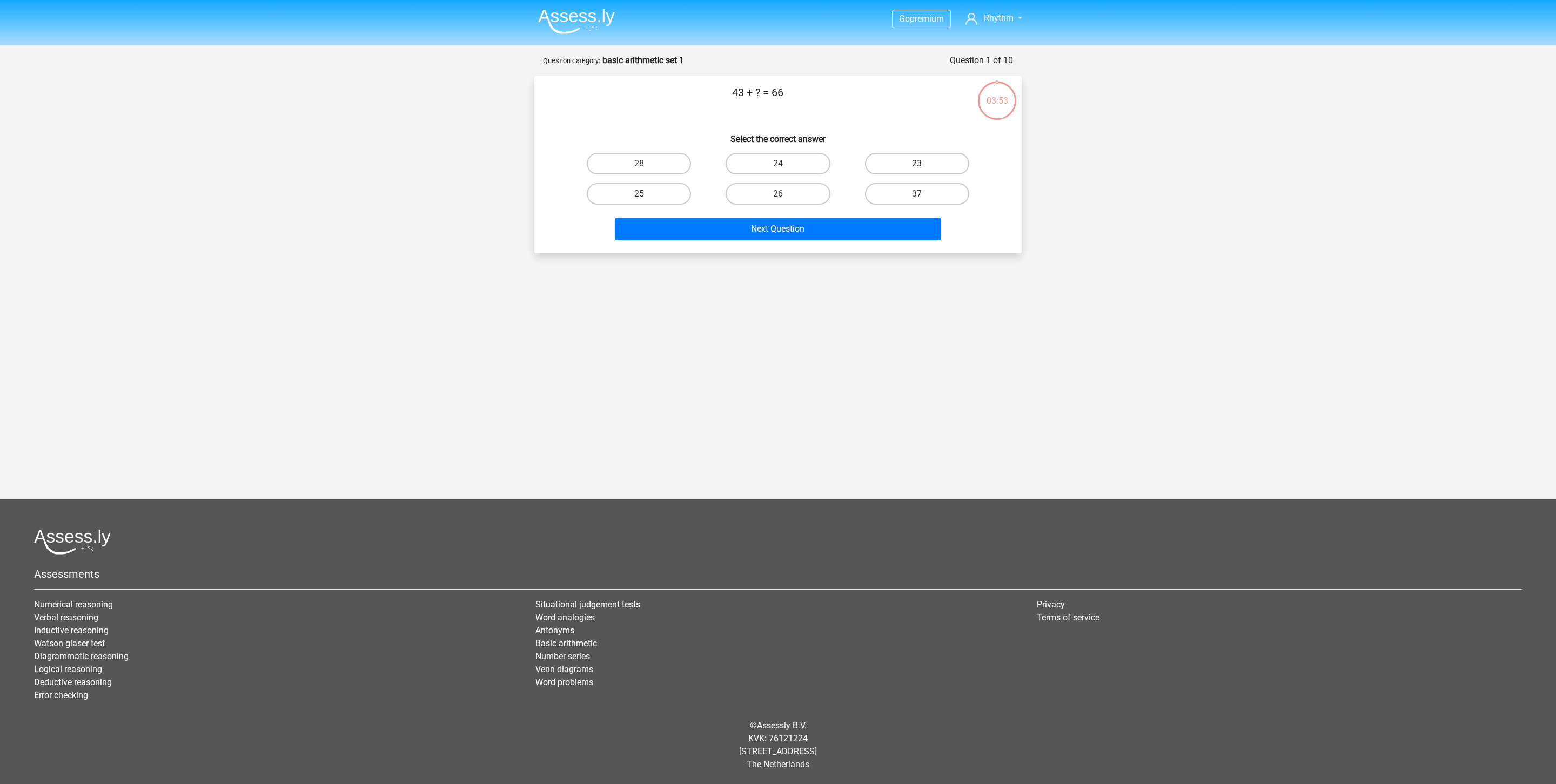
click at [908, 161] on label "23" at bounding box center [917, 163] width 104 height 21
click at [917, 164] on input "23" at bounding box center [921, 168] width 7 height 7
radio input "true"
click at [847, 229] on button "Next Question" at bounding box center [778, 229] width 327 height 23
click at [928, 162] on label "5" at bounding box center [917, 163] width 104 height 21
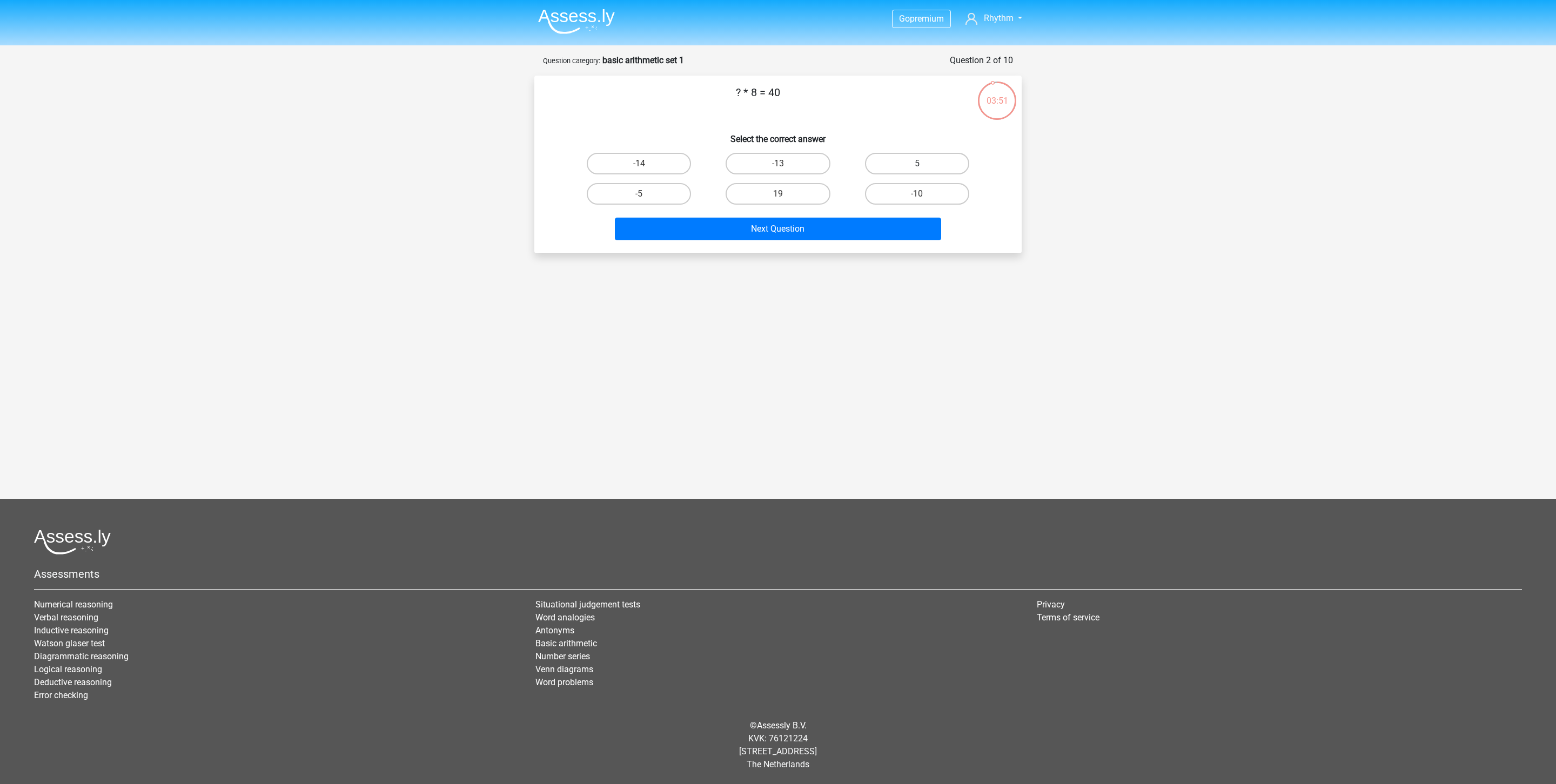
click at [924, 164] on input "5" at bounding box center [921, 168] width 7 height 7
radio input "true"
click at [840, 234] on button "Next Question" at bounding box center [778, 229] width 327 height 23
click at [646, 158] on label "14" at bounding box center [639, 163] width 104 height 21
click at [646, 164] on input "14" at bounding box center [643, 168] width 7 height 7
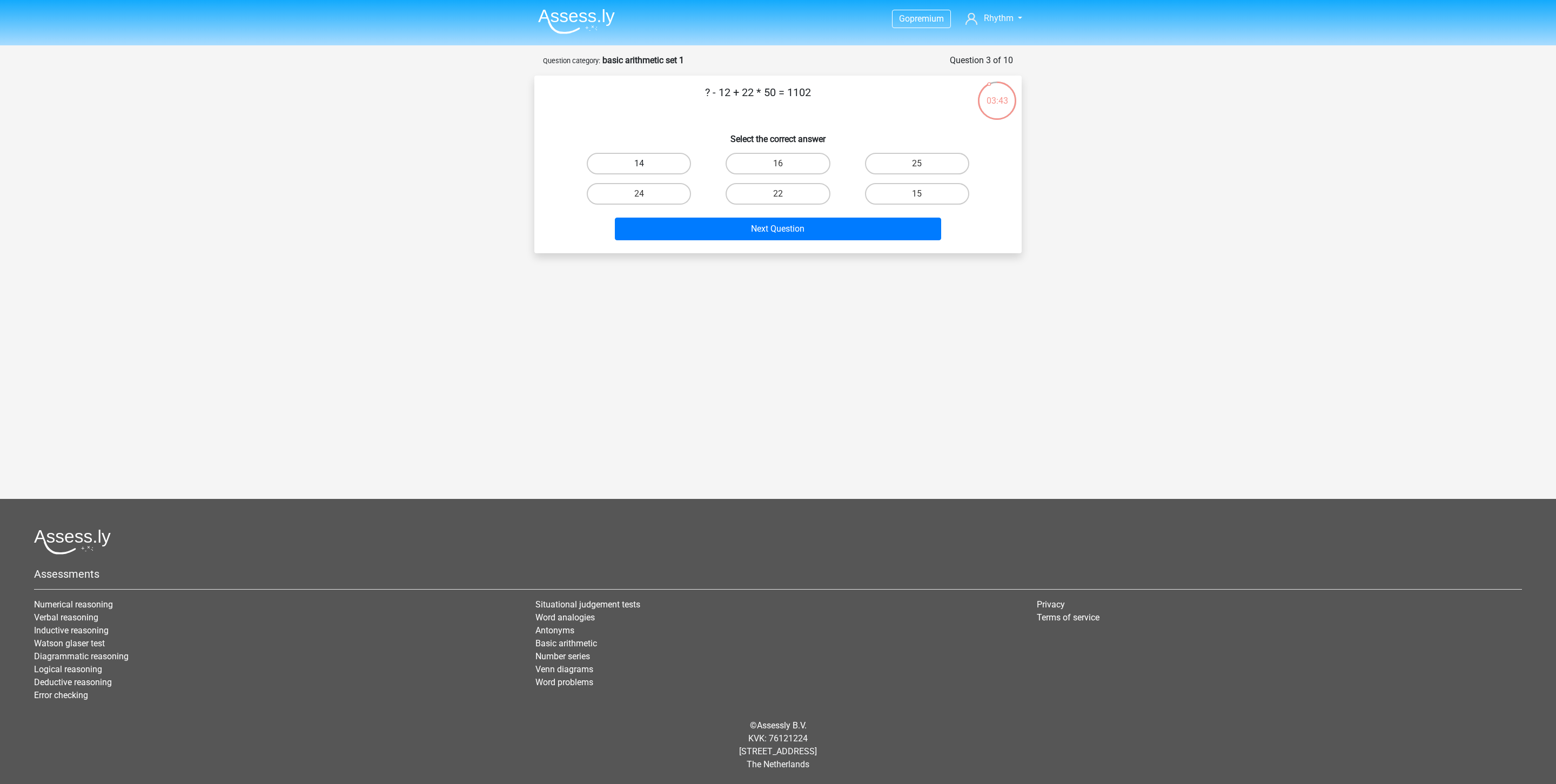
radio input "true"
click at [760, 227] on button "Next Question" at bounding box center [778, 229] width 327 height 23
click at [648, 156] on label "25" at bounding box center [639, 163] width 104 height 21
click at [646, 164] on input "25" at bounding box center [643, 168] width 7 height 7
radio input "true"
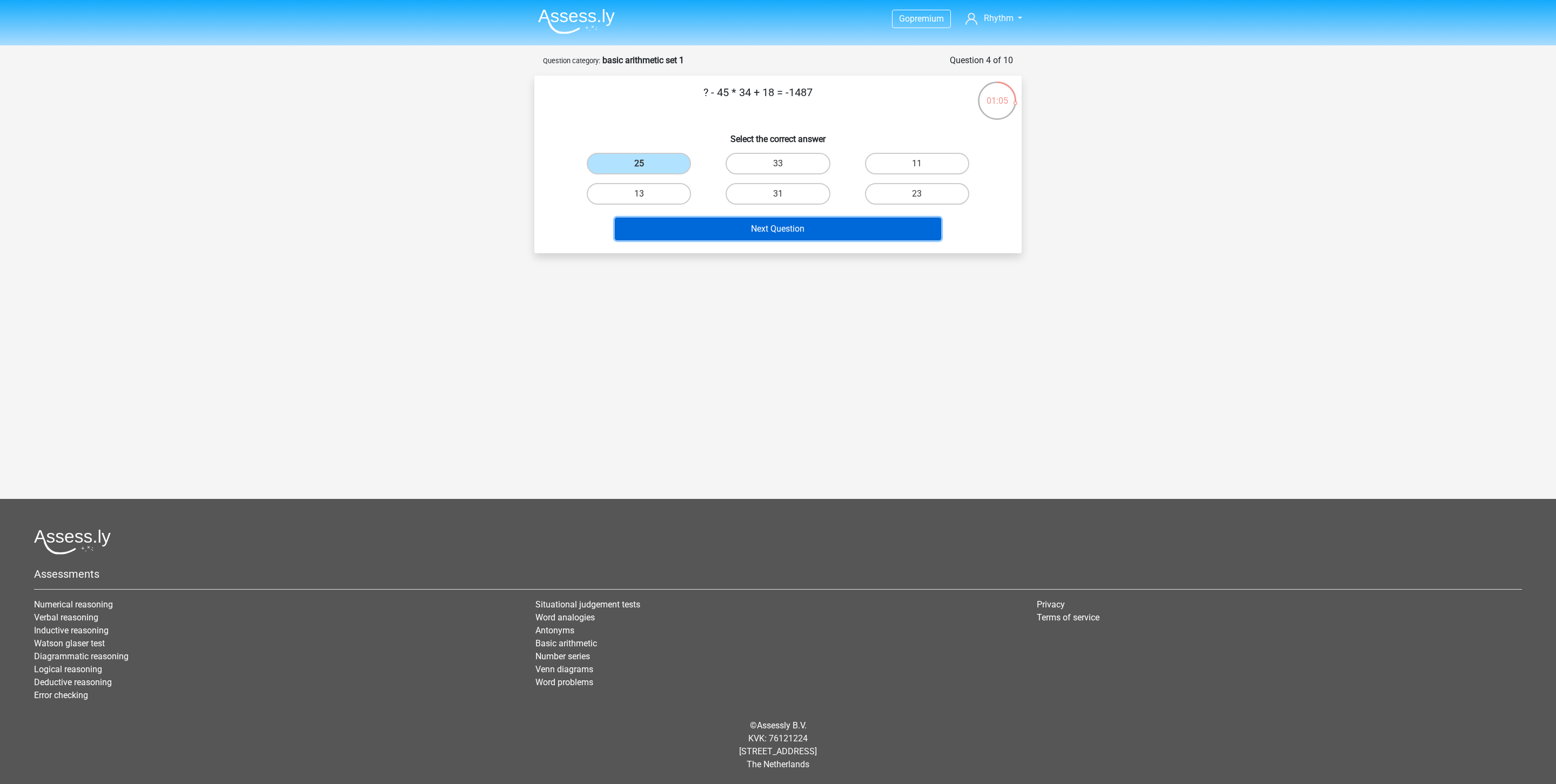
click at [801, 233] on button "Next Question" at bounding box center [778, 229] width 327 height 23
click at [902, 162] on label "28" at bounding box center [917, 163] width 104 height 21
click at [917, 164] on input "28" at bounding box center [921, 168] width 7 height 7
radio input "true"
click at [874, 224] on button "Next Question" at bounding box center [778, 229] width 327 height 23
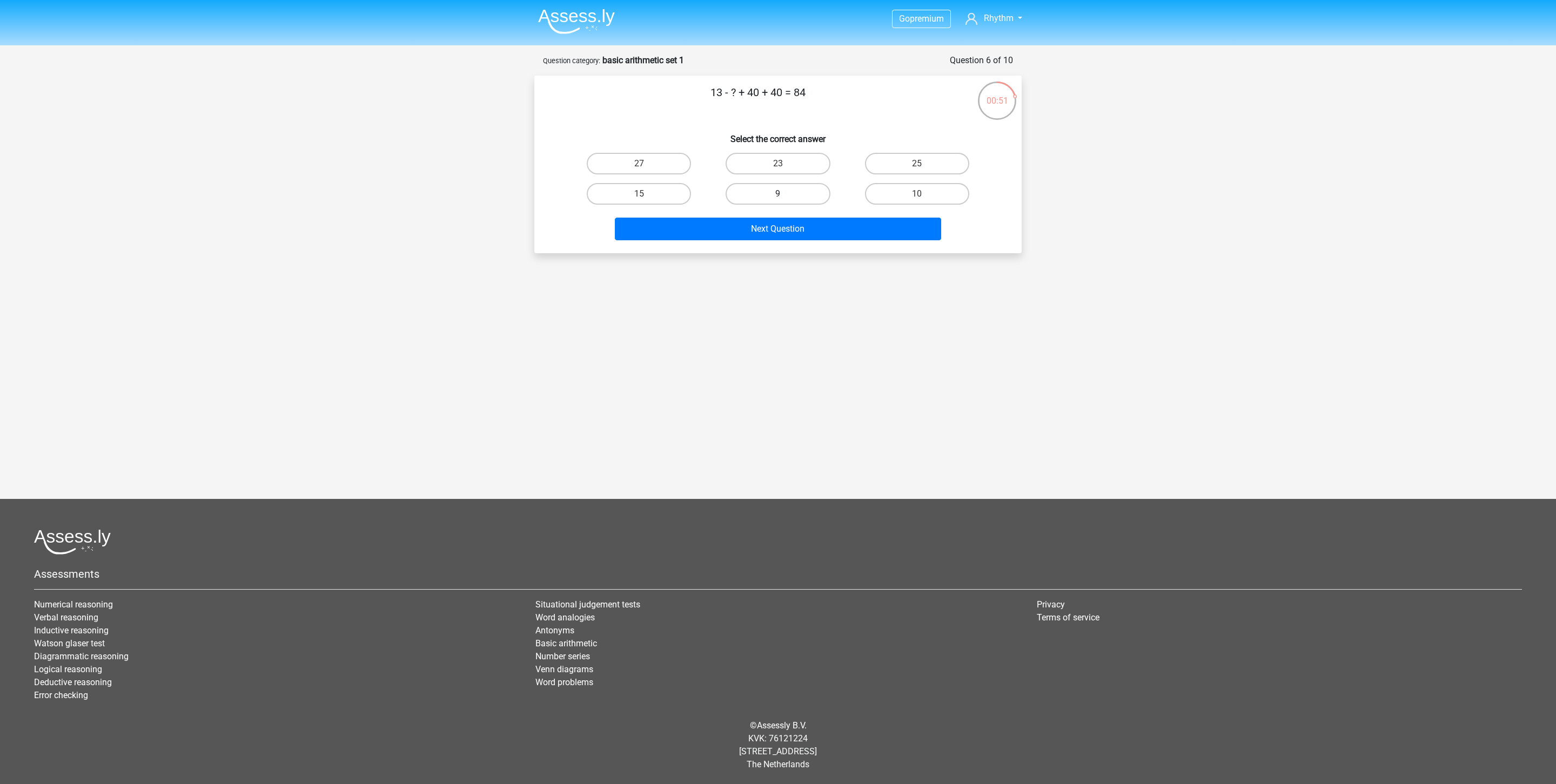
click at [790, 186] on label "9" at bounding box center [778, 193] width 104 height 21
click at [785, 194] on input "9" at bounding box center [782, 198] width 7 height 7
radio input "true"
click at [810, 234] on button "Next Question" at bounding box center [778, 229] width 327 height 23
click at [906, 165] on label "3" at bounding box center [917, 163] width 104 height 21
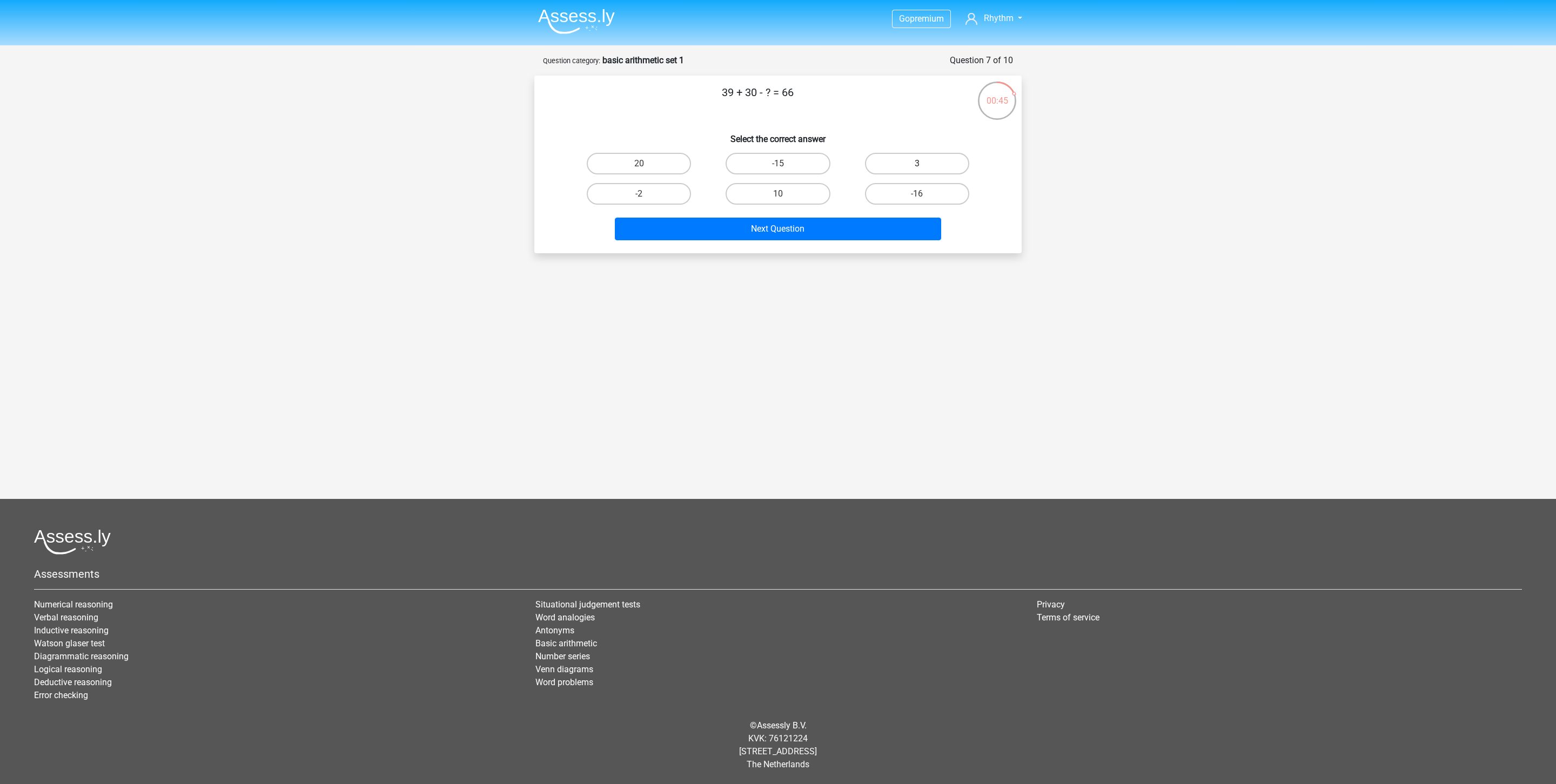
click at [917, 165] on input "3" at bounding box center [921, 168] width 7 height 7
radio input "true"
click at [878, 229] on button "Next Question" at bounding box center [778, 229] width 327 height 23
click at [917, 191] on label "-12" at bounding box center [917, 193] width 104 height 21
click at [917, 194] on input "-12" at bounding box center [921, 198] width 7 height 7
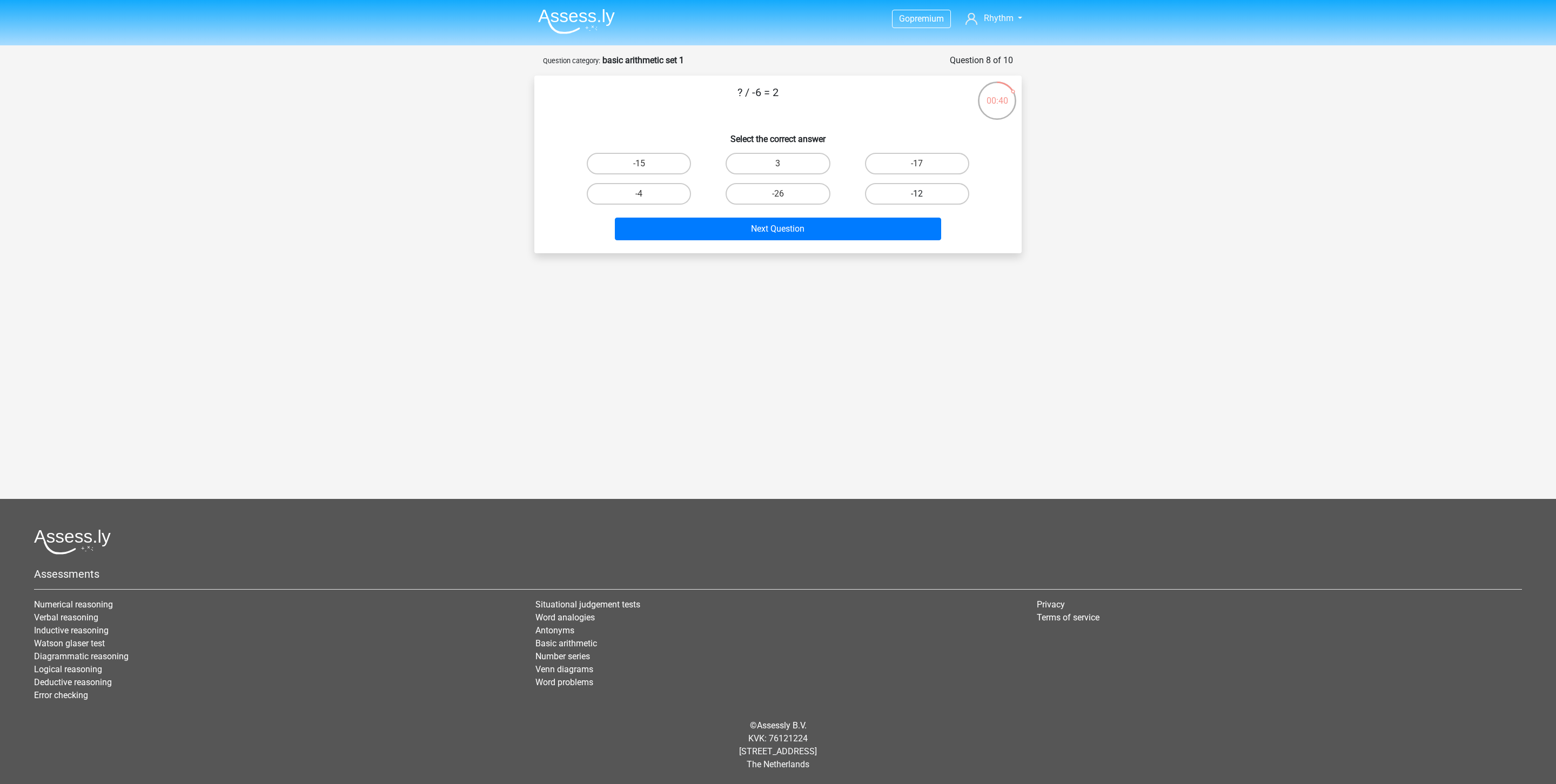
radio input "true"
click at [831, 228] on button "Next Question" at bounding box center [778, 229] width 327 height 23
click at [783, 162] on label "22" at bounding box center [778, 163] width 104 height 21
click at [783, 164] on input "22" at bounding box center [782, 168] width 7 height 7
radio input "true"
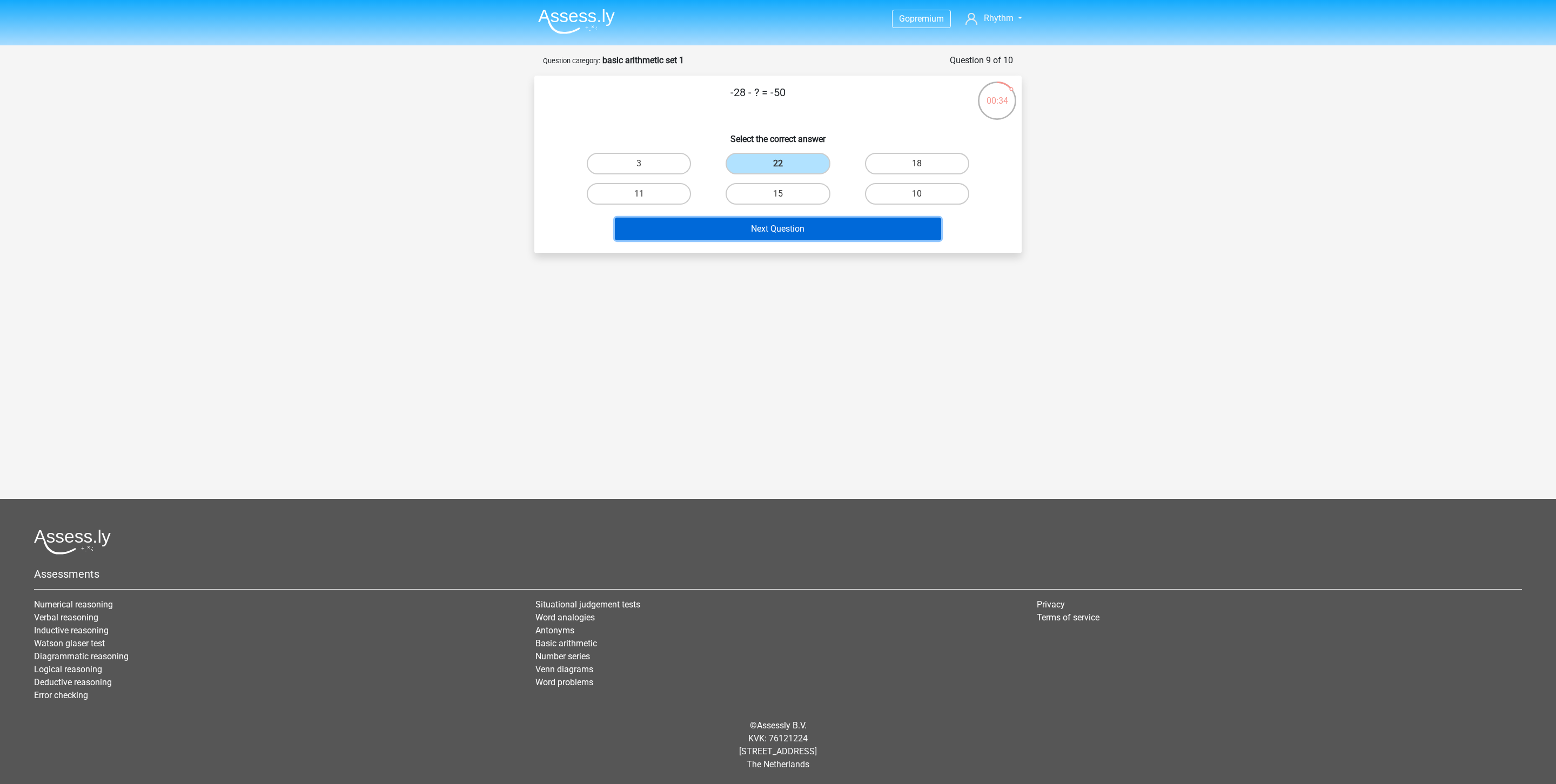
click at [821, 226] on button "Next Question" at bounding box center [778, 229] width 327 height 23
click at [788, 191] on label "48" at bounding box center [778, 193] width 104 height 21
click at [785, 194] on input "48" at bounding box center [782, 198] width 7 height 7
radio input "true"
click at [809, 231] on button "Results" at bounding box center [778, 229] width 327 height 23
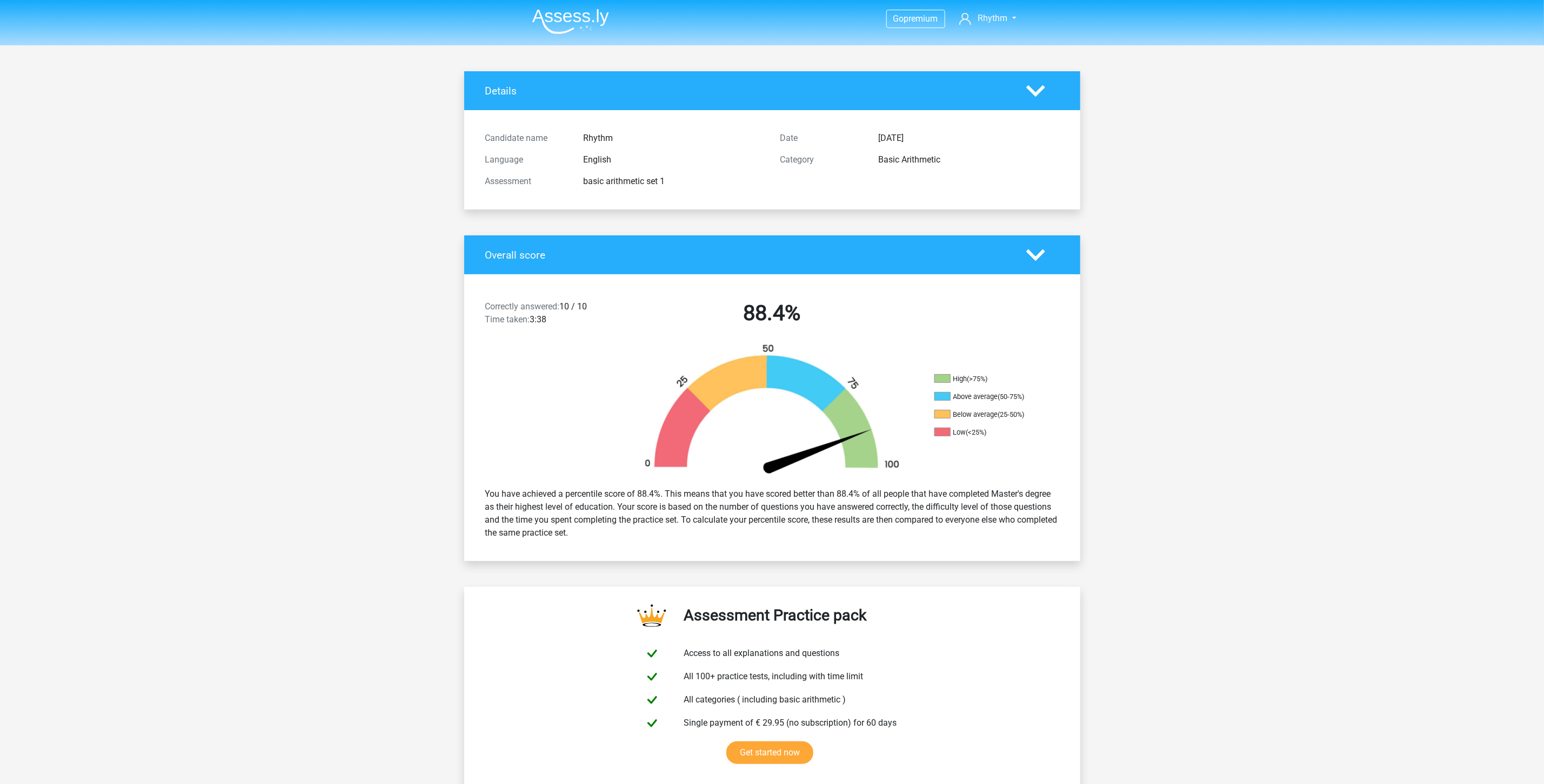
click at [644, 176] on div "basic arithmetic set 1" at bounding box center [674, 181] width 197 height 13
click at [562, 24] on img at bounding box center [571, 21] width 76 height 26
